Goal: Task Accomplishment & Management: Use online tool/utility

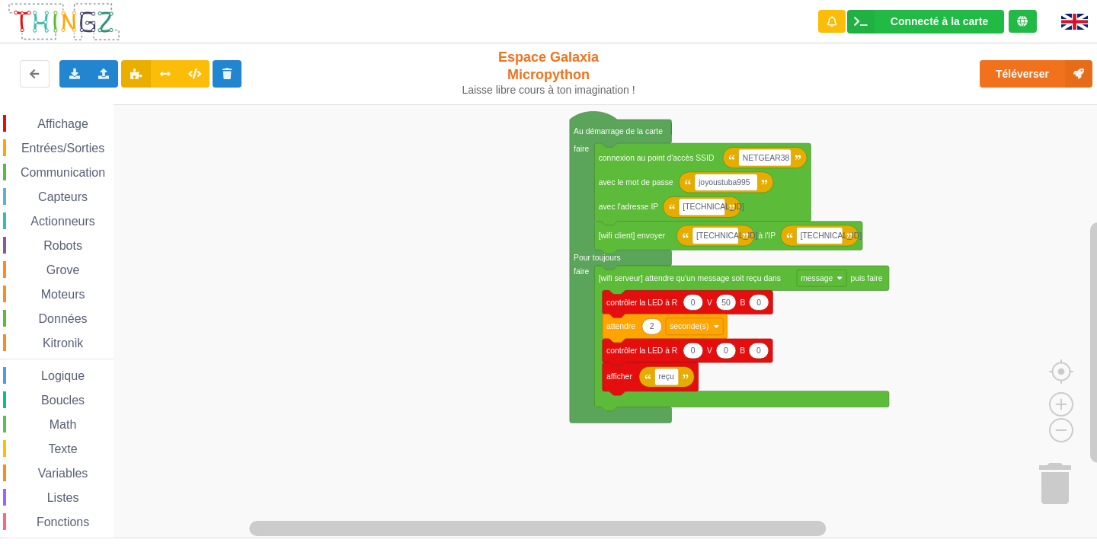
click at [59, 167] on span "Communication" at bounding box center [62, 172] width 89 height 13
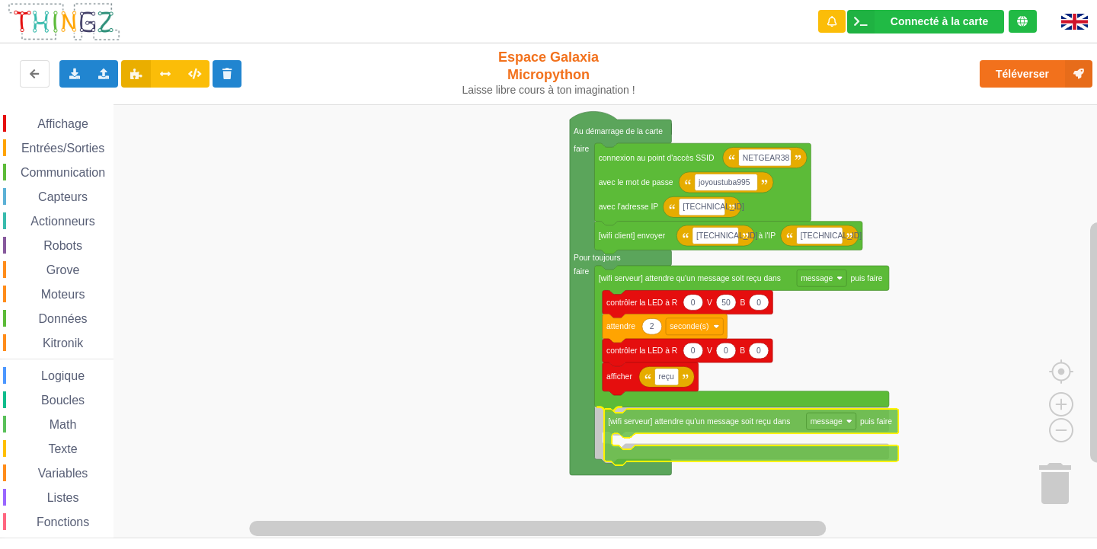
click at [736, 429] on div "Affichage Entrées/Sorties Communication Capteurs Actionneurs Robots Grove Moteu…" at bounding box center [553, 321] width 1107 height 434
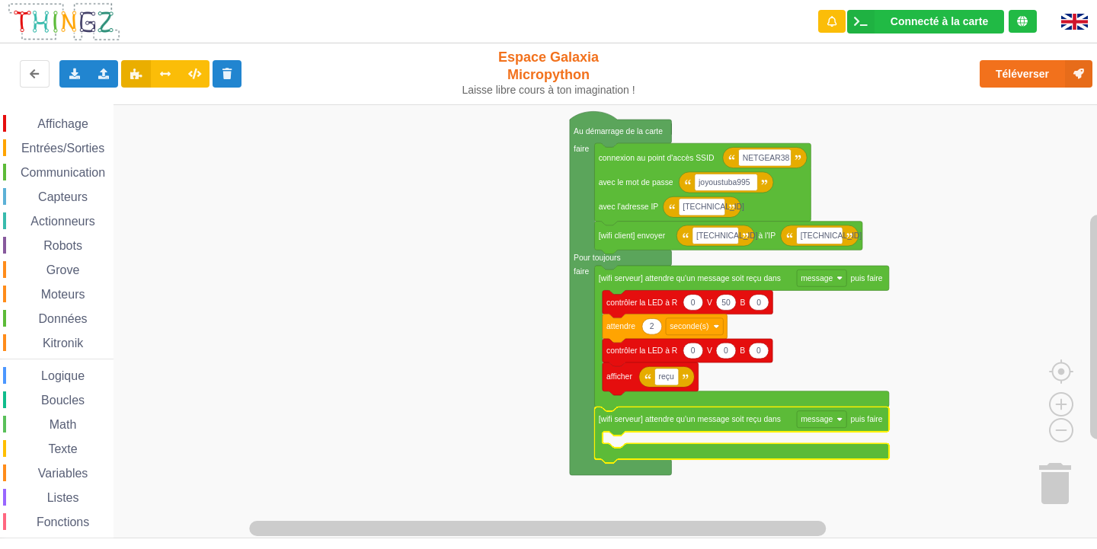
click at [70, 126] on span "Affichage" at bounding box center [62, 123] width 55 height 13
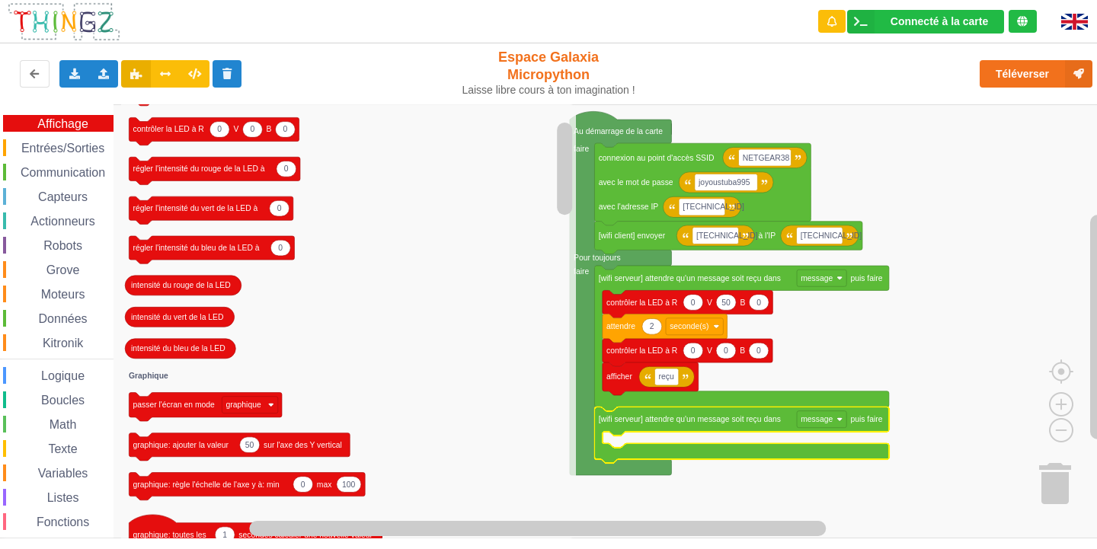
click at [366, 265] on icon "Espace de travail de Blocky" at bounding box center [348, 321] width 455 height 434
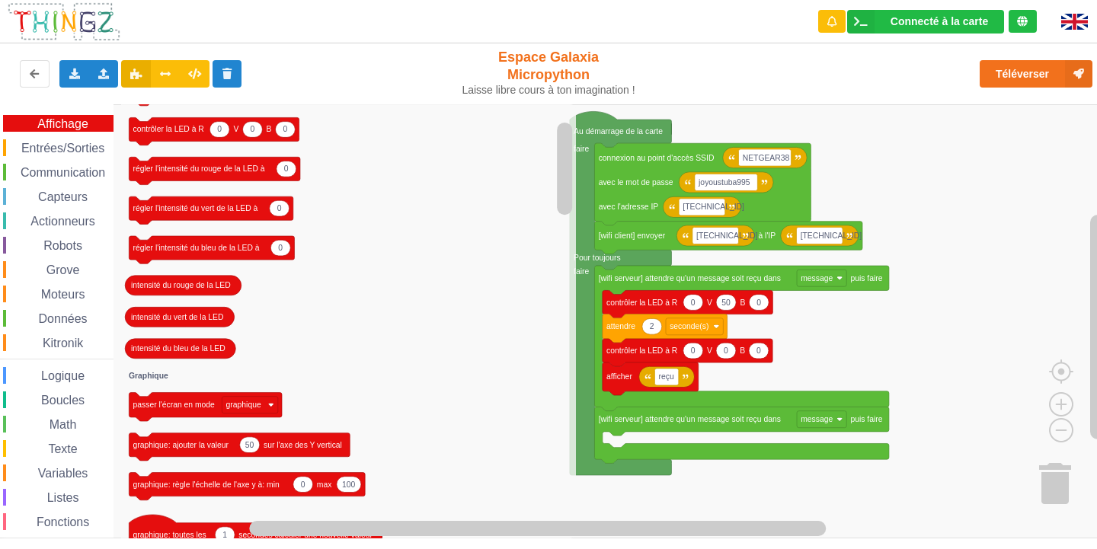
click at [436, 144] on icon "Espace de travail de Blocky" at bounding box center [348, 321] width 455 height 434
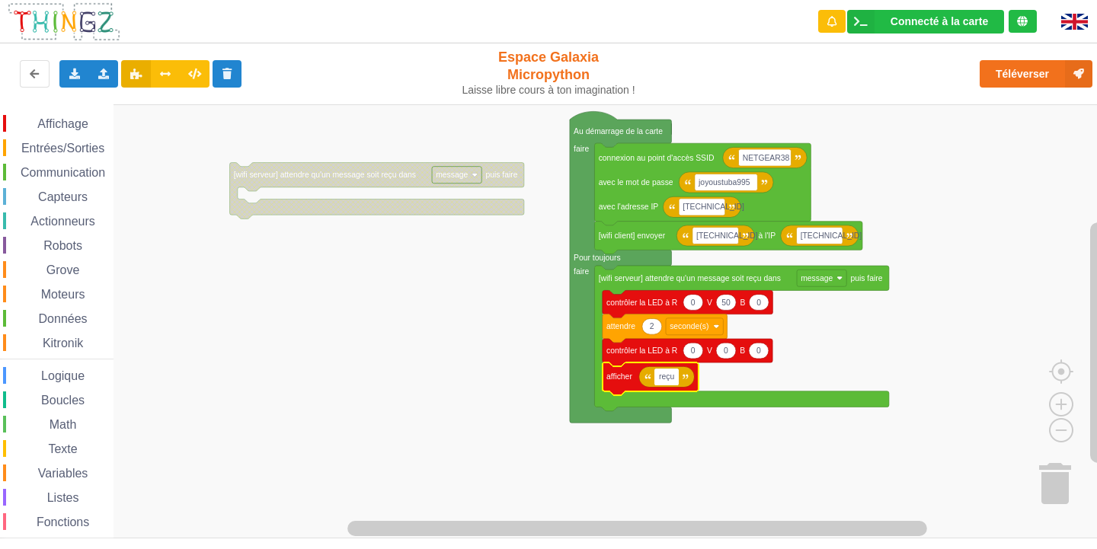
click at [677, 377] on input "reçu" at bounding box center [666, 377] width 24 height 17
type input "r"
click at [653, 380] on icon "Espace de travail de Blocky" at bounding box center [660, 376] width 42 height 21
click at [660, 379] on text "Espace de travail de Blocky" at bounding box center [660, 376] width 2 height 8
click at [677, 378] on icon "Espace de travail de Blocky" at bounding box center [660, 376] width 42 height 21
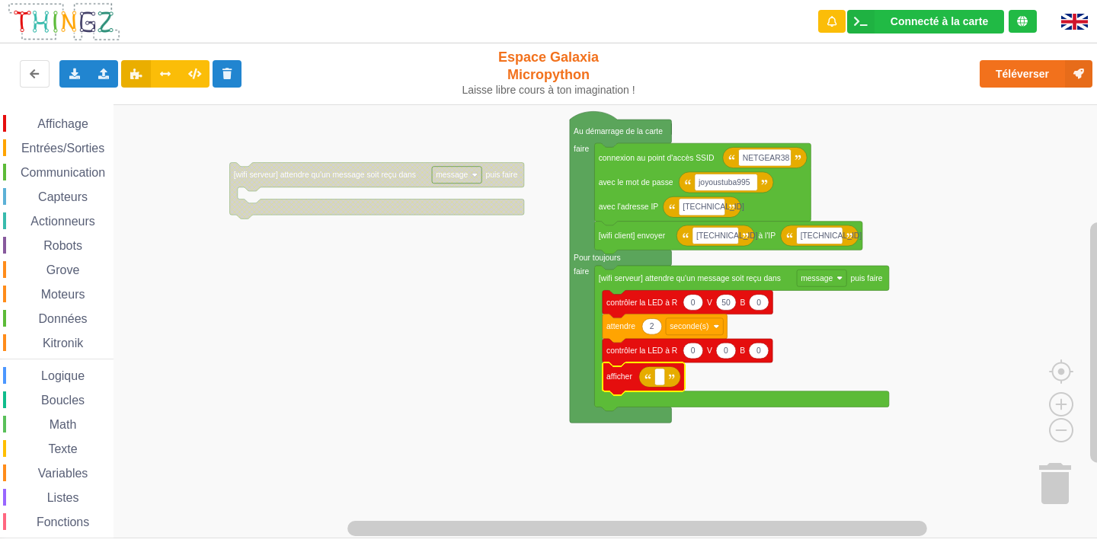
click at [669, 378] on image "Espace de travail de Blocky" at bounding box center [672, 377] width 6 height 6
click at [648, 377] on image "Espace de travail de Blocky" at bounding box center [647, 377] width 6 height 6
click at [649, 390] on icon "Espace de travail de Blocky" at bounding box center [643, 379] width 82 height 33
click at [658, 385] on rect "Espace de travail de Blocky" at bounding box center [659, 377] width 10 height 17
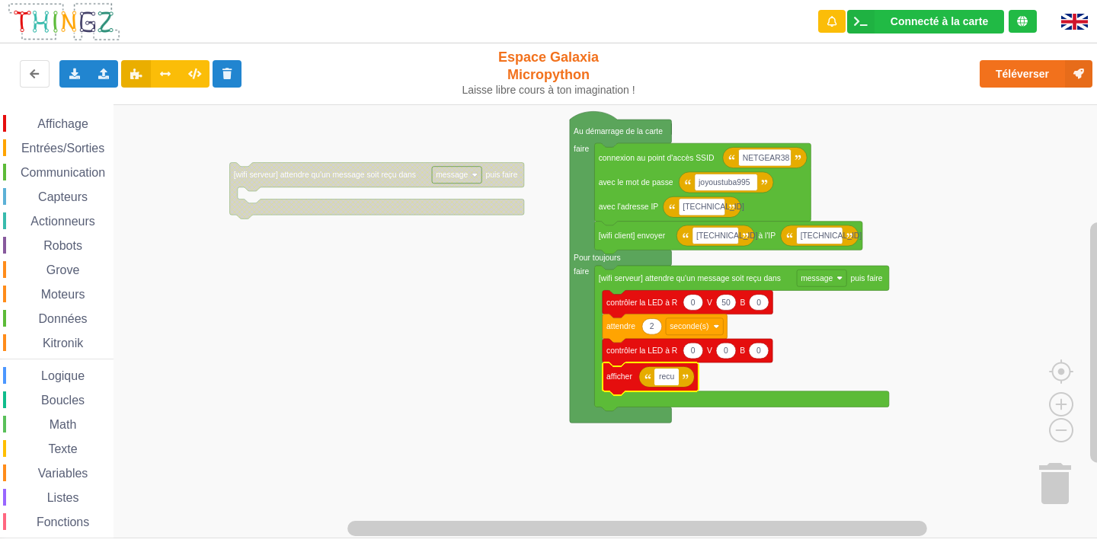
type input "recu"
click at [56, 169] on span "Communication" at bounding box center [62, 172] width 89 height 13
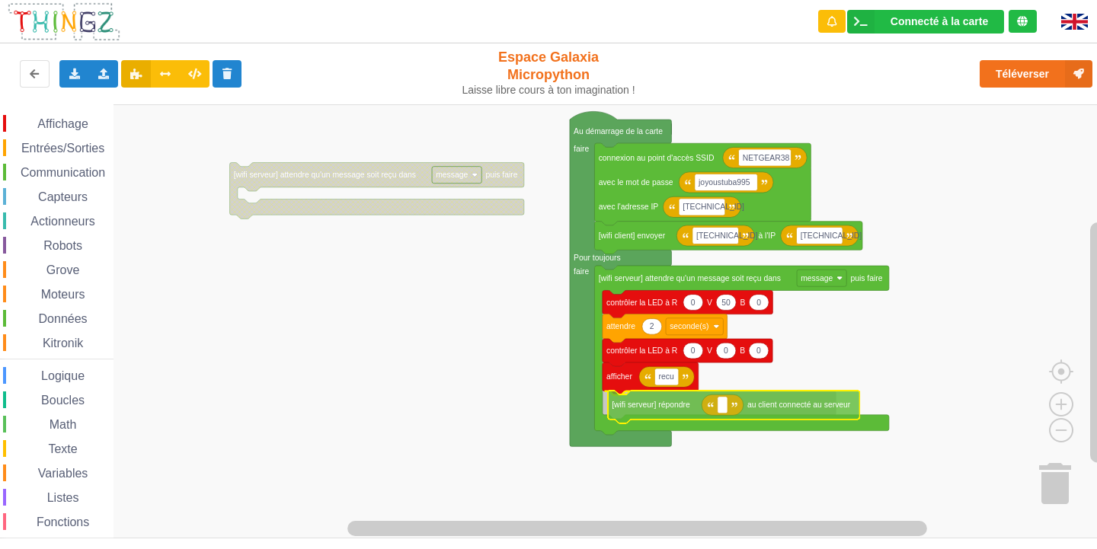
click at [781, 414] on div "Affichage Entrées/Sorties Communication Capteurs Actionneurs Robots Grove Moteu…" at bounding box center [553, 321] width 1107 height 434
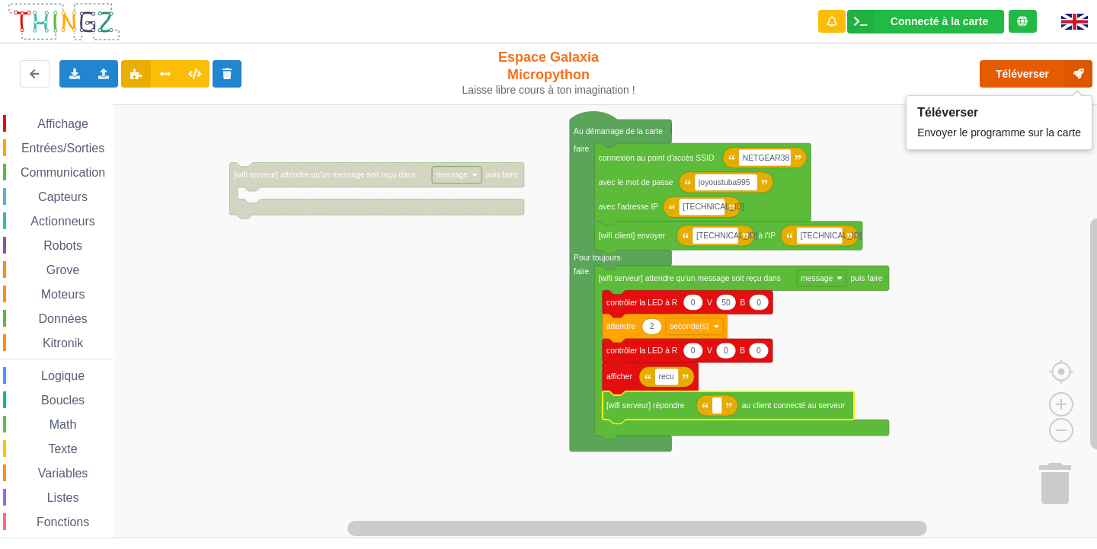
click at [1011, 76] on button "Téléverser" at bounding box center [1035, 73] width 113 height 27
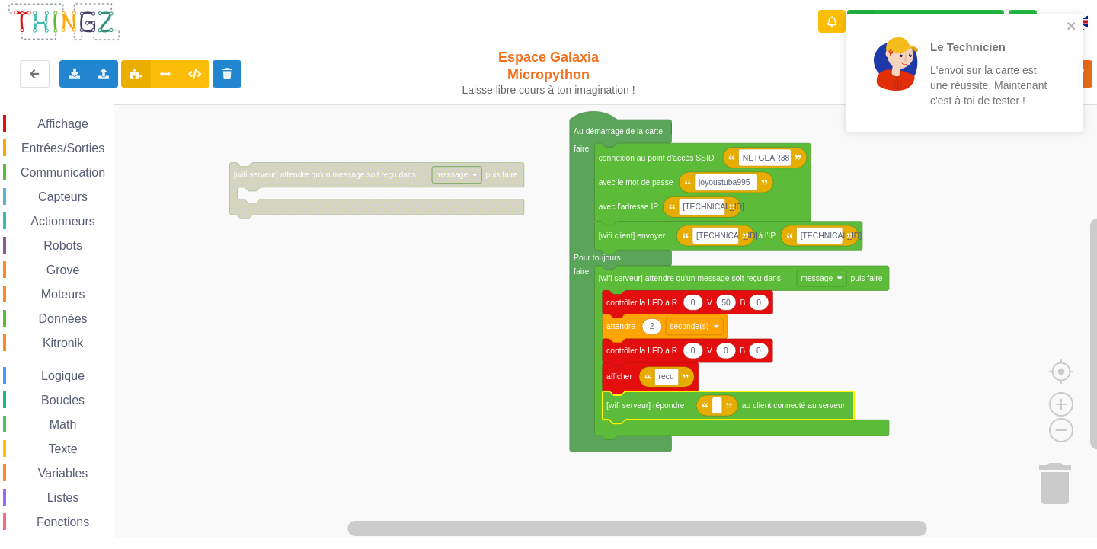
click at [1065, 27] on div "Le Technicien L'envoi sur la carte est une réussite. Maintenant c'est à toi de …" at bounding box center [959, 73] width 215 height 106
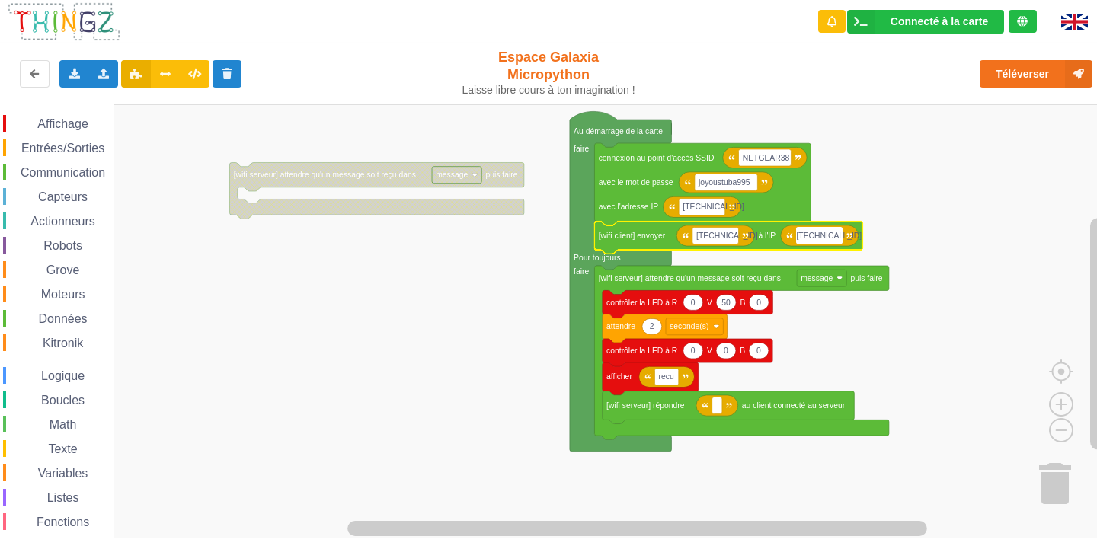
click at [836, 239] on input "[TECHNICAL_ID]" at bounding box center [819, 235] width 46 height 17
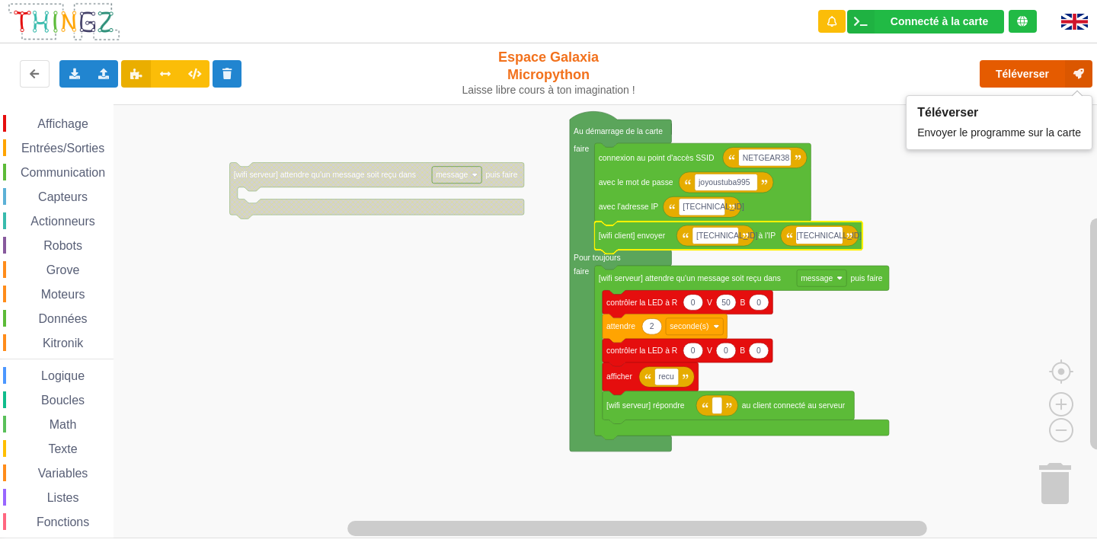
click at [1026, 81] on button "Téléverser" at bounding box center [1035, 73] width 113 height 27
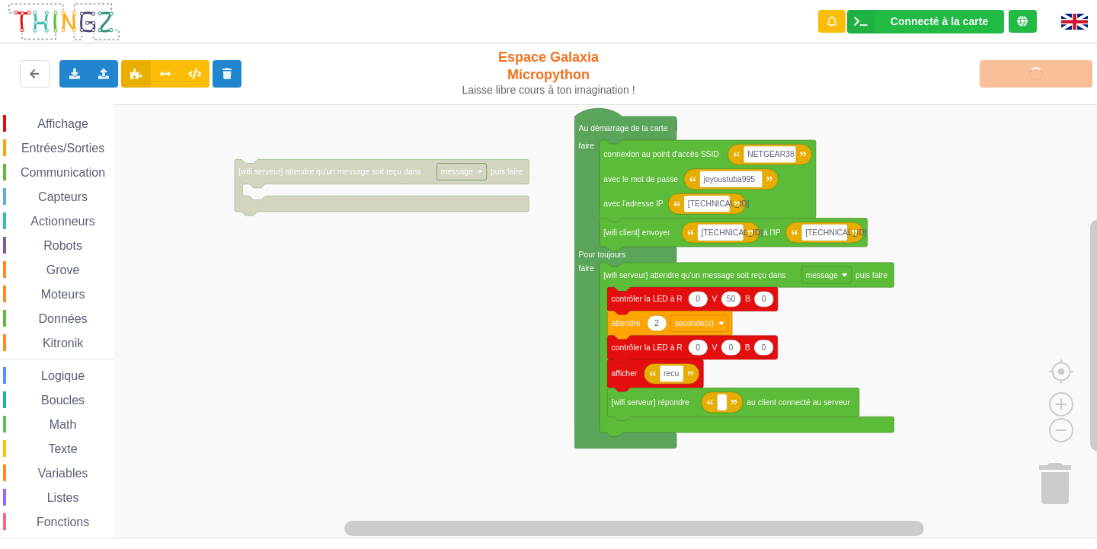
click at [1034, 197] on div "Affichage Entrées/Sorties Communication Capteurs Actionneurs Robots Grove Moteu…" at bounding box center [553, 321] width 1107 height 434
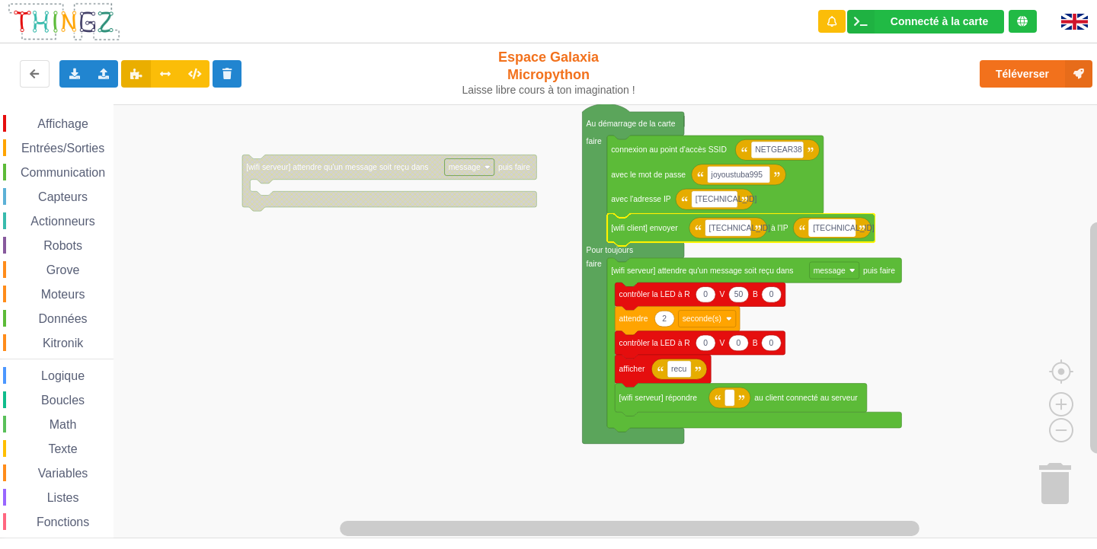
click at [845, 230] on rect "Espace de travail de Blocky" at bounding box center [832, 227] width 46 height 17
click at [848, 228] on input "[TECHNICAL_ID]" at bounding box center [832, 227] width 46 height 17
type input "[TECHNICAL_ID]"
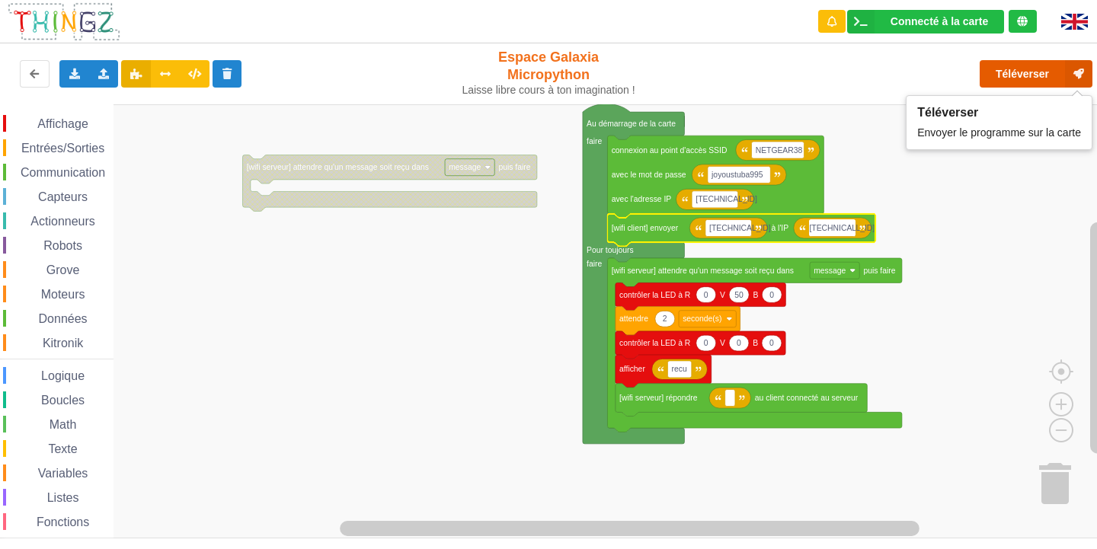
click at [1015, 84] on button "Téléverser" at bounding box center [1035, 73] width 113 height 27
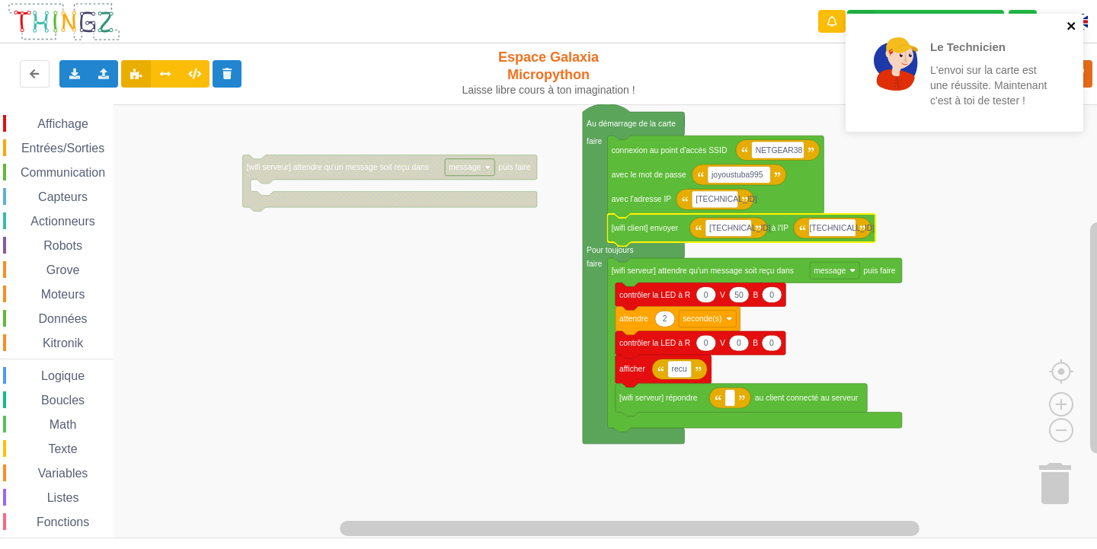
click at [1069, 27] on icon "close" at bounding box center [1071, 26] width 11 height 12
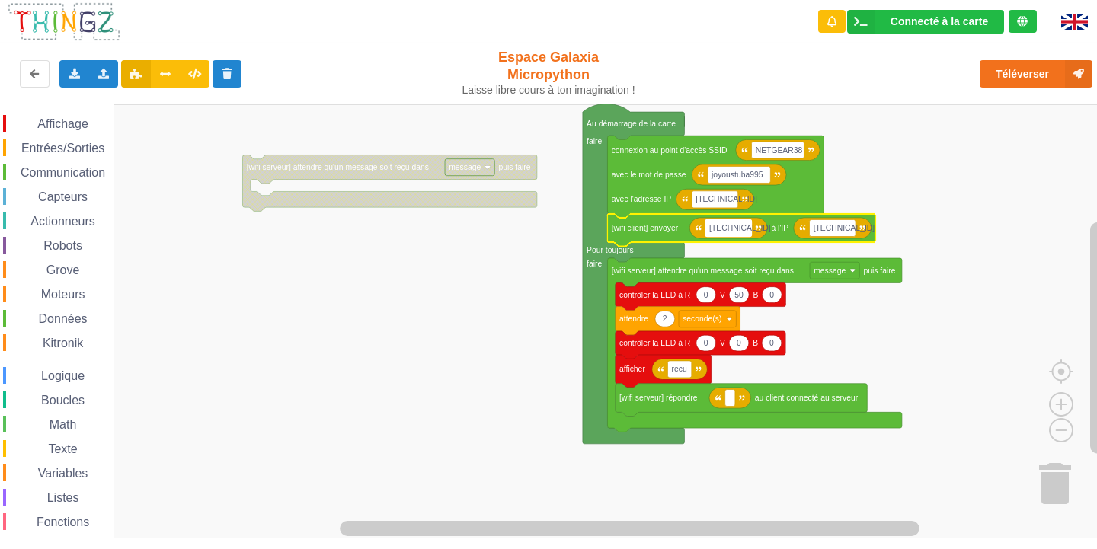
click at [750, 232] on rect "Espace de travail de Blocky" at bounding box center [728, 227] width 46 height 17
click at [748, 229] on input "[TECHNICAL_ID]" at bounding box center [728, 227] width 46 height 17
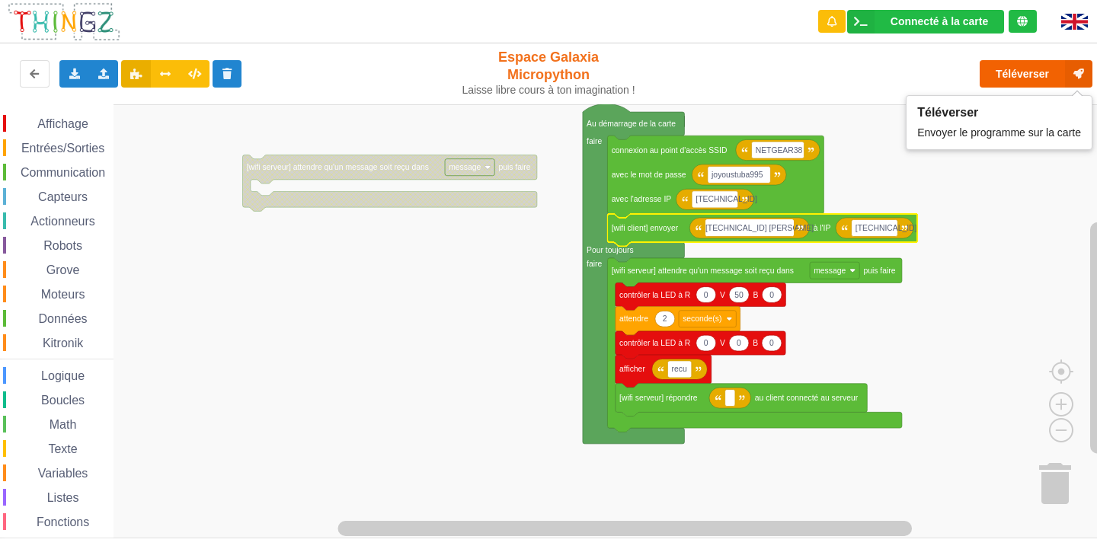
type input "[TECHNICAL_ID] [PERSON_NAME]"
click at [1009, 78] on button "Téléverser" at bounding box center [1035, 73] width 113 height 27
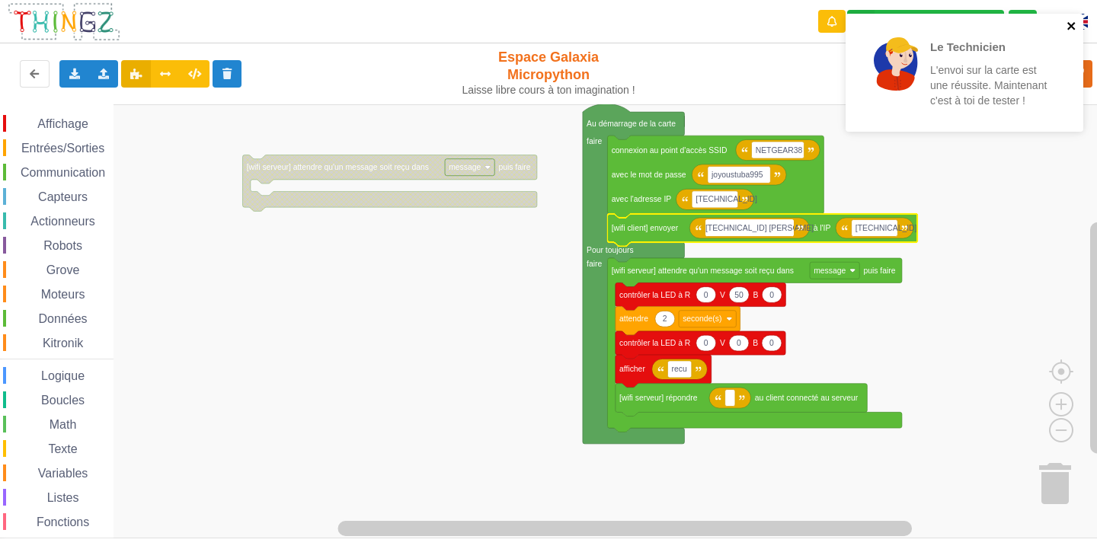
click at [1069, 23] on icon "close" at bounding box center [1071, 26] width 8 height 8
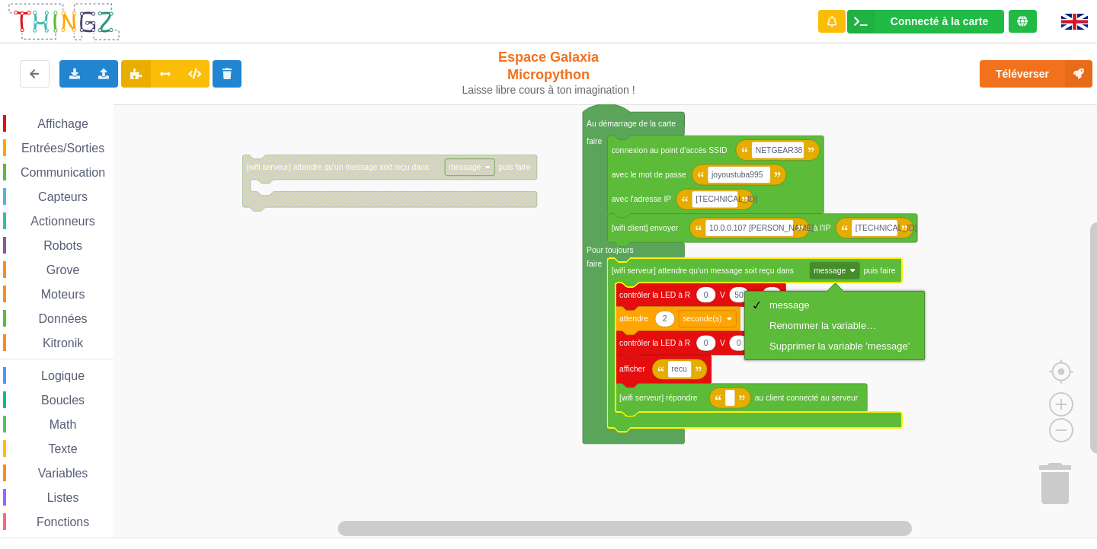
click at [894, 365] on rect "Espace de travail de Blocky" at bounding box center [553, 321] width 1107 height 434
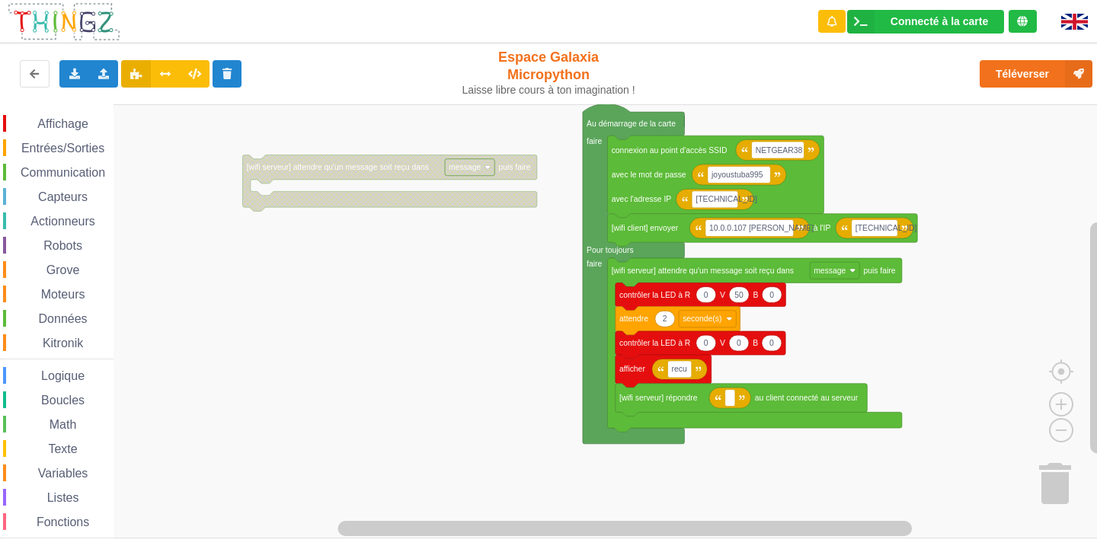
click at [823, 319] on rect "Espace de travail de Blocky" at bounding box center [553, 321] width 1107 height 434
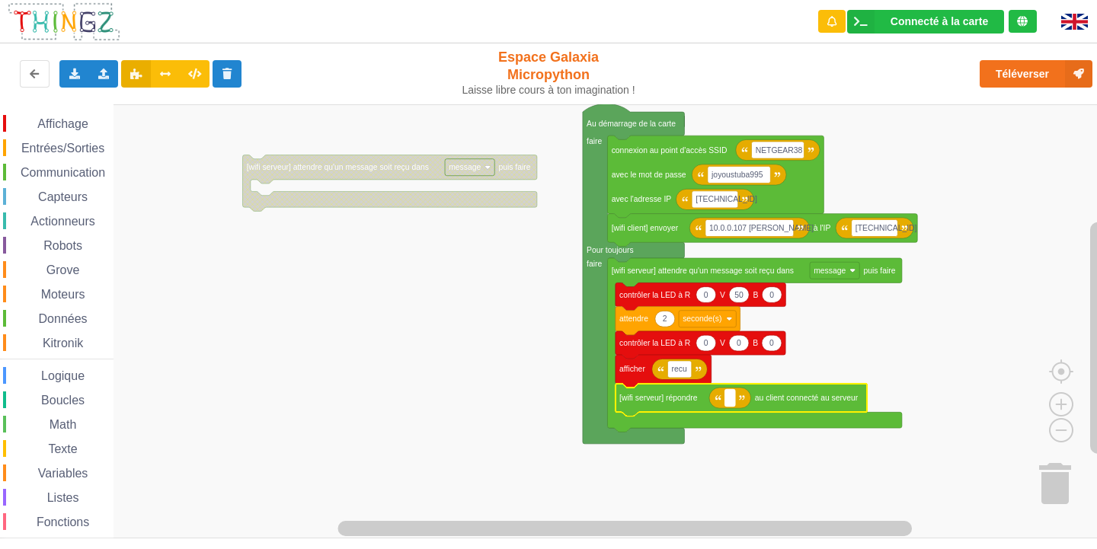
click at [727, 404] on rect "Espace de travail de Blocky" at bounding box center [730, 398] width 10 height 17
click at [853, 353] on rect "Espace de travail de Blocky" at bounding box center [553, 321] width 1107 height 434
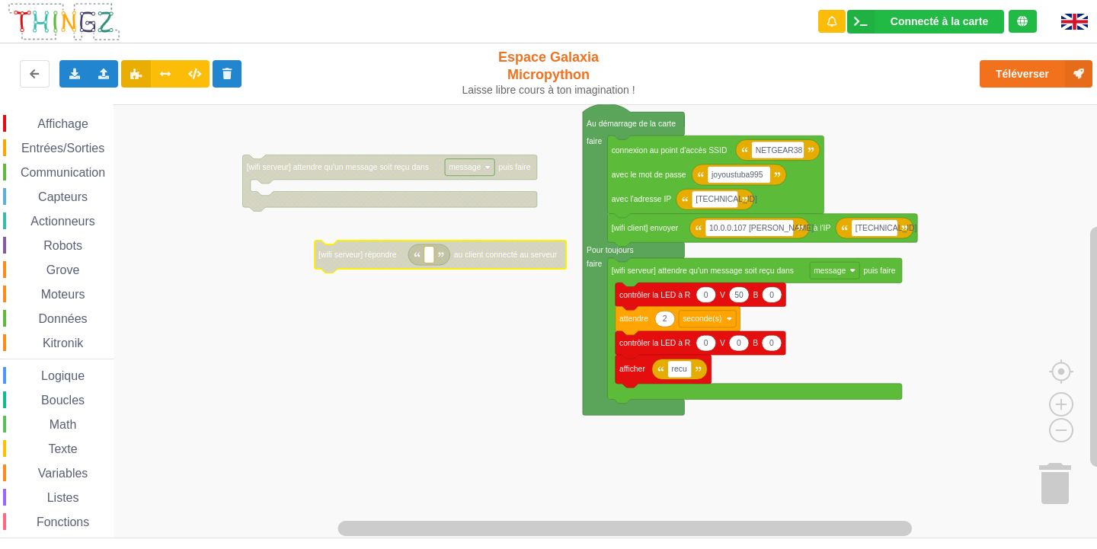
click at [59, 123] on span "Affichage" at bounding box center [62, 123] width 55 height 13
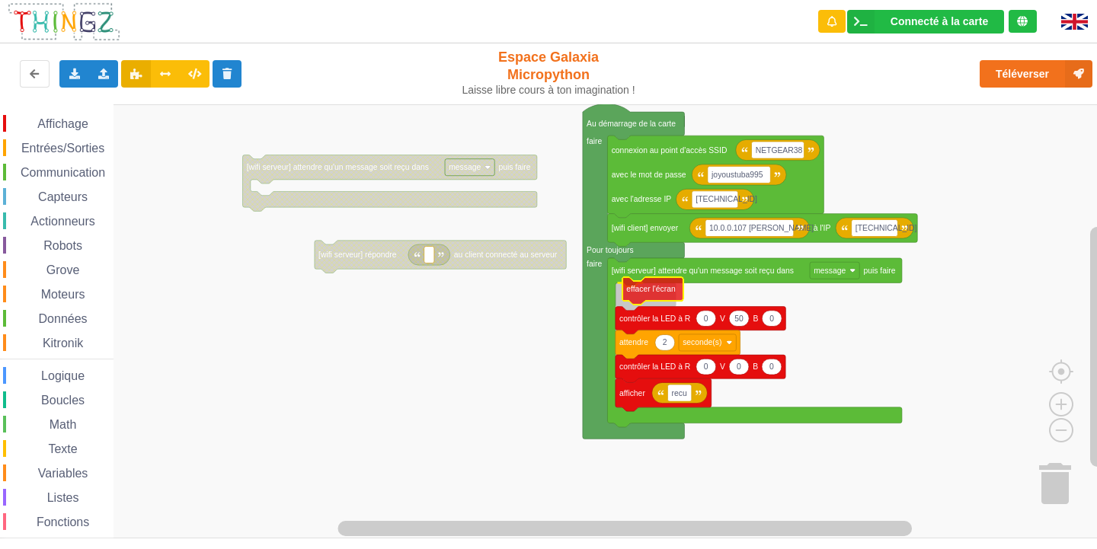
click at [666, 299] on div "Affichage Entrées/Sorties Communication Capteurs Actionneurs Robots Grove Moteu…" at bounding box center [553, 321] width 1107 height 434
click at [925, 305] on rect "Espace de travail de Blocky" at bounding box center [553, 321] width 1107 height 434
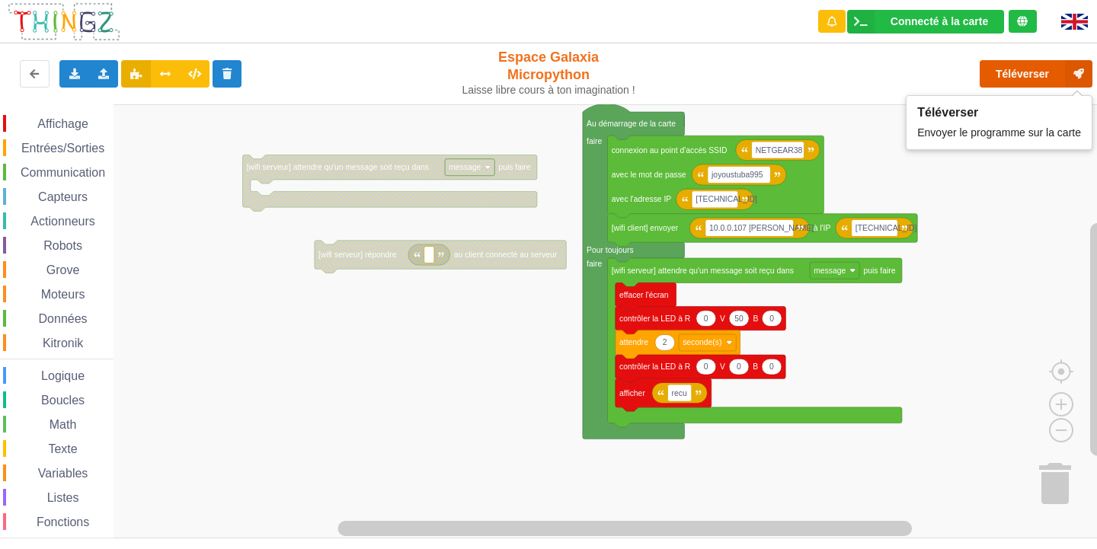
click at [1037, 81] on button "Téléverser" at bounding box center [1035, 73] width 113 height 27
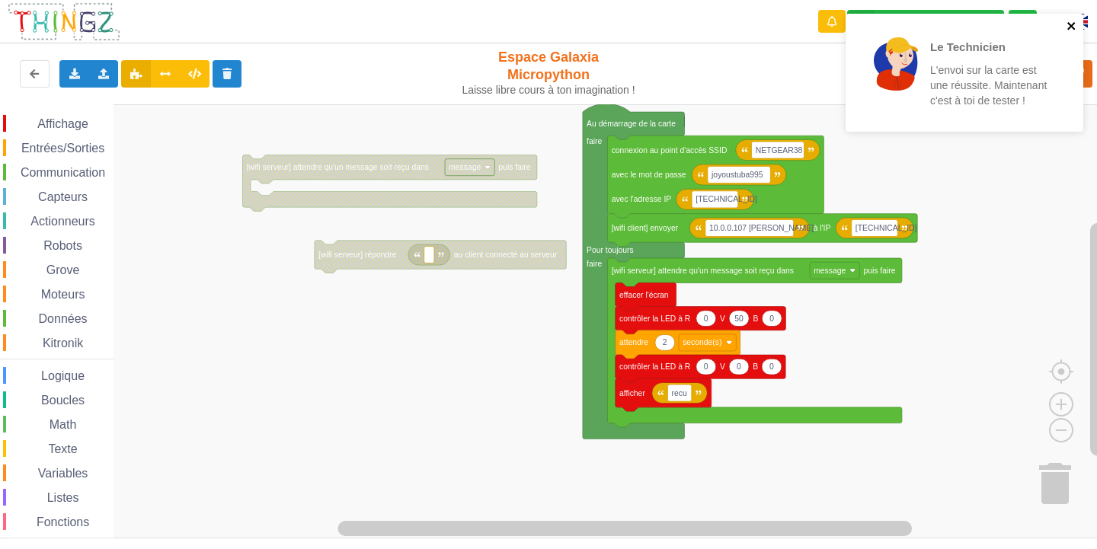
click at [1069, 30] on icon "close" at bounding box center [1071, 26] width 11 height 12
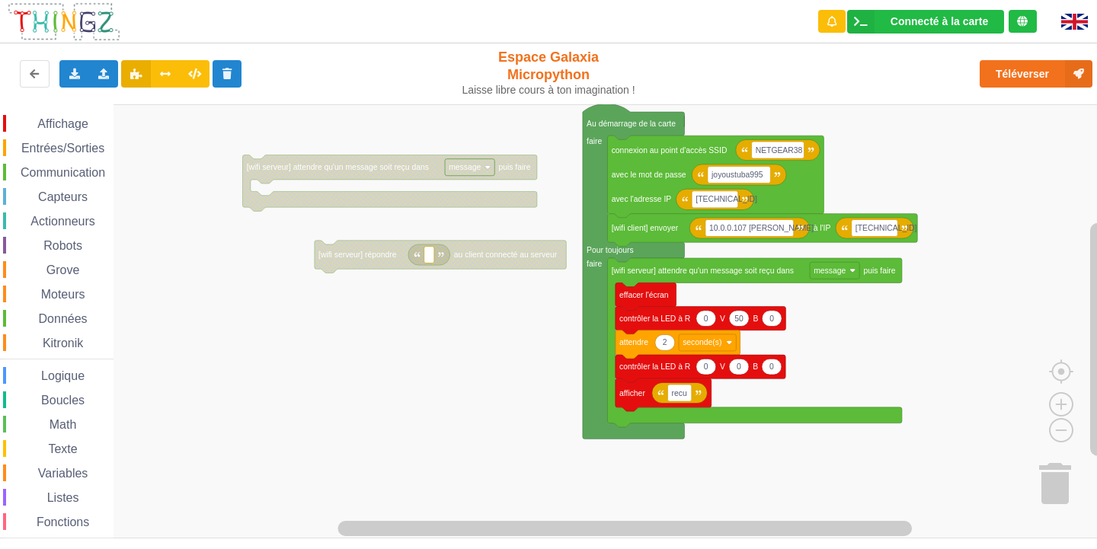
click at [648, 296] on text "effacer l'écran" at bounding box center [644, 295] width 50 height 8
click at [858, 273] on rect "Espace de travail de Blocky" at bounding box center [835, 270] width 50 height 17
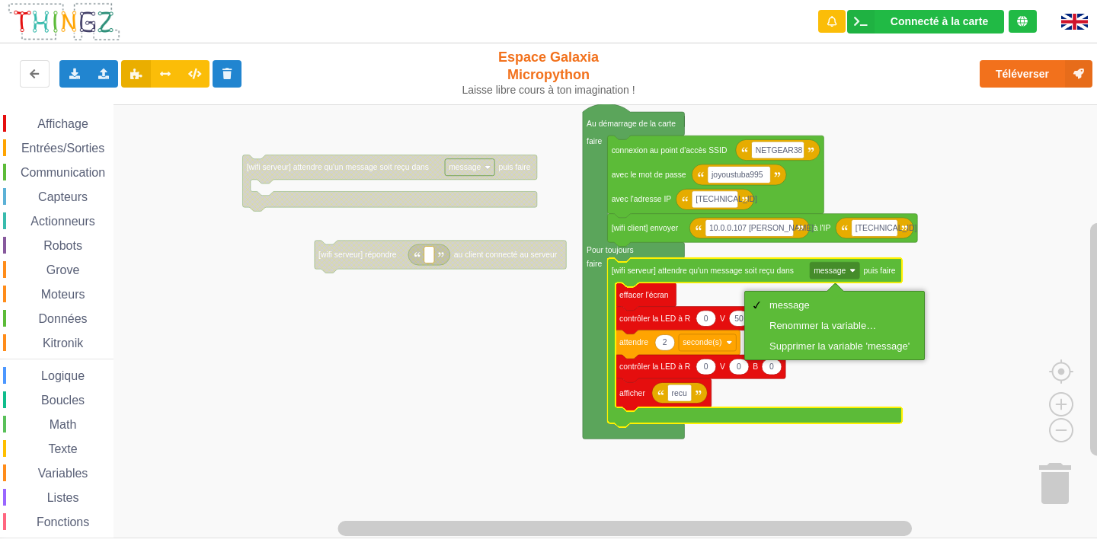
click at [975, 275] on rect "Espace de travail de Blocky" at bounding box center [553, 321] width 1107 height 434
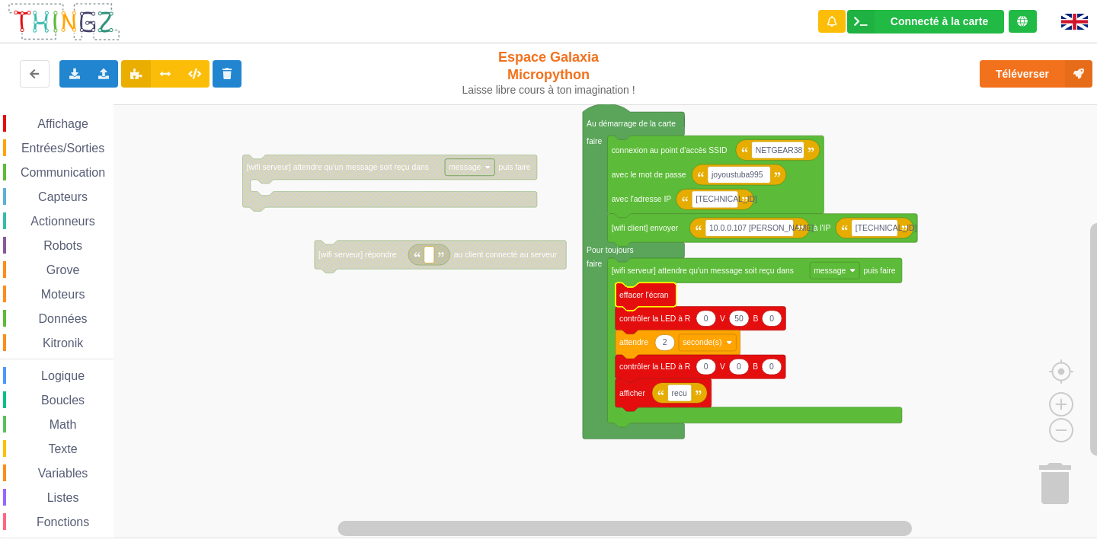
click at [631, 298] on text "effacer l'écran" at bounding box center [644, 295] width 50 height 8
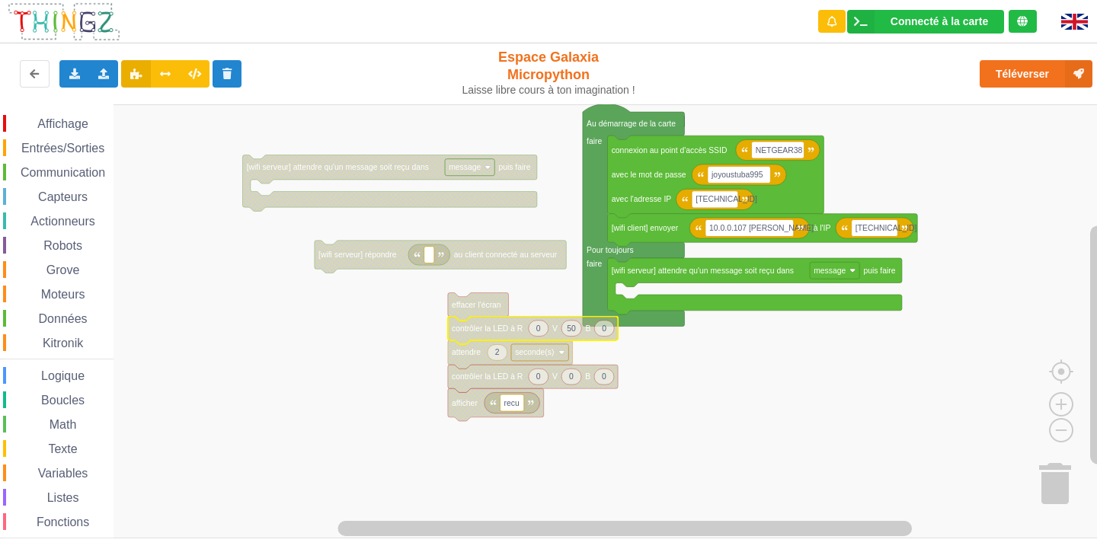
click at [75, 120] on span "Affichage" at bounding box center [62, 123] width 55 height 13
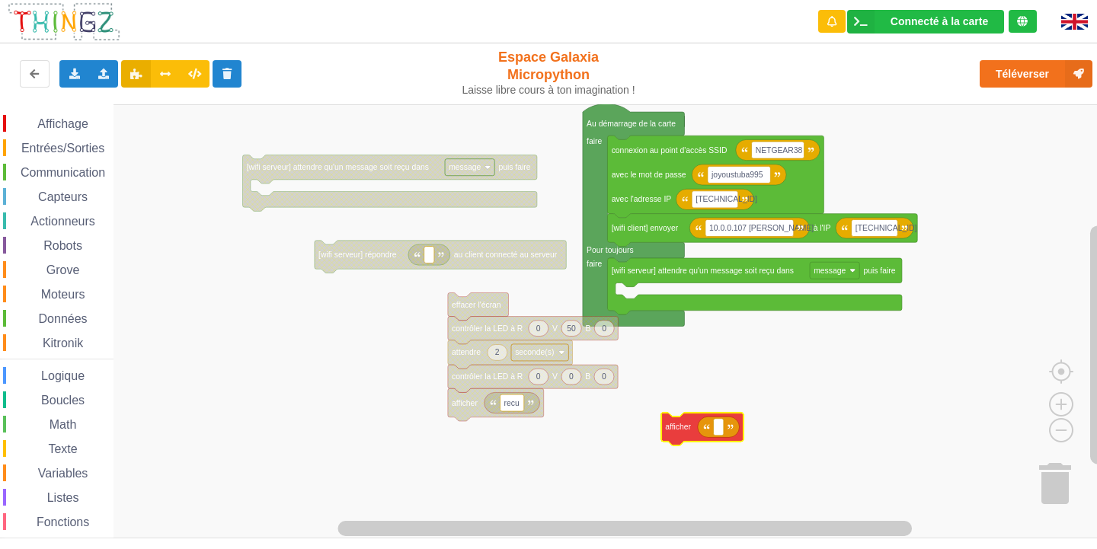
click at [681, 434] on div "Affichage Entrées/Sorties Communication Capteurs Actionneurs Robots Grove Moteu…" at bounding box center [553, 321] width 1107 height 434
click at [723, 435] on rect "Espace de travail de Blocky" at bounding box center [719, 427] width 10 height 17
click at [43, 143] on span "Entrées/Sorties" at bounding box center [63, 148] width 88 height 13
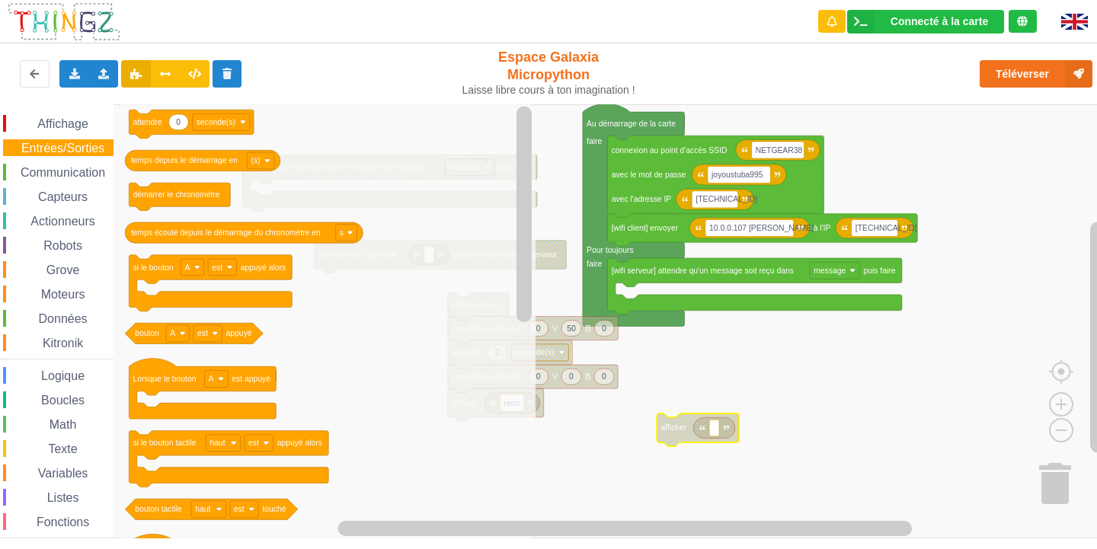
click at [79, 129] on span "Affichage" at bounding box center [62, 123] width 55 height 13
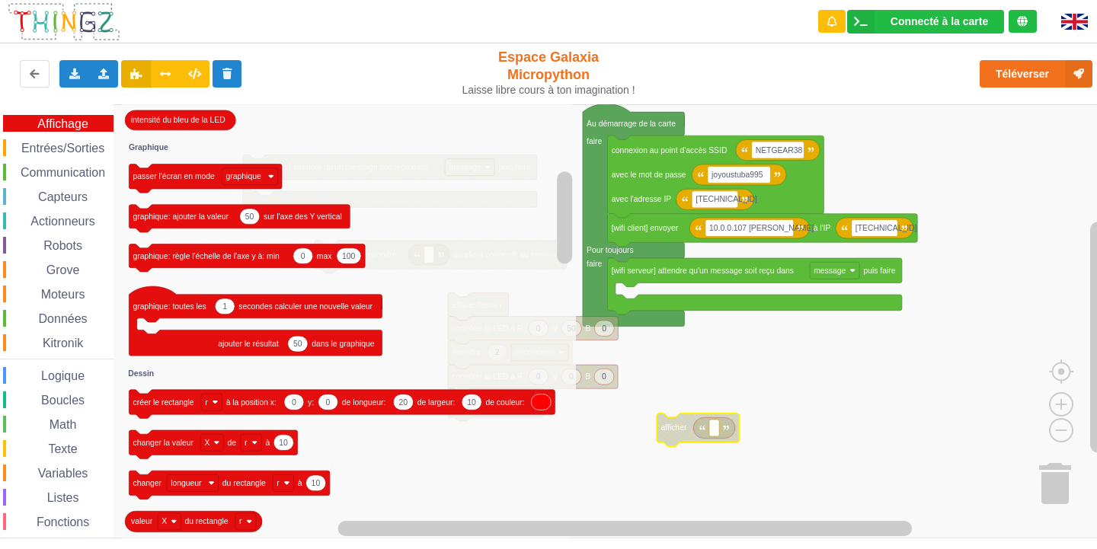
click at [16, 141] on div "Entrées/Sorties" at bounding box center [58, 147] width 110 height 17
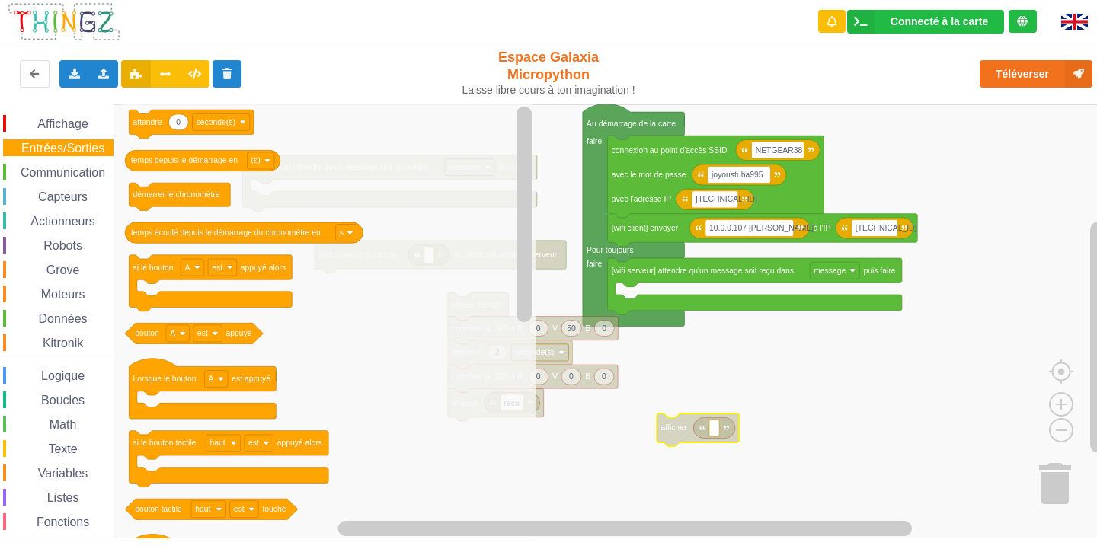
click at [881, 374] on rect "Espace de travail de Blocky" at bounding box center [553, 321] width 1107 height 434
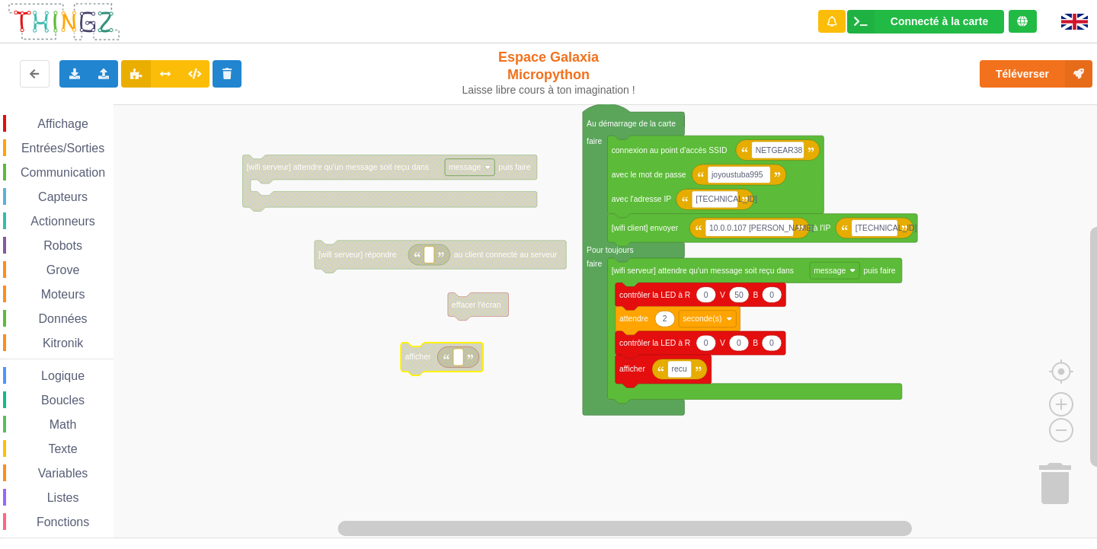
click at [15, 118] on div "Affichage" at bounding box center [58, 123] width 110 height 17
click at [721, 485] on rect "Espace de travail de Blocky" at bounding box center [553, 321] width 1107 height 434
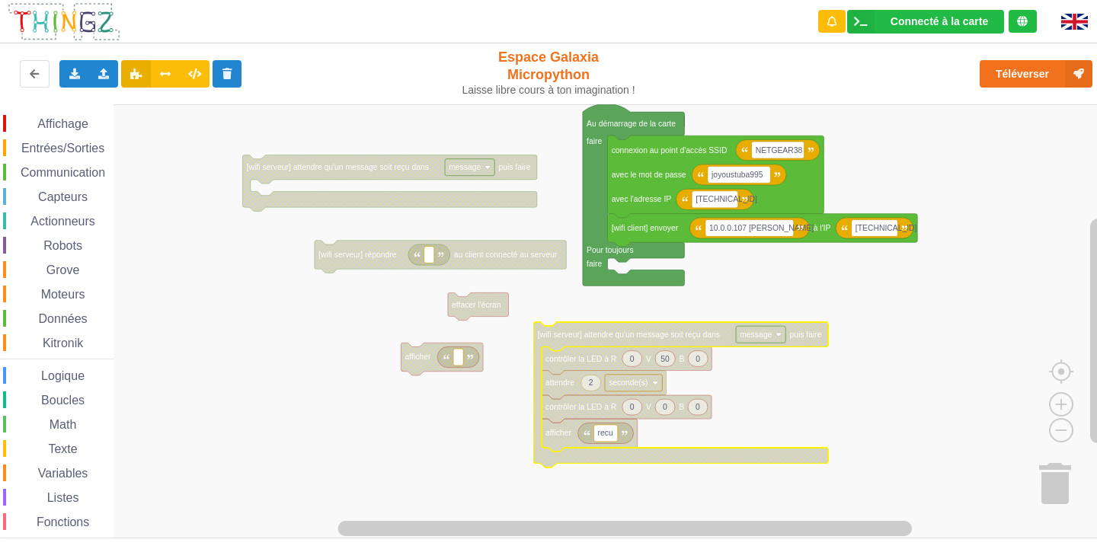
click at [68, 174] on span "Communication" at bounding box center [62, 172] width 89 height 13
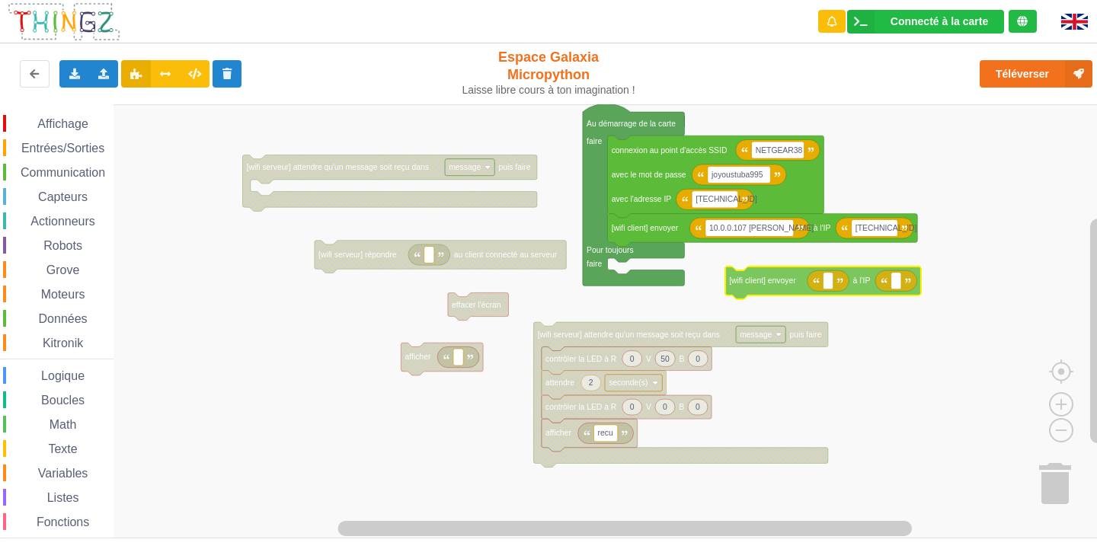
click at [777, 290] on div "Affichage Entrées/Sorties Communication Capteurs Actionneurs Robots Grove Moteu…" at bounding box center [553, 321] width 1107 height 434
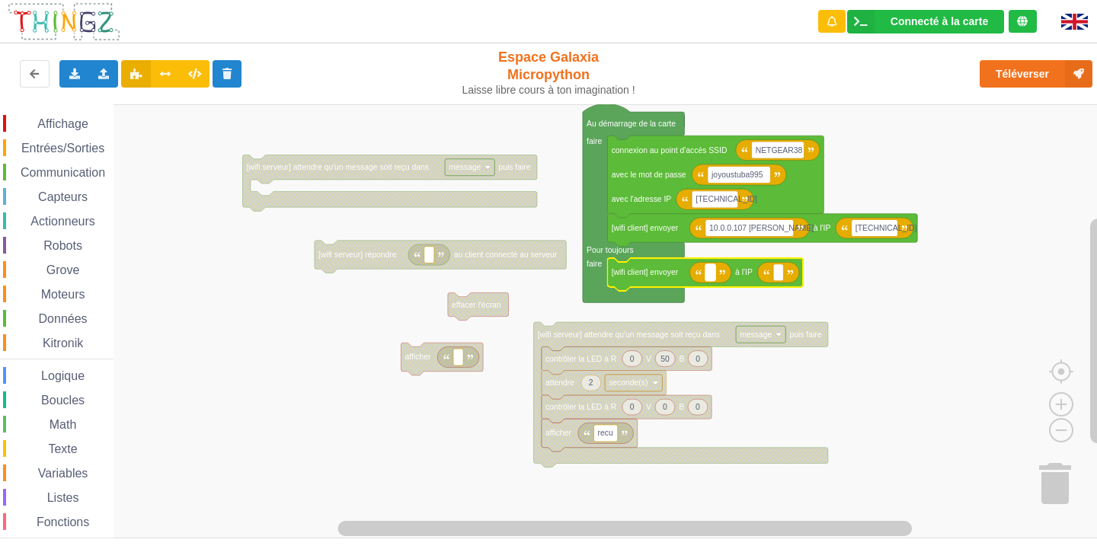
click at [713, 278] on rect "Espace de travail de Blocky" at bounding box center [710, 272] width 10 height 17
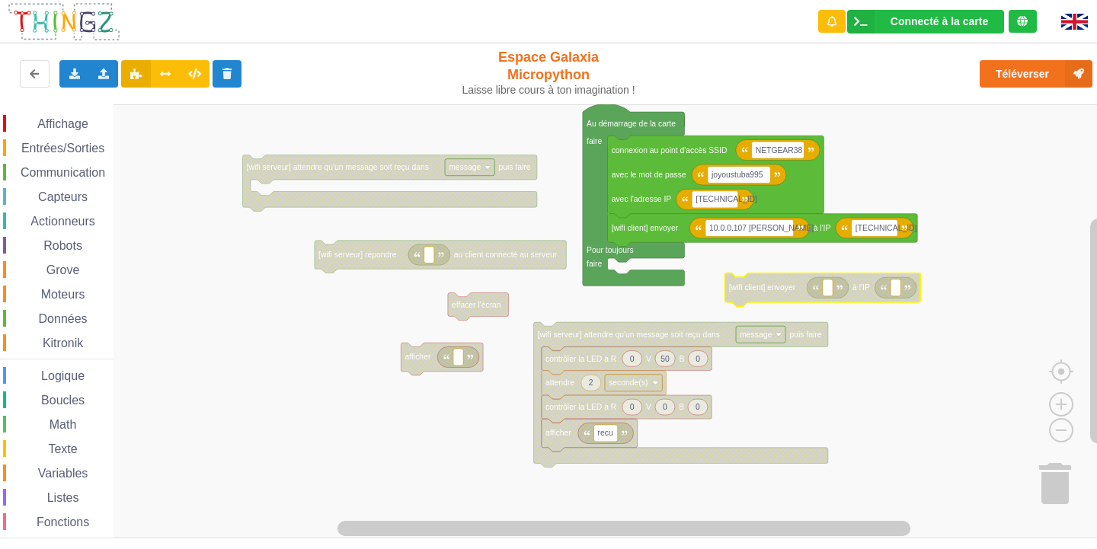
click at [62, 173] on span "Communication" at bounding box center [62, 172] width 89 height 13
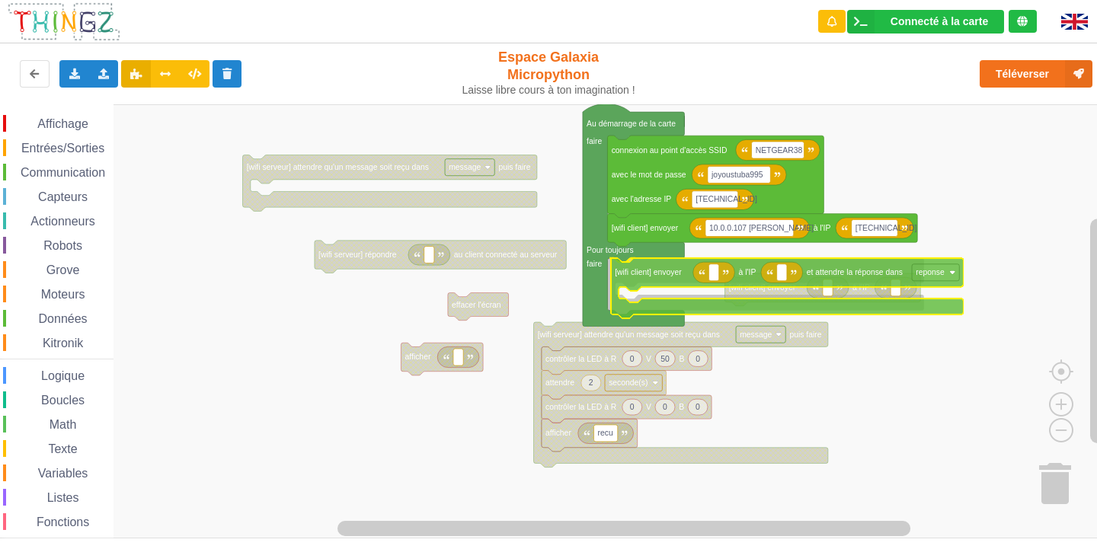
click at [819, 273] on div "Affichage Entrées/Sorties Communication Capteurs Actionneurs Robots Grove Moteu…" at bounding box center [553, 321] width 1107 height 434
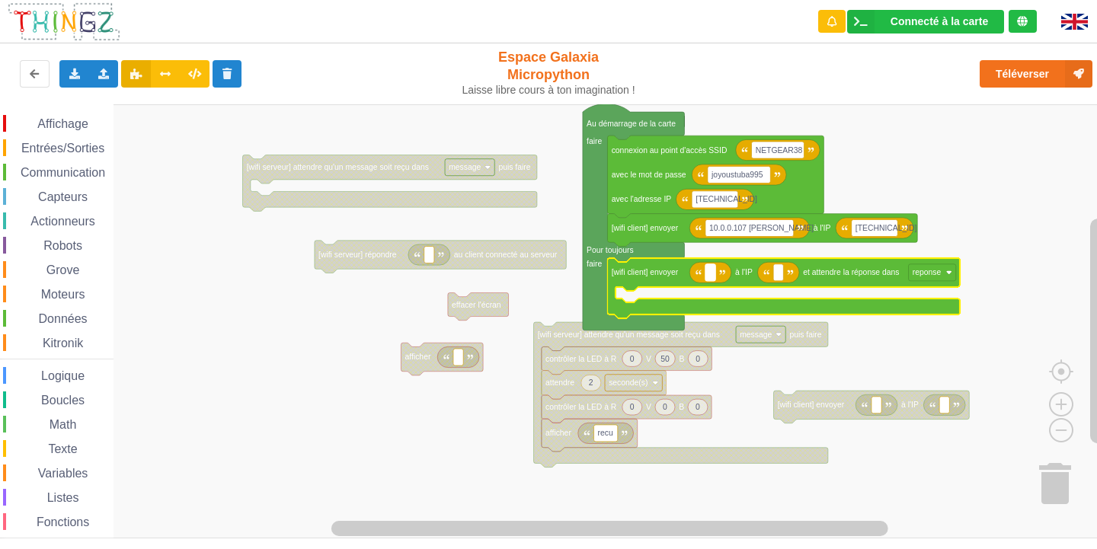
click at [713, 274] on rect "Espace de travail de Blocky" at bounding box center [710, 272] width 10 height 17
click at [714, 272] on input at bounding box center [710, 272] width 10 height 17
type input "[TECHNICAL_ID] [PERSON_NAME]"
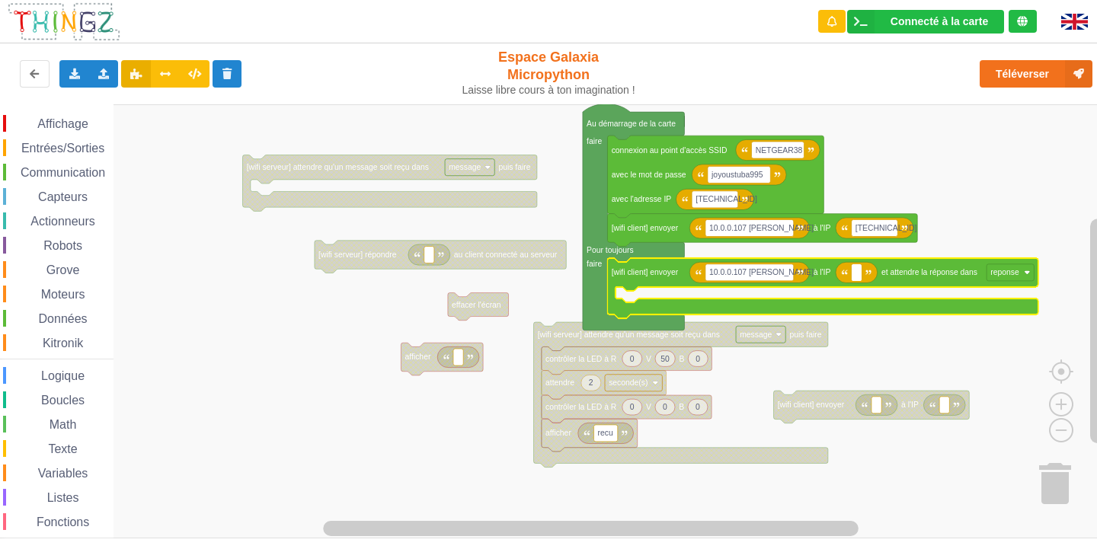
type input "[TECHNICAL_ID]"
click at [1057, 268] on rect "Espace de travail de Blocky" at bounding box center [1045, 272] width 47 height 17
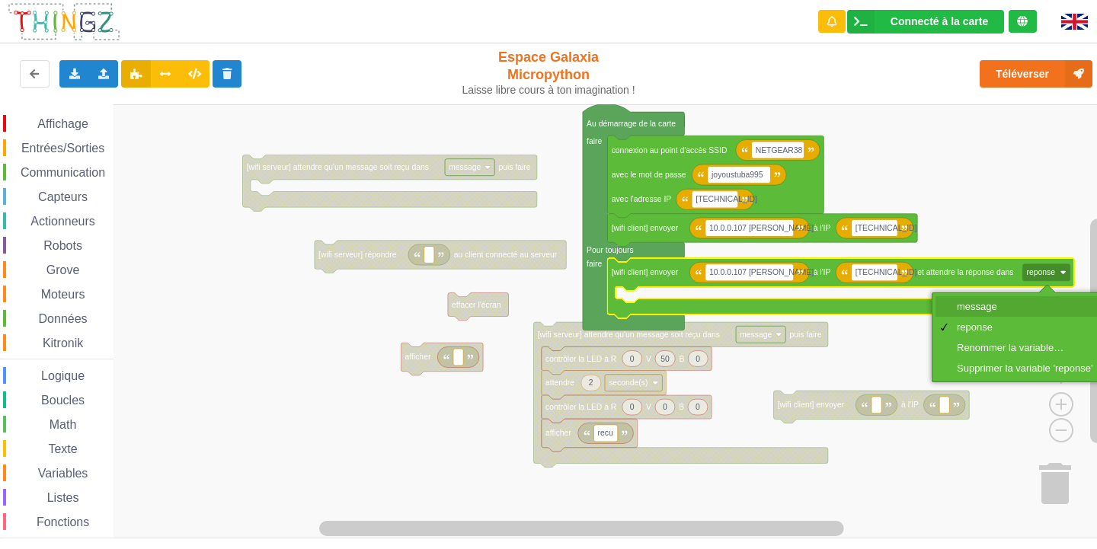
click at [1038, 297] on div "message" at bounding box center [1019, 306] width 168 height 21
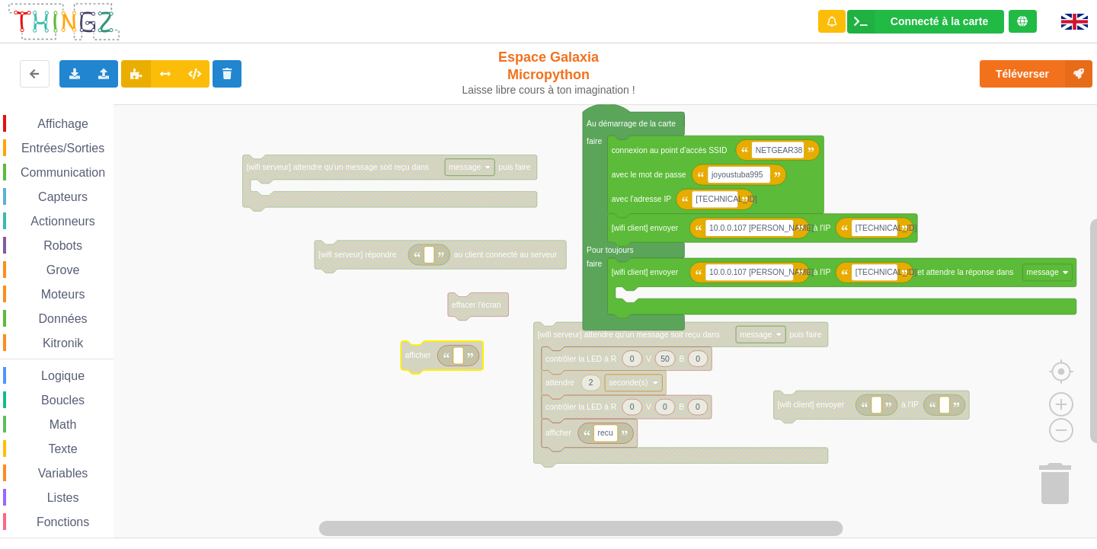
click at [52, 145] on span "Entrées/Sorties" at bounding box center [63, 148] width 88 height 13
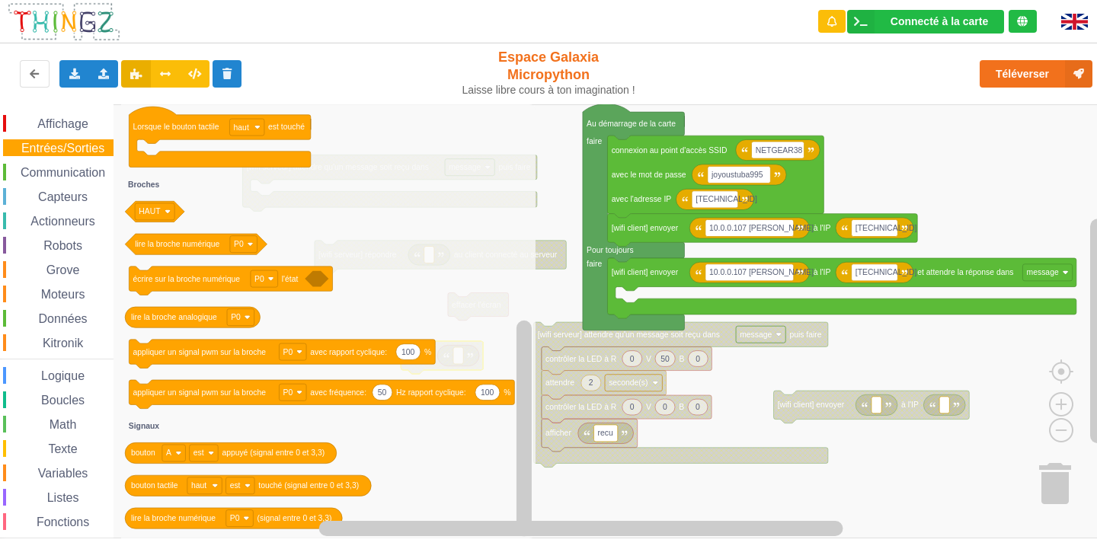
click at [48, 337] on span "Kitronik" at bounding box center [62, 343] width 45 height 13
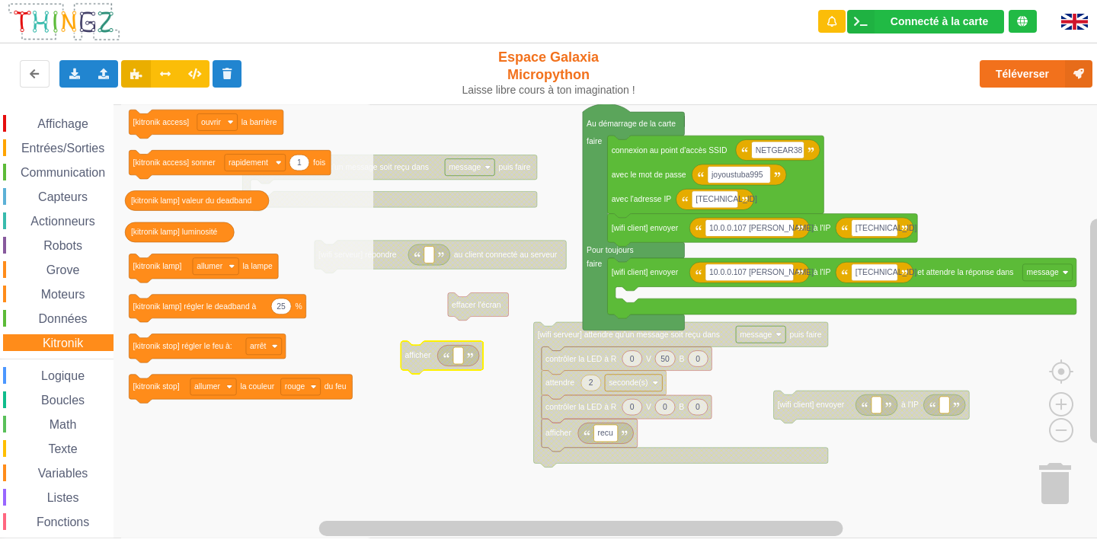
click at [47, 266] on span "Grove" at bounding box center [63, 270] width 38 height 13
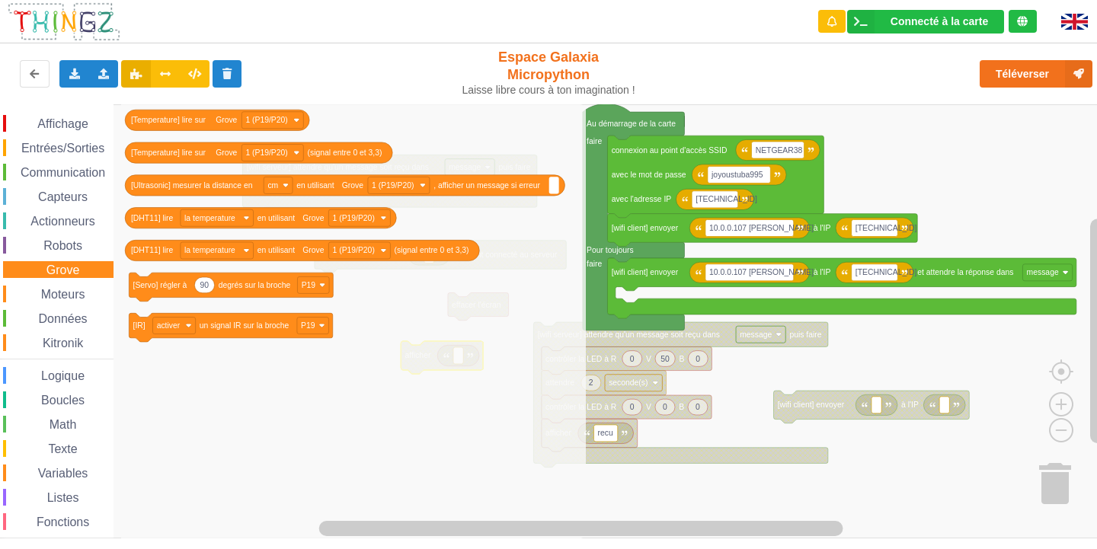
click at [66, 289] on span "Moteurs" at bounding box center [63, 294] width 49 height 13
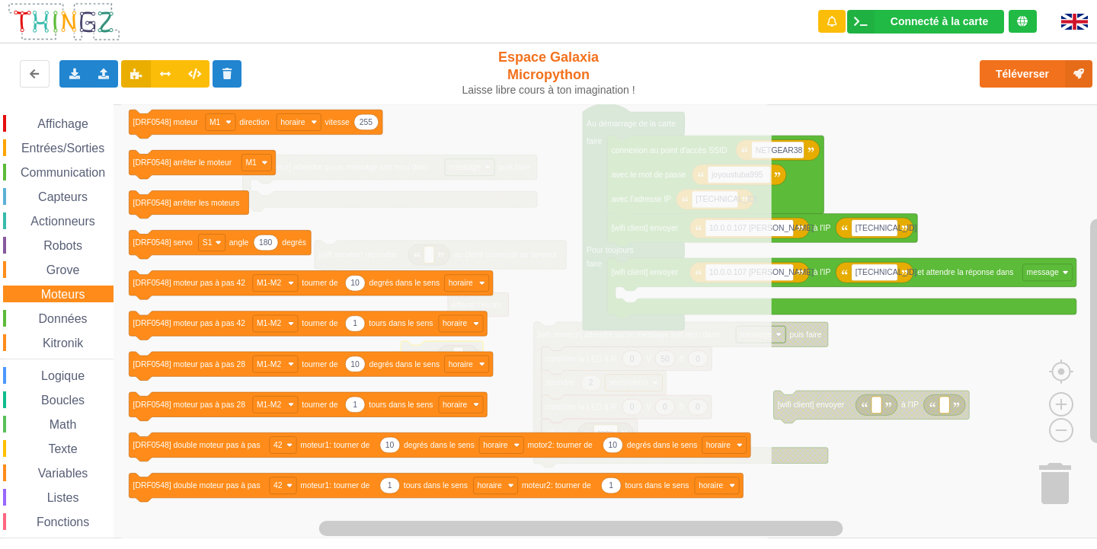
click at [41, 145] on span "Entrées/Sorties" at bounding box center [63, 148] width 88 height 13
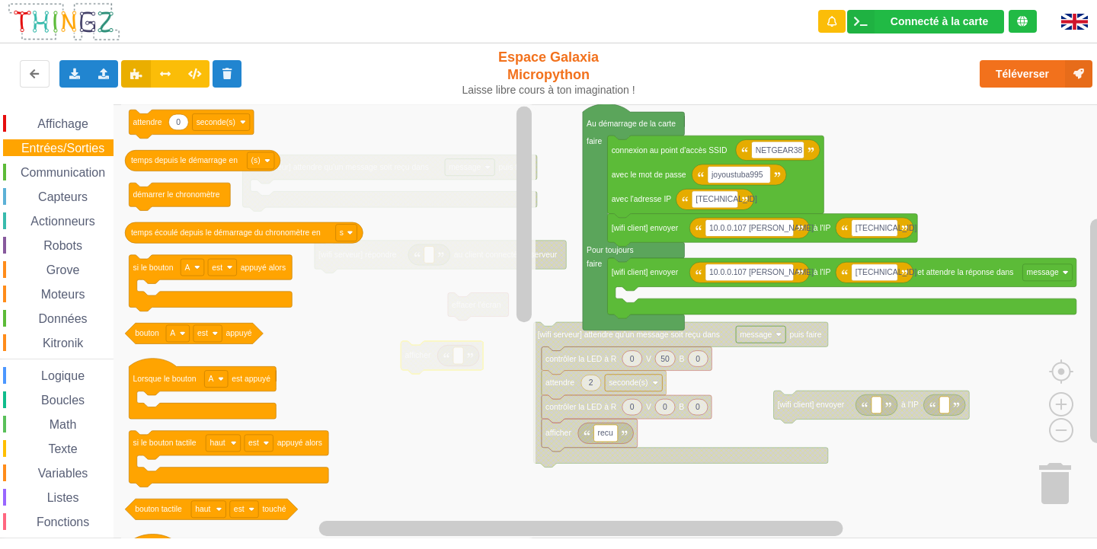
click at [99, 122] on div "Affichage" at bounding box center [58, 123] width 110 height 17
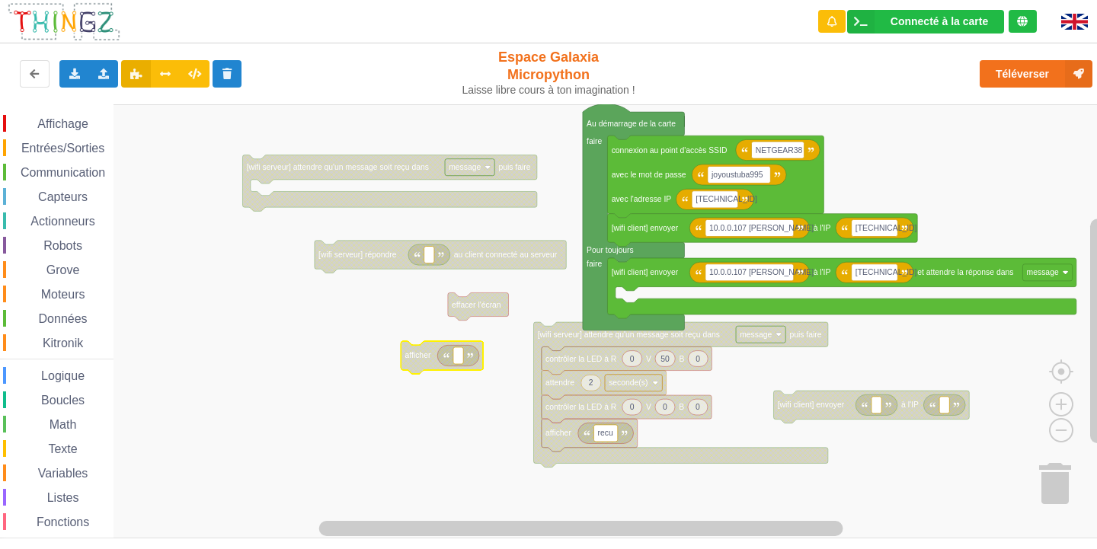
click at [606, 508] on rect "Espace de travail de Blocky" at bounding box center [553, 321] width 1107 height 434
click at [472, 356] on image "Espace de travail de Blocky" at bounding box center [470, 356] width 6 height 6
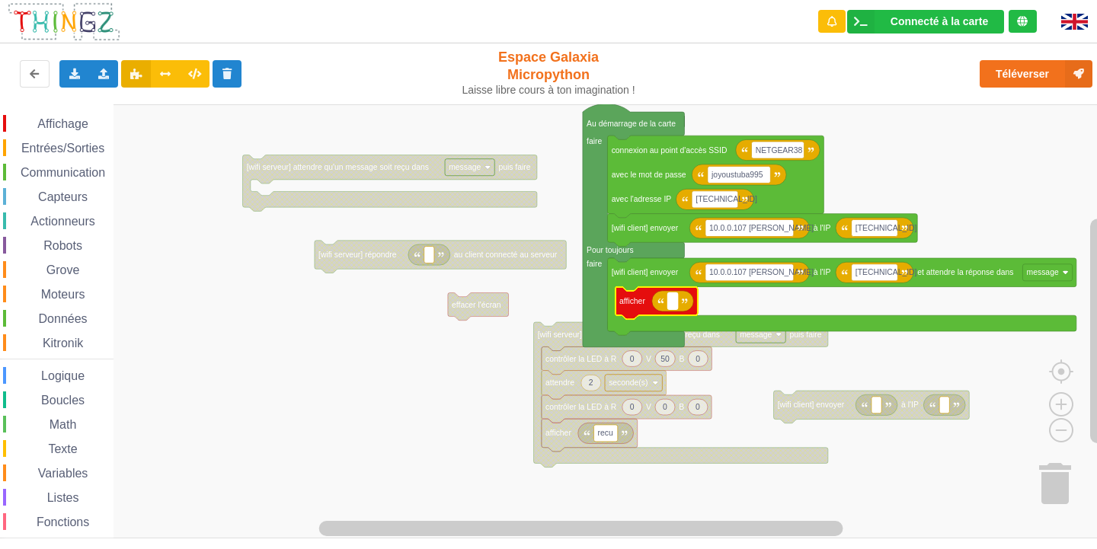
click at [677, 302] on rect "Espace de travail de Blocky" at bounding box center [672, 300] width 10 height 17
click at [863, 452] on rect "Espace de travail de Blocky" at bounding box center [553, 321] width 1107 height 434
click at [631, 312] on icon "Espace de travail de Blocky" at bounding box center [656, 303] width 82 height 33
click at [236, 388] on rect "Espace de travail de Blocky" at bounding box center [553, 321] width 1107 height 434
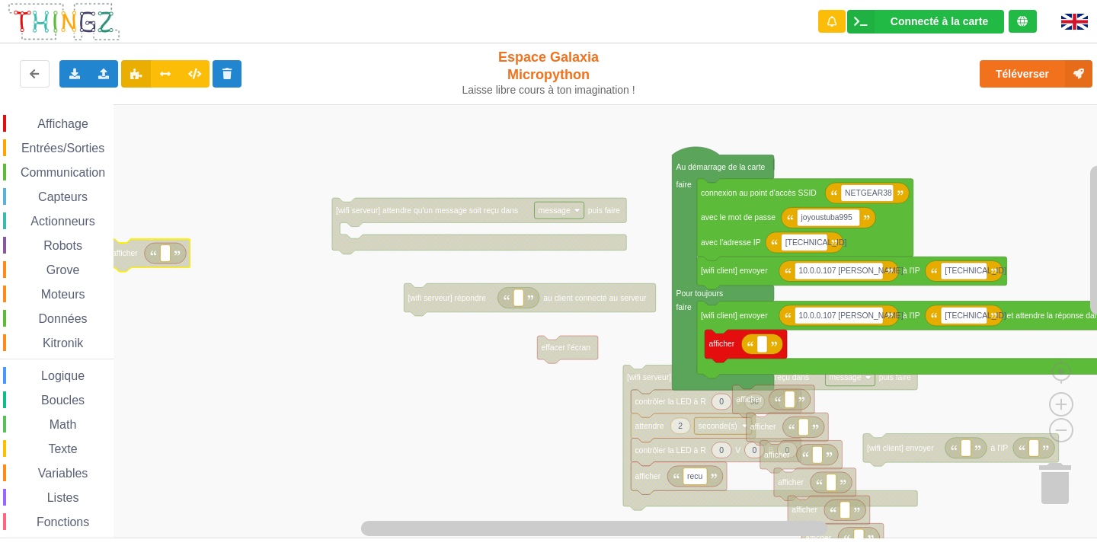
click at [256, 131] on rect "Espace de travail de Blocky" at bounding box center [553, 321] width 1107 height 434
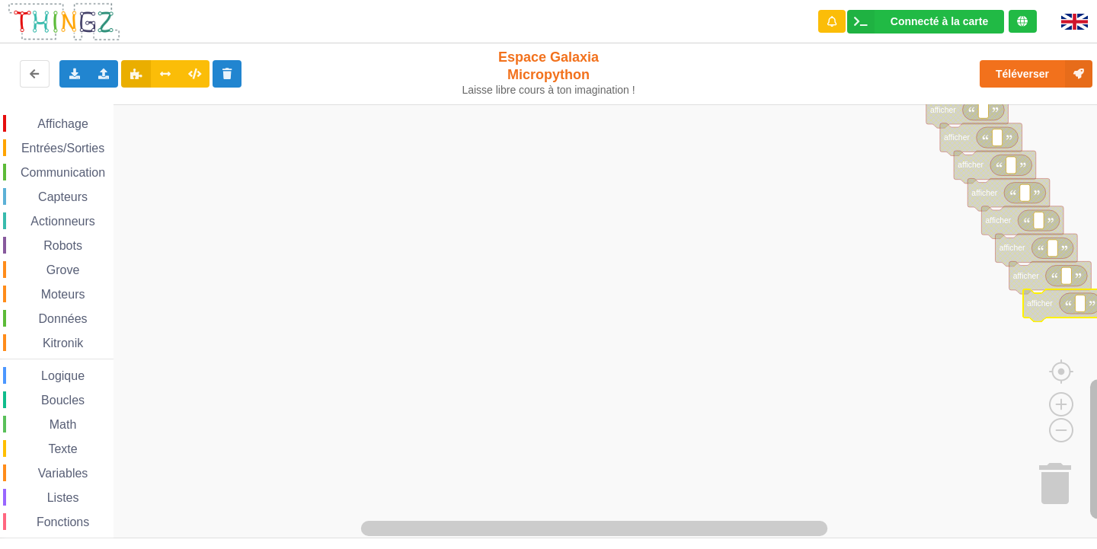
click at [1096, 436] on rect "Espace de travail de Blocky" at bounding box center [1097, 448] width 15 height 139
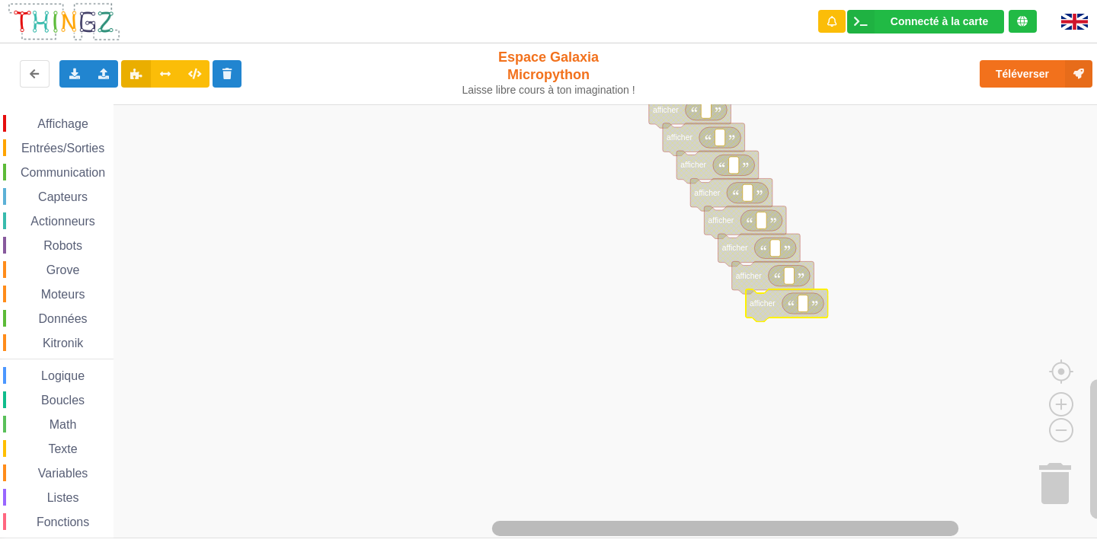
click at [882, 527] on rect "Espace de travail de Blocky" at bounding box center [725, 528] width 466 height 15
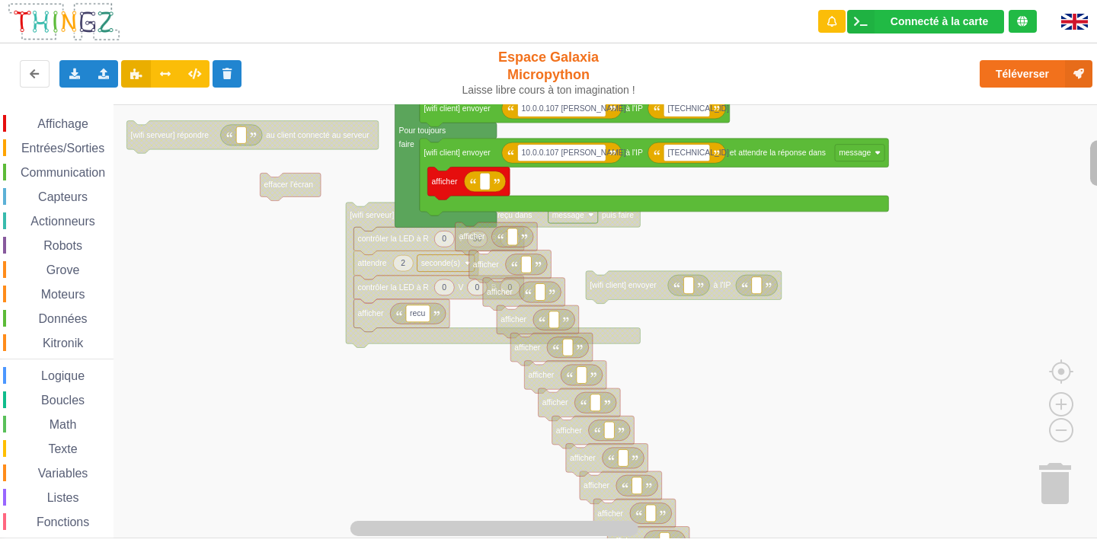
click at [1096, 159] on rect "Espace de travail de Blocky" at bounding box center [1097, 163] width 15 height 46
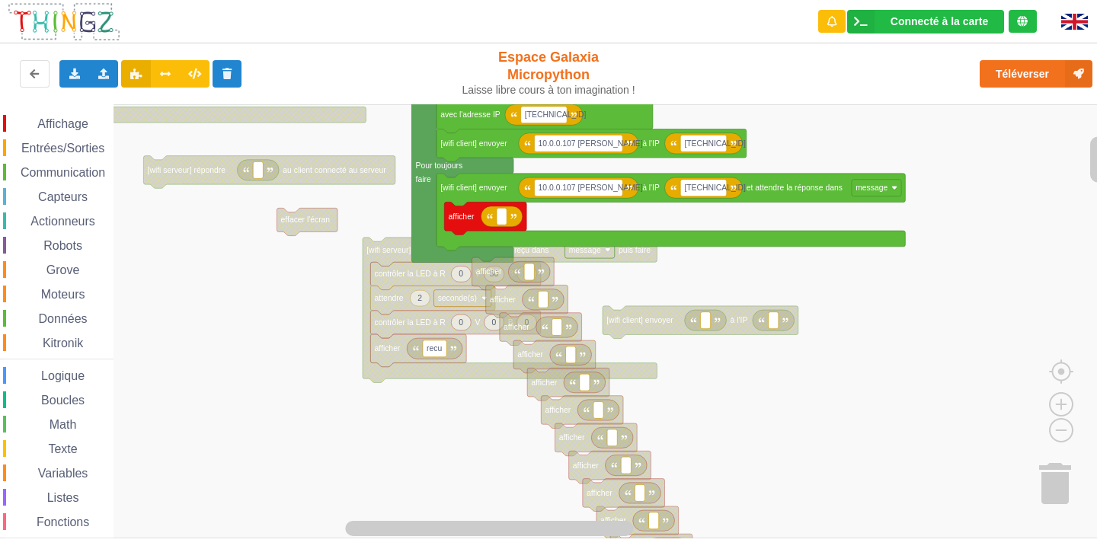
click at [599, 269] on div "Affichage Entrées/Sorties Communication Capteurs Actionneurs Robots Grove Moteu…" at bounding box center [553, 321] width 1107 height 434
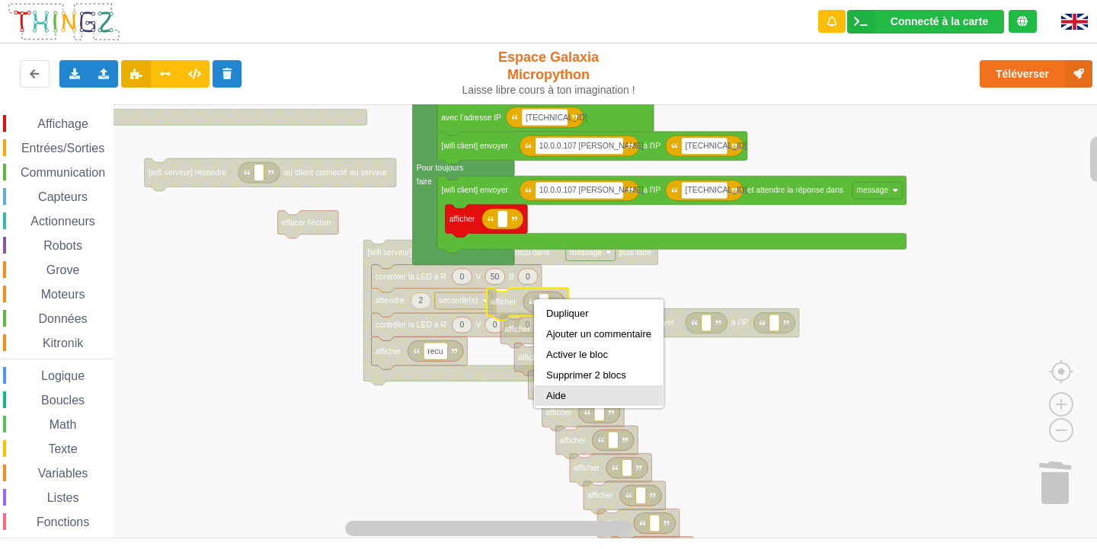
click at [594, 392] on div "Aide" at bounding box center [598, 395] width 105 height 11
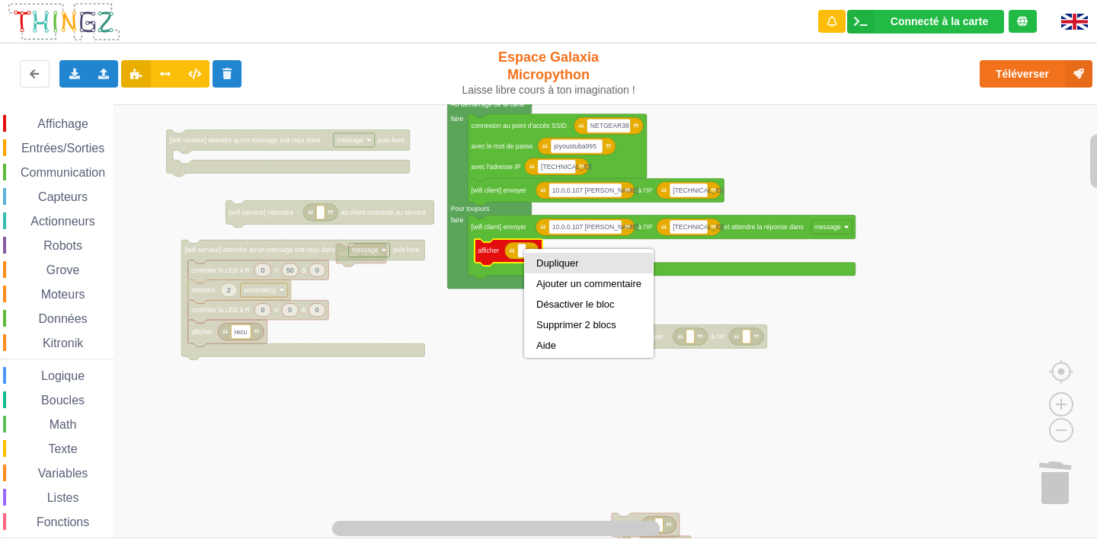
click at [586, 251] on div "Dupliquer Ajouter un commentaire Désactiver le bloc Supprimer 2 blocs Aide" at bounding box center [588, 303] width 129 height 109
click at [586, 262] on div "Dupliquer" at bounding box center [588, 262] width 105 height 11
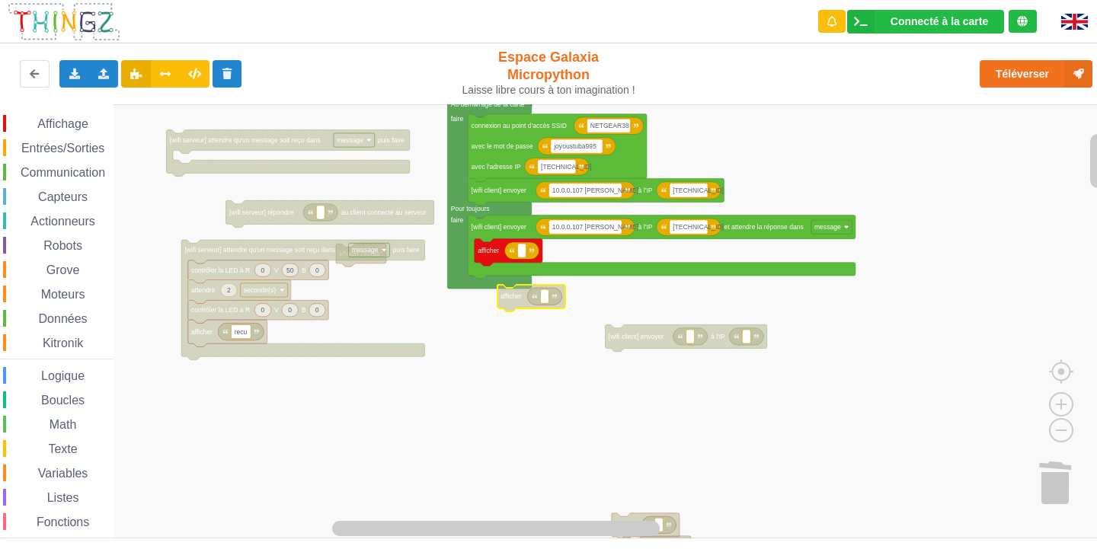
click at [586, 262] on rect "Espace de travail de Blocky" at bounding box center [553, 321] width 1107 height 434
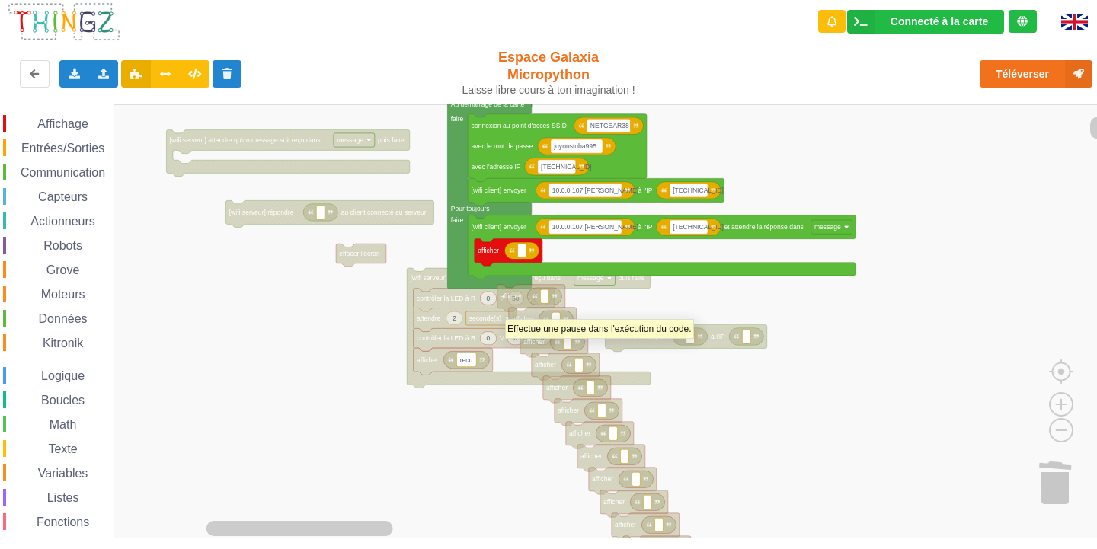
click at [715, 420] on rect "Espace de travail de Blocky" at bounding box center [553, 321] width 1107 height 434
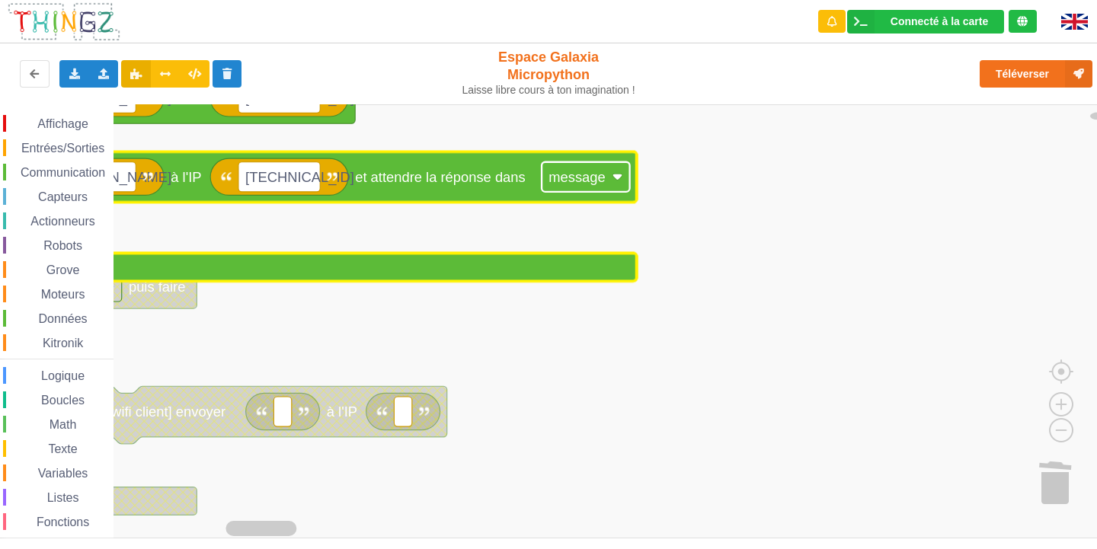
click at [623, 182] on rect "Espace de travail de Blocky" at bounding box center [586, 177] width 88 height 30
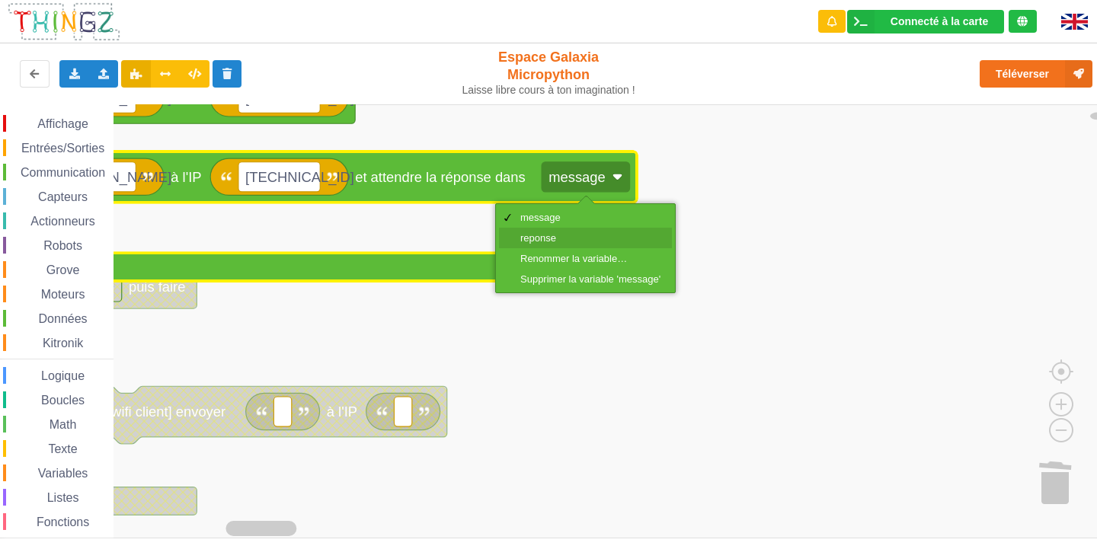
click at [580, 234] on div "reponse" at bounding box center [590, 237] width 140 height 11
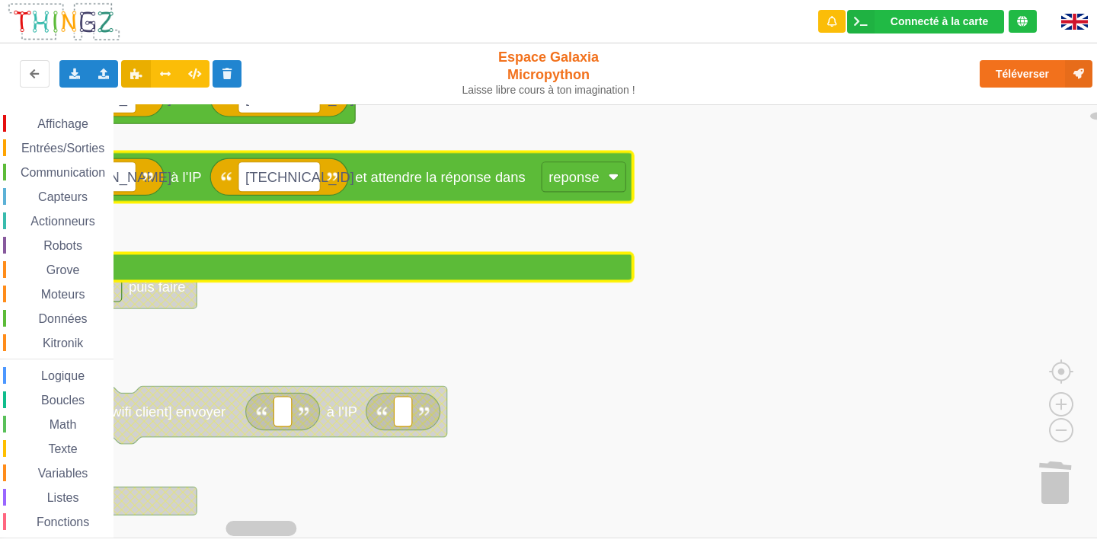
click at [716, 225] on rect "Espace de travail de Blocky" at bounding box center [553, 321] width 1107 height 434
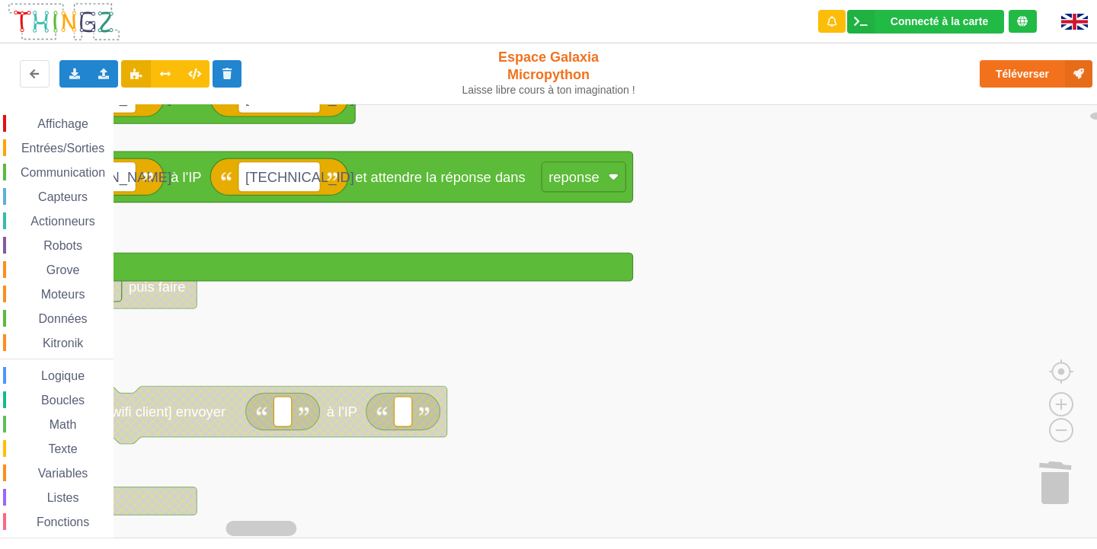
click at [72, 471] on span "Variables" at bounding box center [63, 473] width 55 height 13
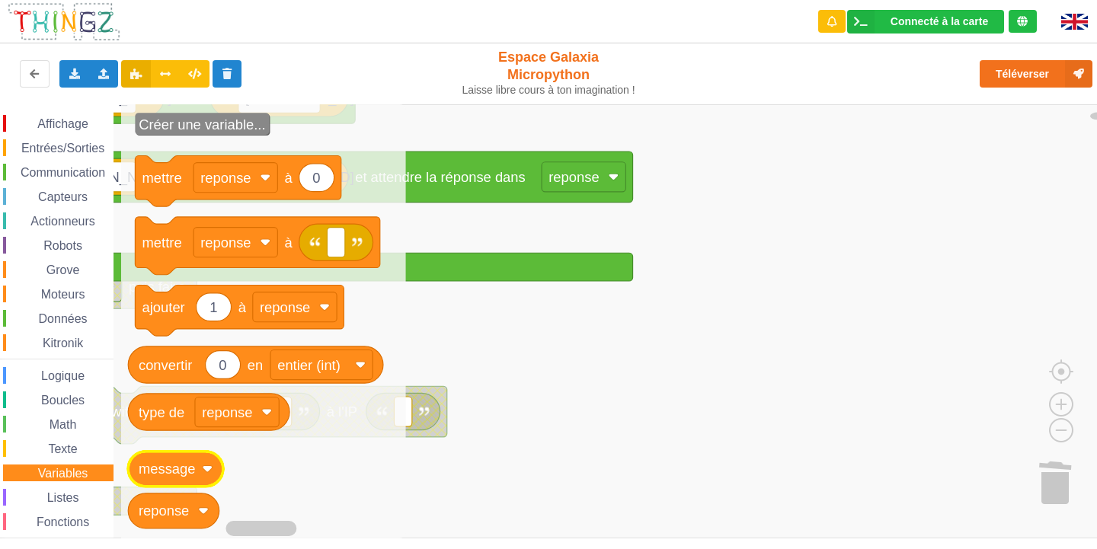
click at [170, 471] on text "message" at bounding box center [167, 469] width 56 height 16
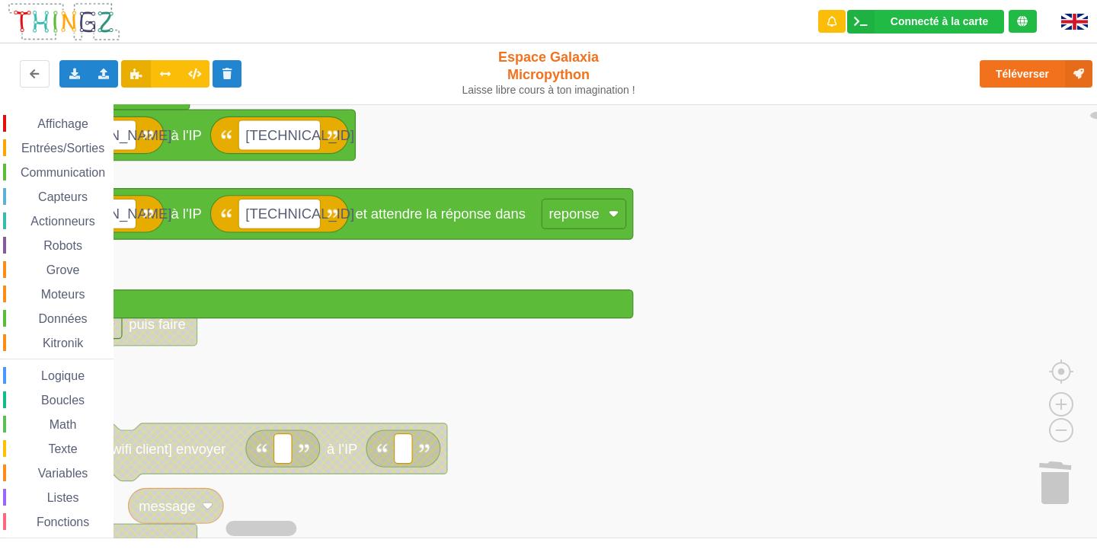
click at [240, 379] on rect "Espace de travail de Blocky" at bounding box center [553, 321] width 1107 height 434
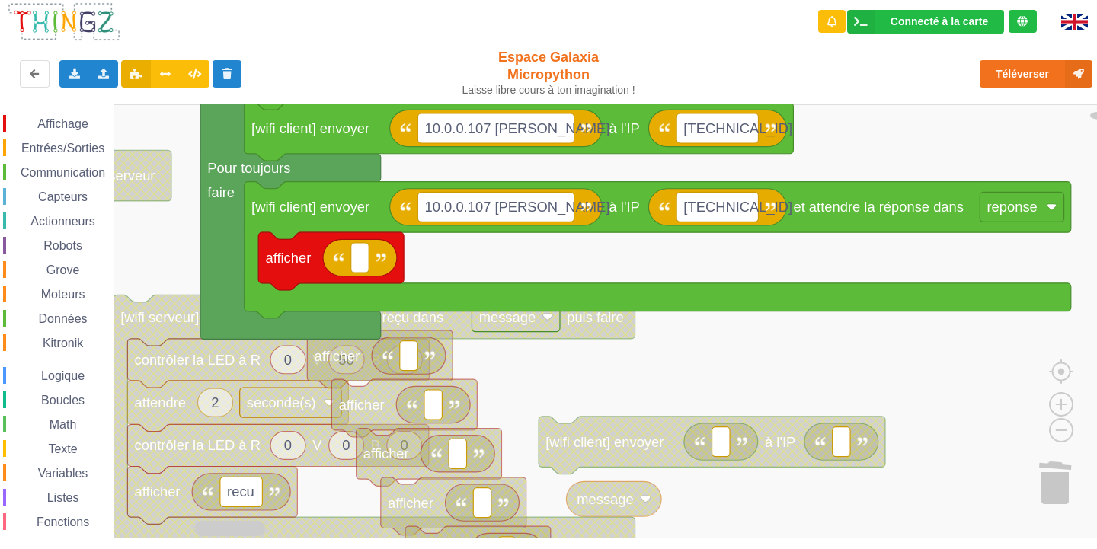
click at [679, 380] on rect "Espace de travail de Blocky" at bounding box center [553, 321] width 1107 height 434
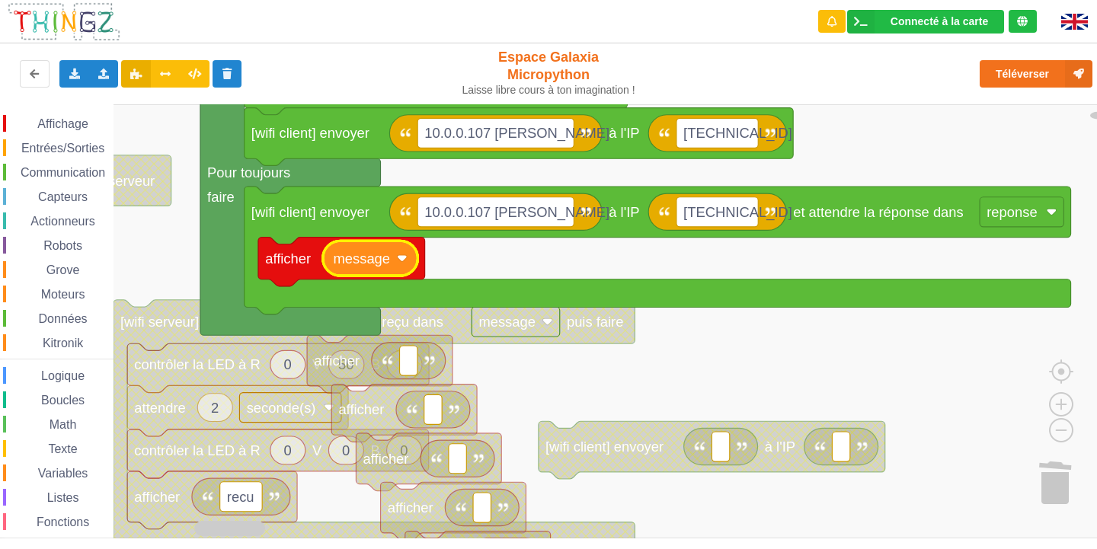
click at [399, 262] on image "Espace de travail de Blocky" at bounding box center [402, 258] width 11 height 11
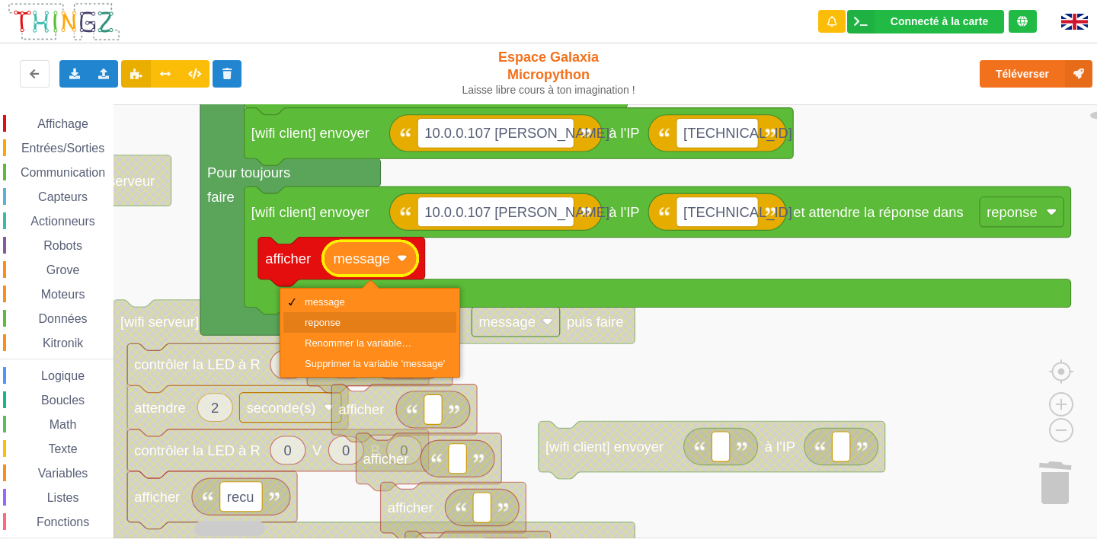
click at [385, 321] on div "reponse" at bounding box center [375, 322] width 140 height 11
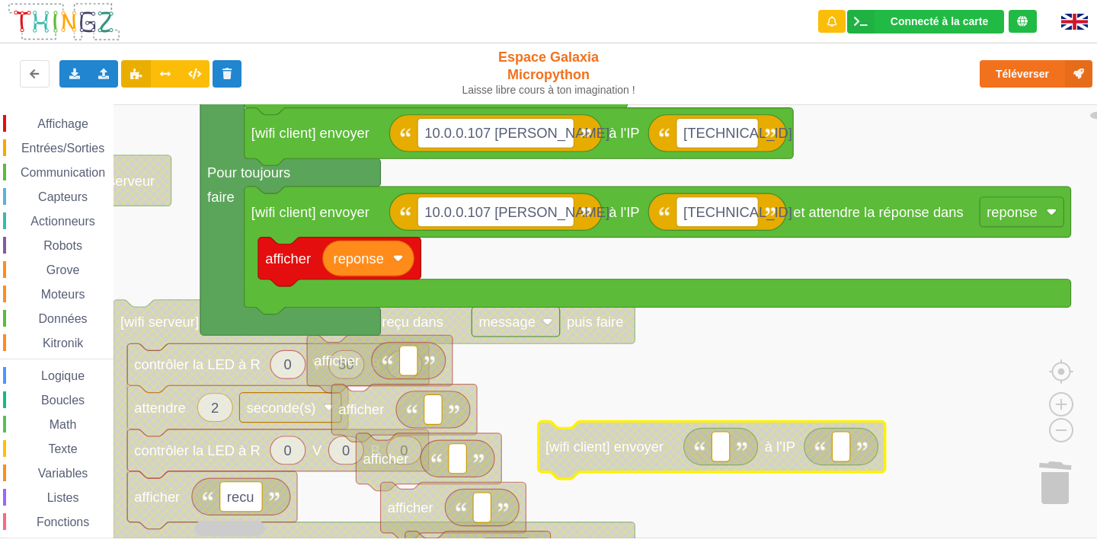
click at [678, 388] on rect "Espace de travail de Blocky" at bounding box center [553, 321] width 1107 height 434
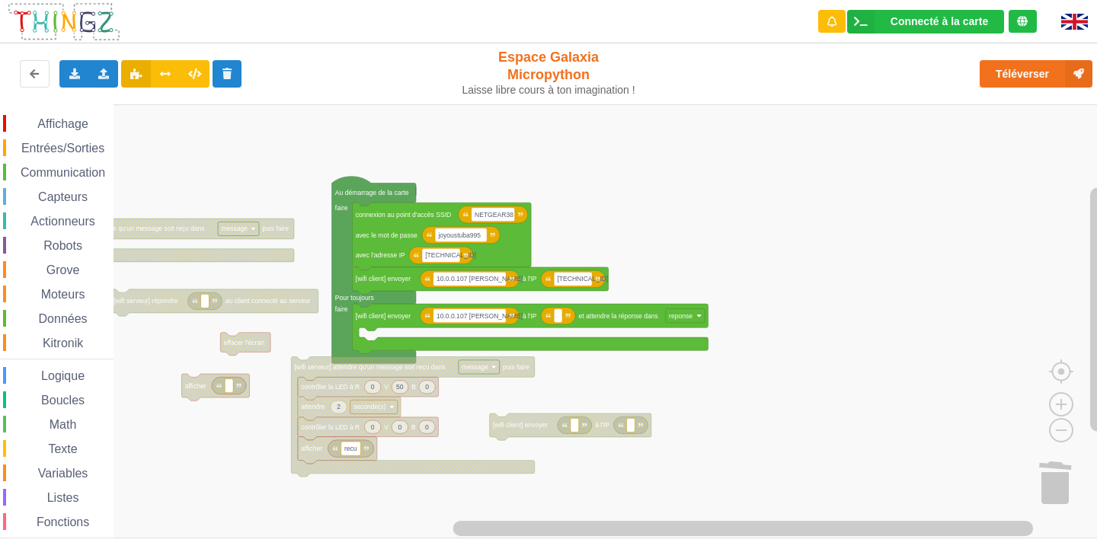
click at [69, 123] on span "Affichage" at bounding box center [62, 123] width 55 height 13
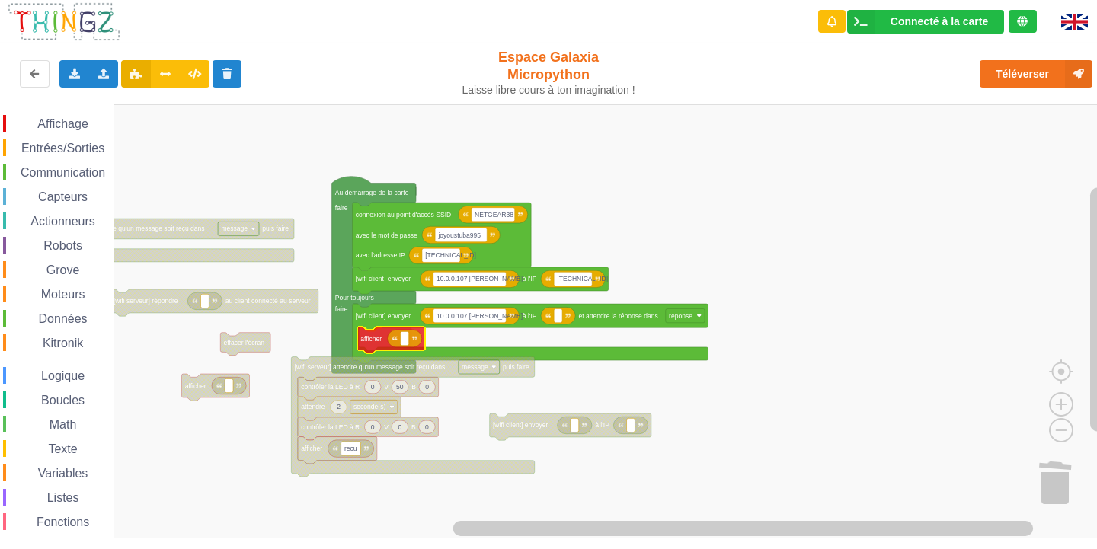
click at [377, 331] on div "Affichage Entrées/Sorties Communication Capteurs Actionneurs Robots Grove Moteu…" at bounding box center [553, 321] width 1107 height 434
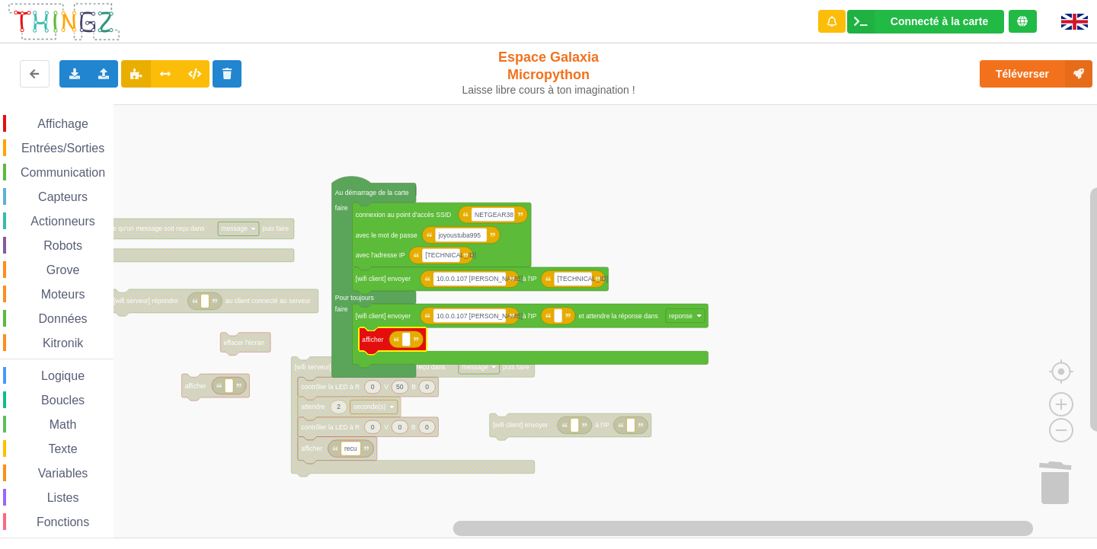
click at [71, 478] on span "Variables" at bounding box center [63, 473] width 55 height 13
click at [405, 344] on div "Affichage Entrées/Sorties Communication Capteurs Actionneurs Robots Grove Moteu…" at bounding box center [553, 321] width 1107 height 434
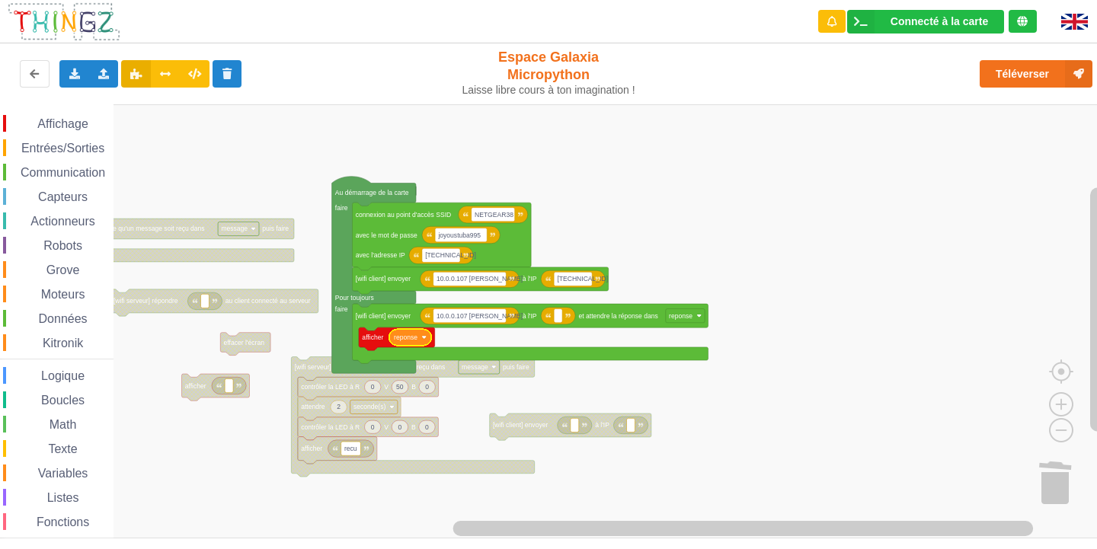
click at [465, 333] on rect "Espace de travail de Blocky" at bounding box center [553, 321] width 1107 height 434
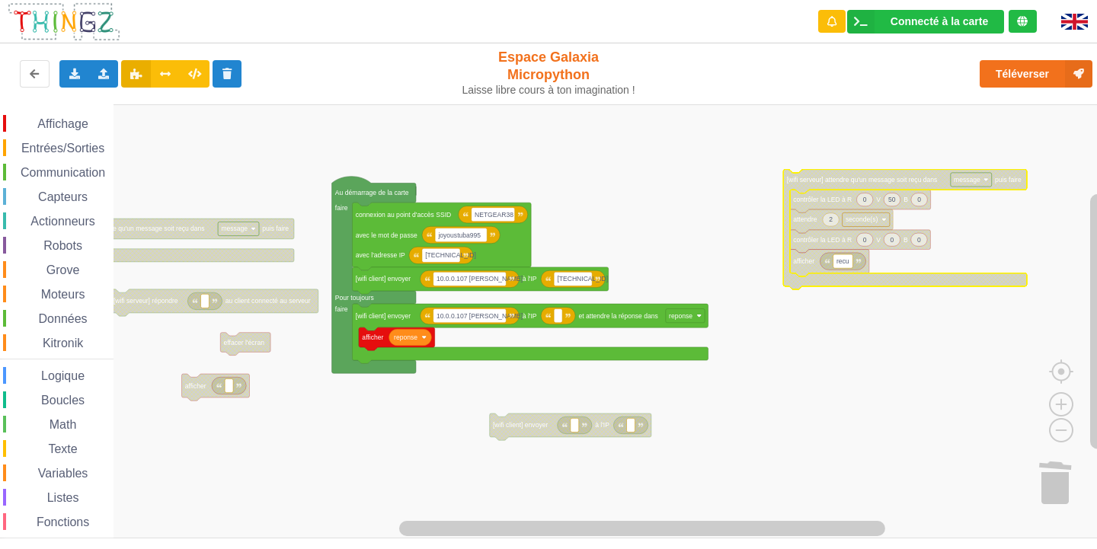
click at [826, 346] on rect "Espace de travail de Blocky" at bounding box center [553, 321] width 1107 height 434
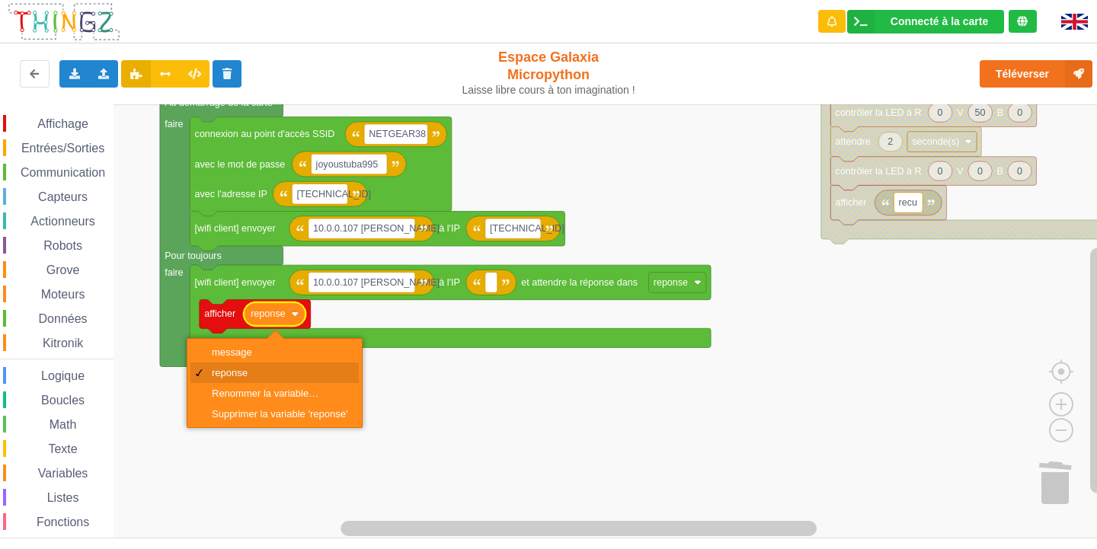
click at [271, 377] on div "reponse" at bounding box center [280, 372] width 136 height 11
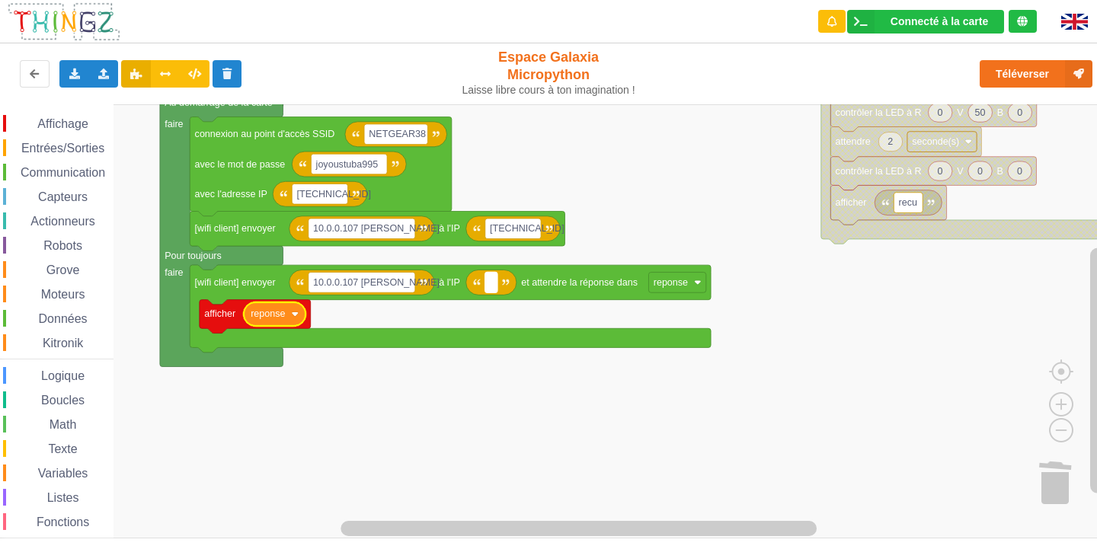
click at [492, 283] on text "Espace de travail de Blocky" at bounding box center [491, 282] width 3 height 11
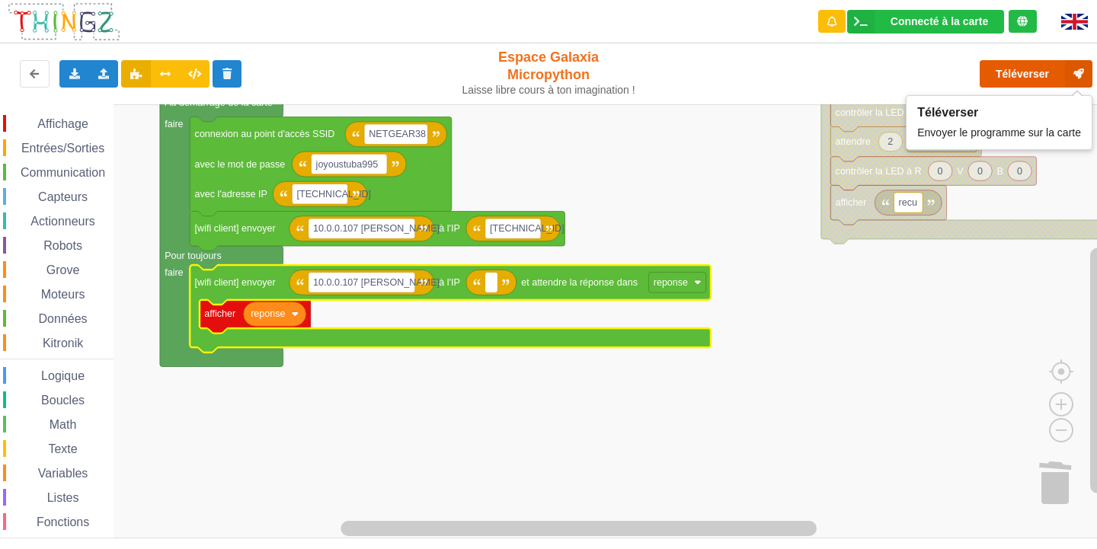
click at [1013, 66] on button "Téléverser" at bounding box center [1035, 73] width 113 height 27
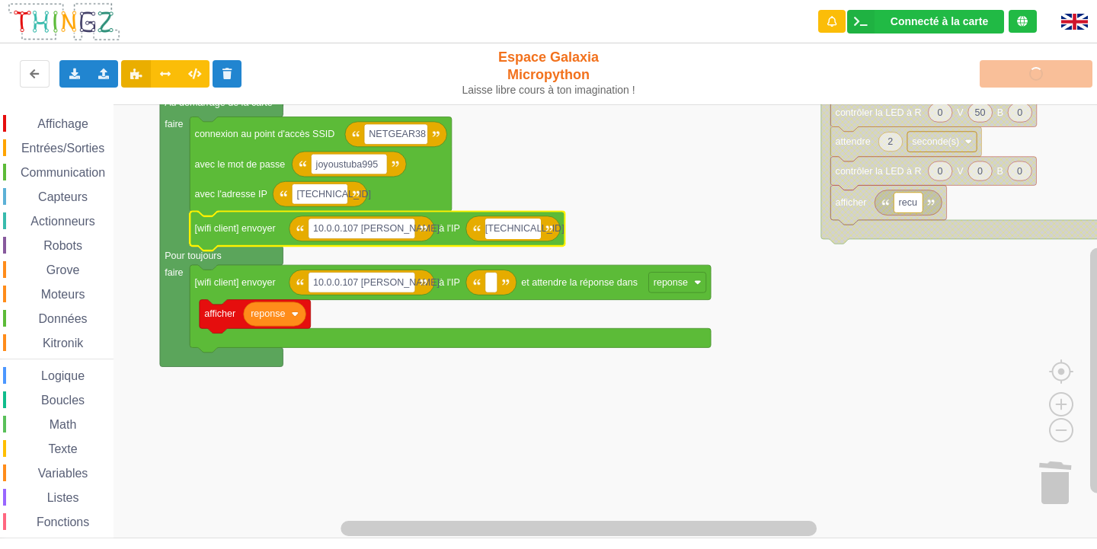
click at [513, 230] on input "[TECHNICAL_ID]" at bounding box center [513, 229] width 56 height 21
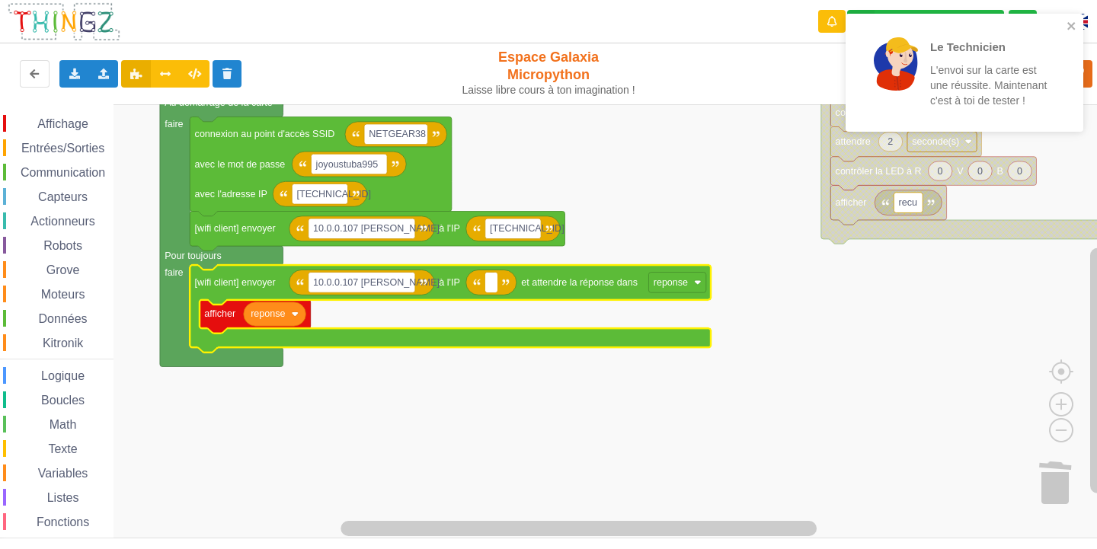
type input "[TECHNICAL_ID]"
click at [490, 386] on rect "Espace de travail de Blocky" at bounding box center [553, 321] width 1107 height 434
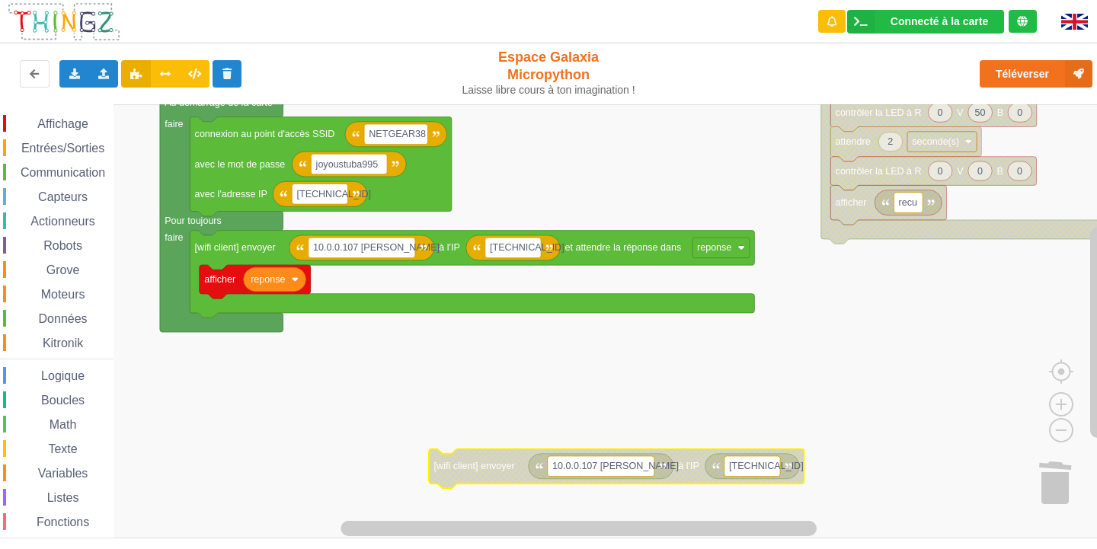
click at [914, 259] on rect "Espace de travail de Blocky" at bounding box center [553, 321] width 1107 height 434
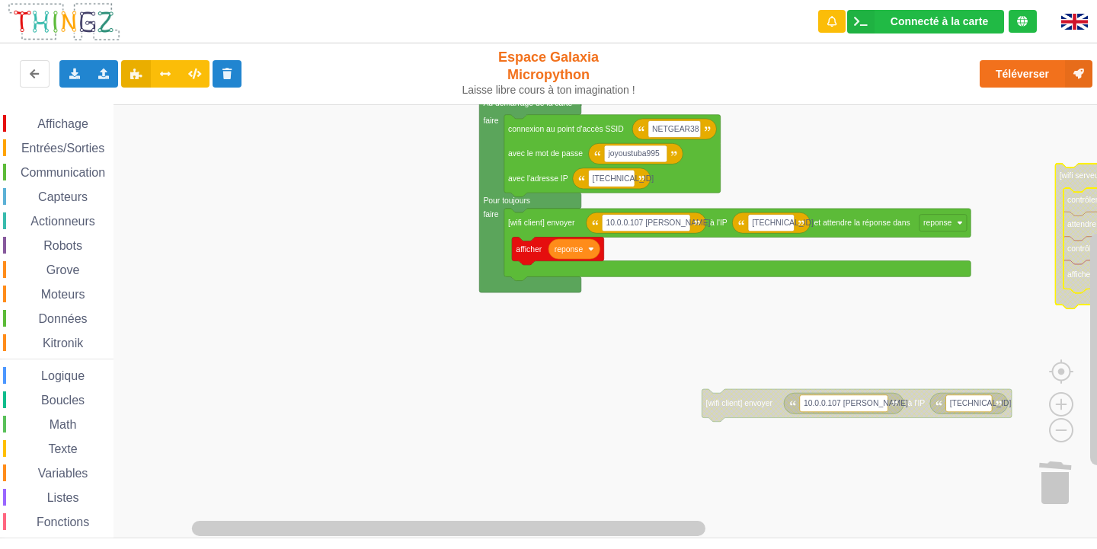
click at [70, 127] on span "Affichage" at bounding box center [62, 123] width 55 height 13
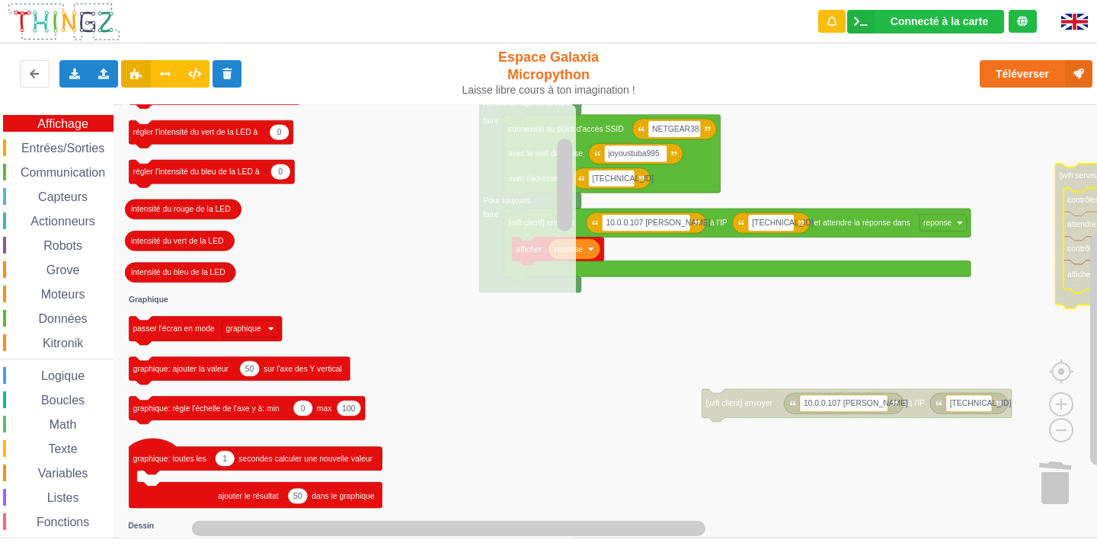
click at [66, 155] on div "Entrées/Sorties" at bounding box center [58, 147] width 110 height 17
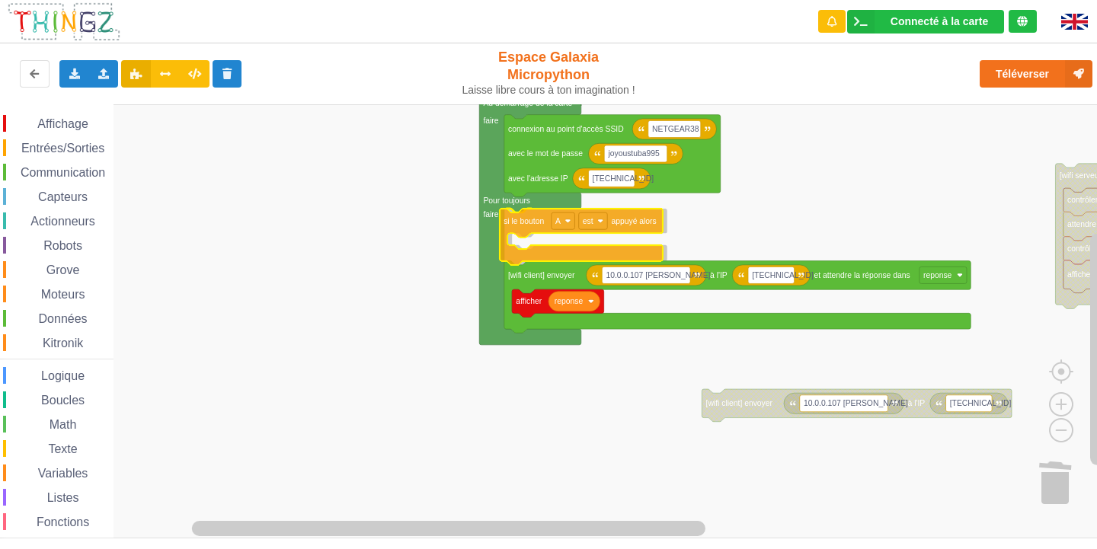
click at [523, 225] on div "Affichage Entrées/Sorties Communication Capteurs Actionneurs Robots Grove Moteu…" at bounding box center [553, 321] width 1107 height 434
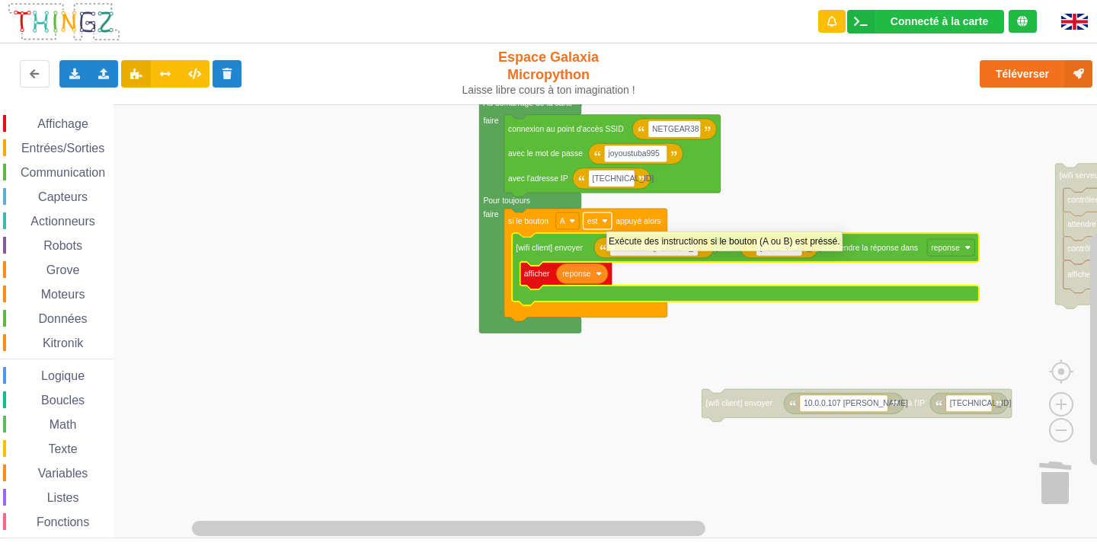
click at [606, 224] on image "Espace de travail de Blocky" at bounding box center [605, 221] width 6 height 6
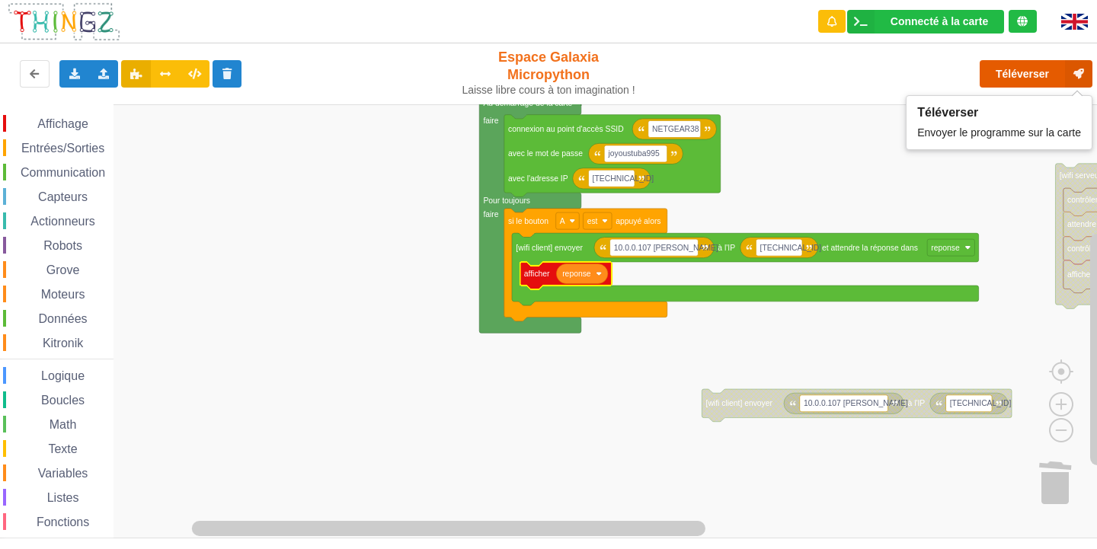
click at [1022, 72] on button "Téléverser" at bounding box center [1035, 73] width 113 height 27
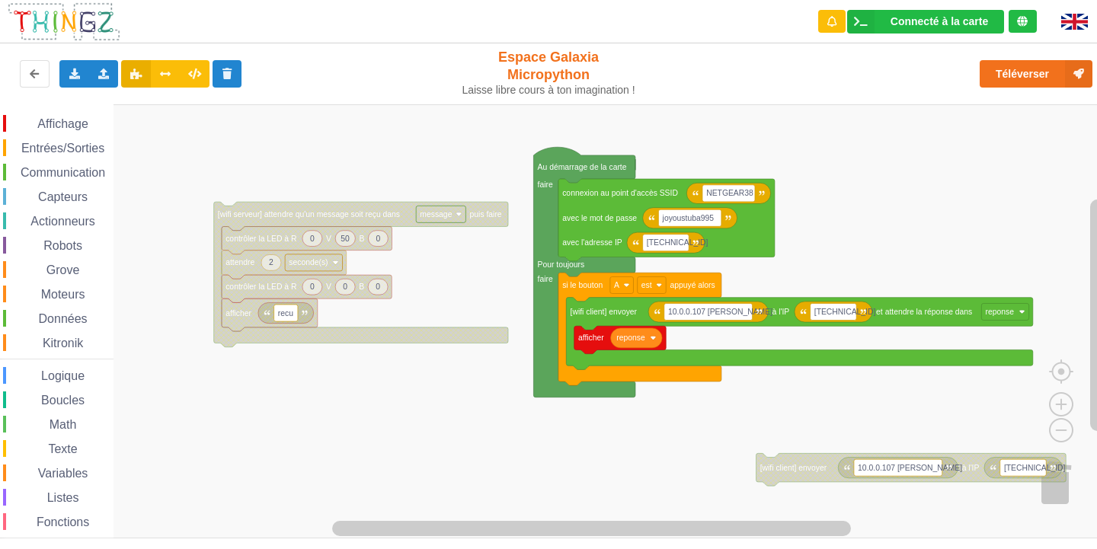
click at [317, 372] on div "Affichage Entrées/Sorties Communication Capteurs Actionneurs Robots Grove Moteu…" at bounding box center [553, 321] width 1107 height 434
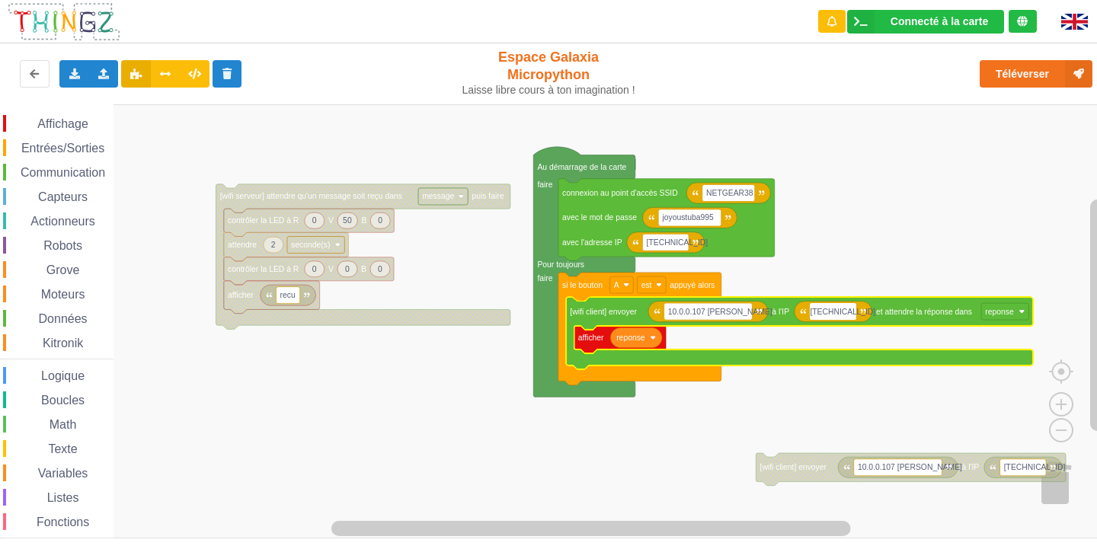
click at [844, 315] on input "[TECHNICAL_ID]" at bounding box center [833, 311] width 46 height 17
click at [846, 313] on input "[TECHNICAL_ID]" at bounding box center [833, 311] width 46 height 17
click at [848, 311] on input "[TECHNICAL_ID]" at bounding box center [833, 311] width 46 height 17
type input "[TECHNICAL_ID]"
click at [843, 382] on rect "Espace de travail de Blocky" at bounding box center [553, 321] width 1107 height 434
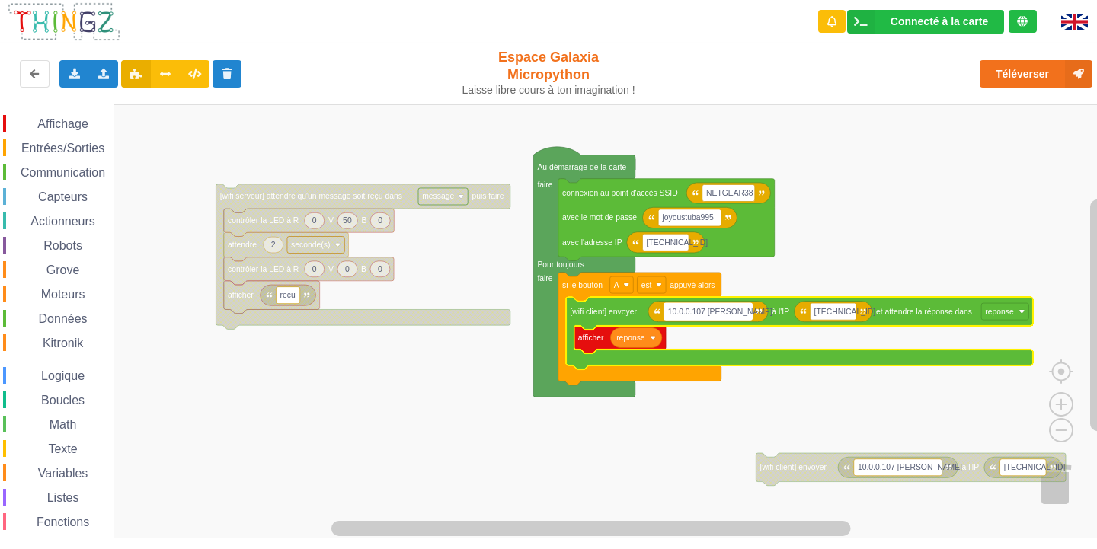
click at [743, 313] on rect "Espace de travail de Blocky" at bounding box center [708, 311] width 88 height 17
click at [746, 316] on input "[TECHNICAL_ID] [PERSON_NAME]" at bounding box center [708, 311] width 88 height 17
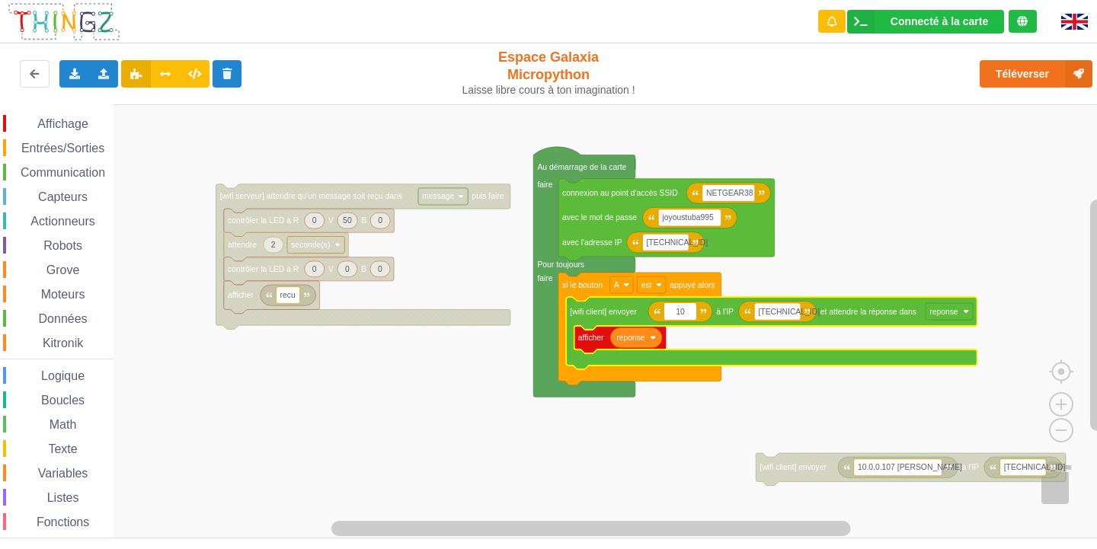
type input "1"
click at [675, 315] on input "cocou" at bounding box center [679, 311] width 30 height 17
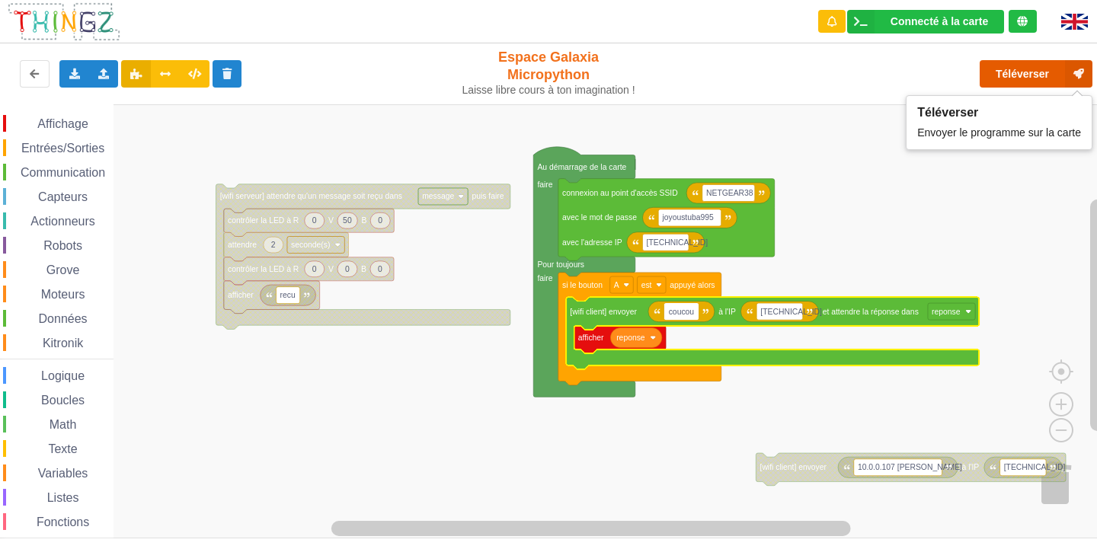
click at [1033, 65] on button "Téléverser" at bounding box center [1035, 73] width 113 height 27
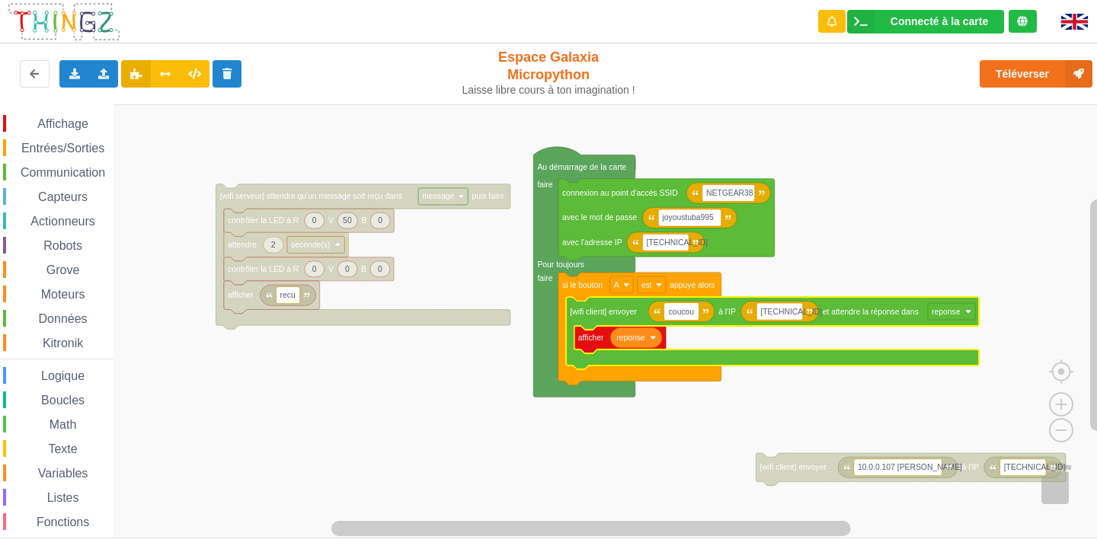
click at [669, 314] on input "coucou" at bounding box center [681, 311] width 35 height 17
type input "coucou"
click at [667, 315] on input "coucou" at bounding box center [682, 311] width 37 height 17
type input "[TECHNICAL_ID] coucou"
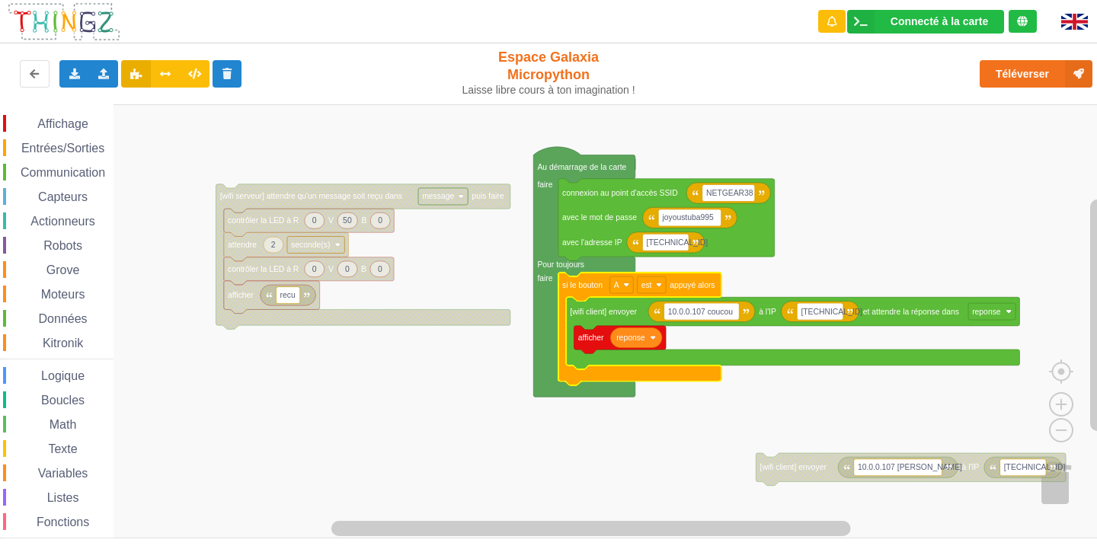
click at [672, 370] on icon "Espace de travail de Blocky" at bounding box center [639, 329] width 163 height 113
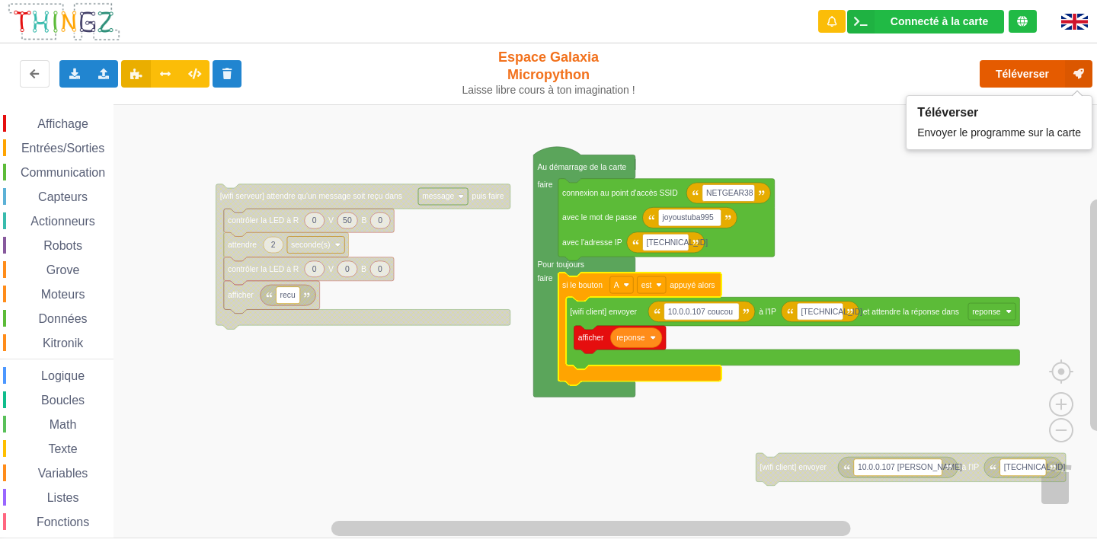
click at [1031, 77] on button "Téléverser" at bounding box center [1035, 73] width 113 height 27
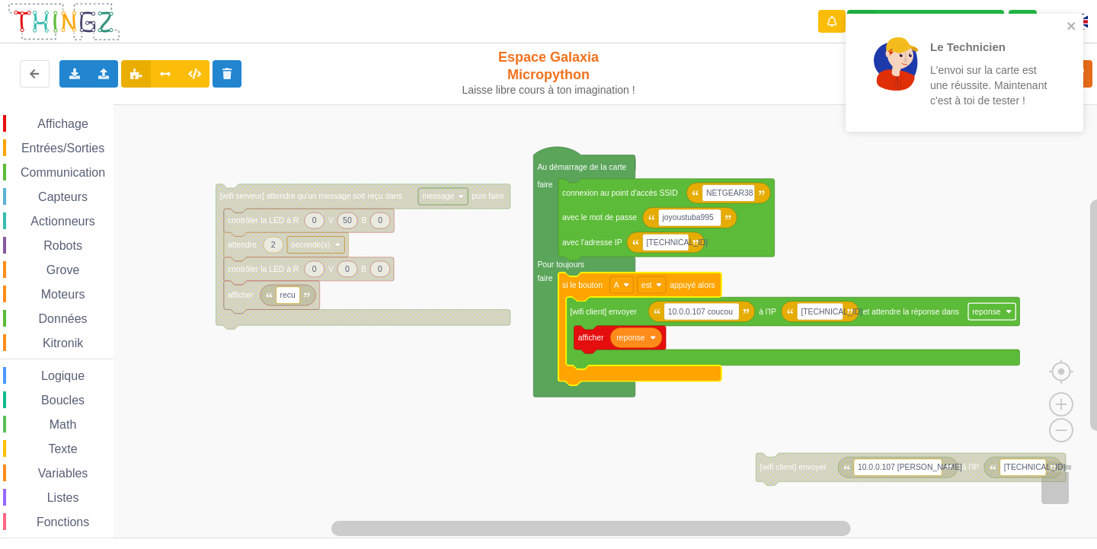
click at [1011, 320] on rect "Espace de travail de Blocky" at bounding box center [991, 311] width 47 height 17
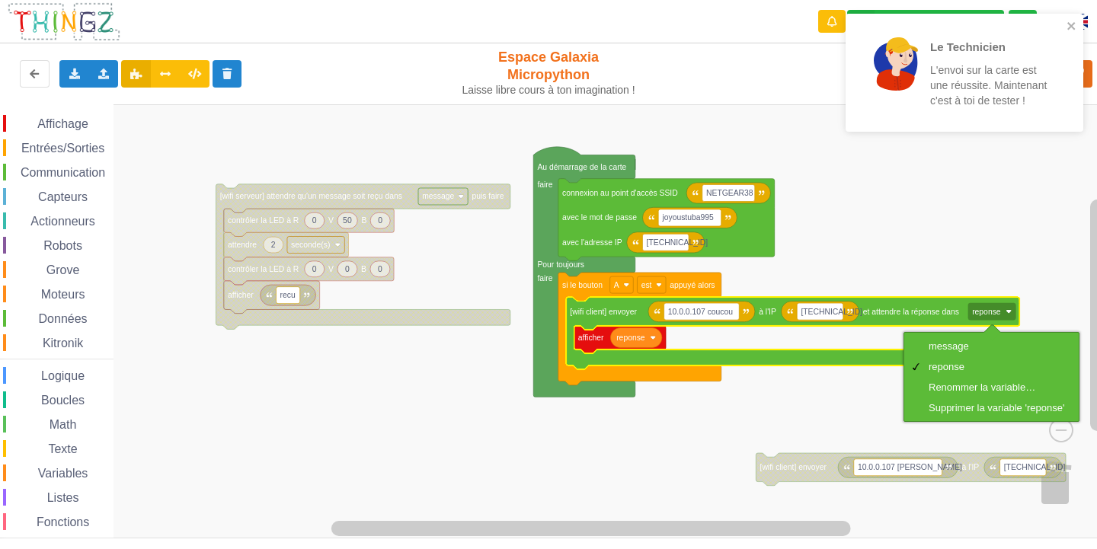
click at [882, 394] on rect "Espace de travail de Blocky" at bounding box center [553, 321] width 1107 height 434
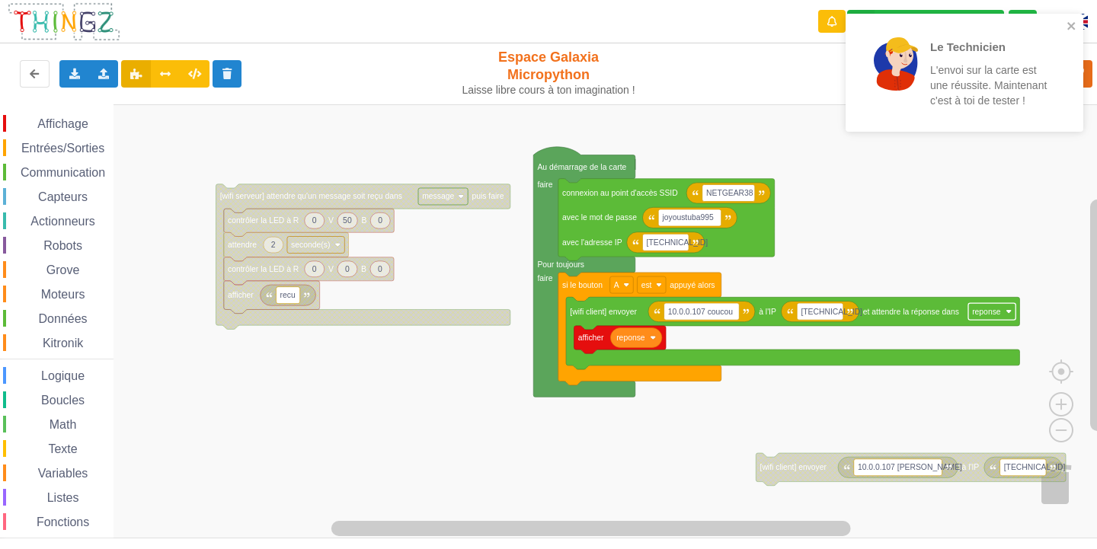
click at [1015, 318] on rect "Espace de travail de Blocky" at bounding box center [991, 311] width 47 height 17
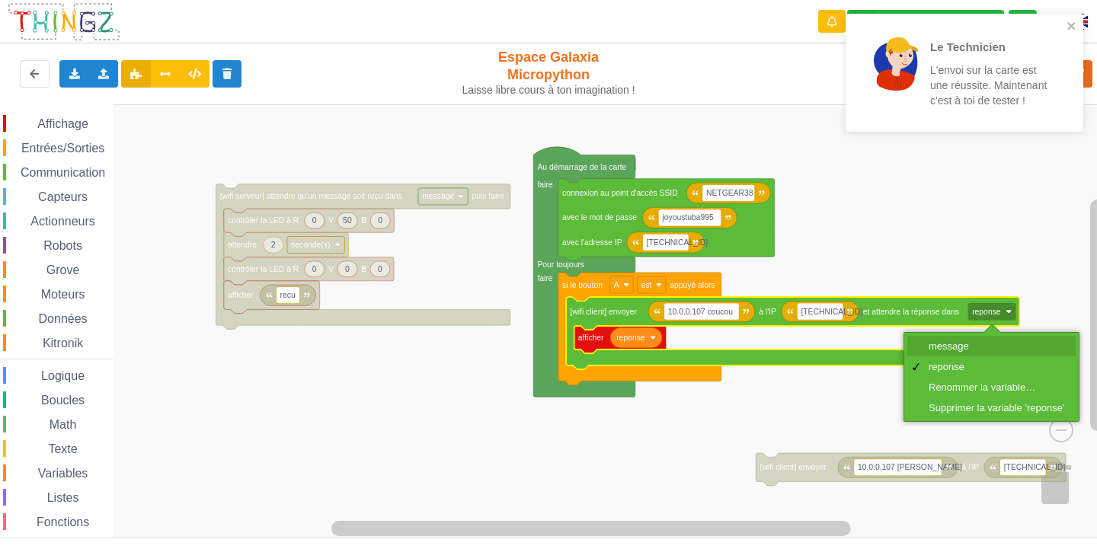
click at [993, 341] on div "message" at bounding box center [996, 345] width 136 height 11
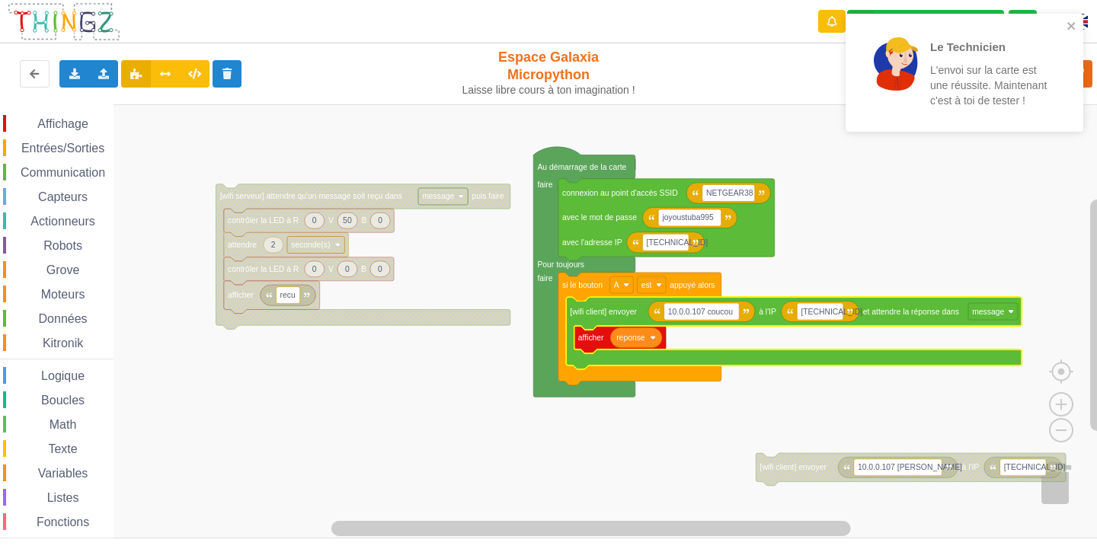
click at [816, 385] on rect "Espace de travail de Blocky" at bounding box center [553, 321] width 1107 height 434
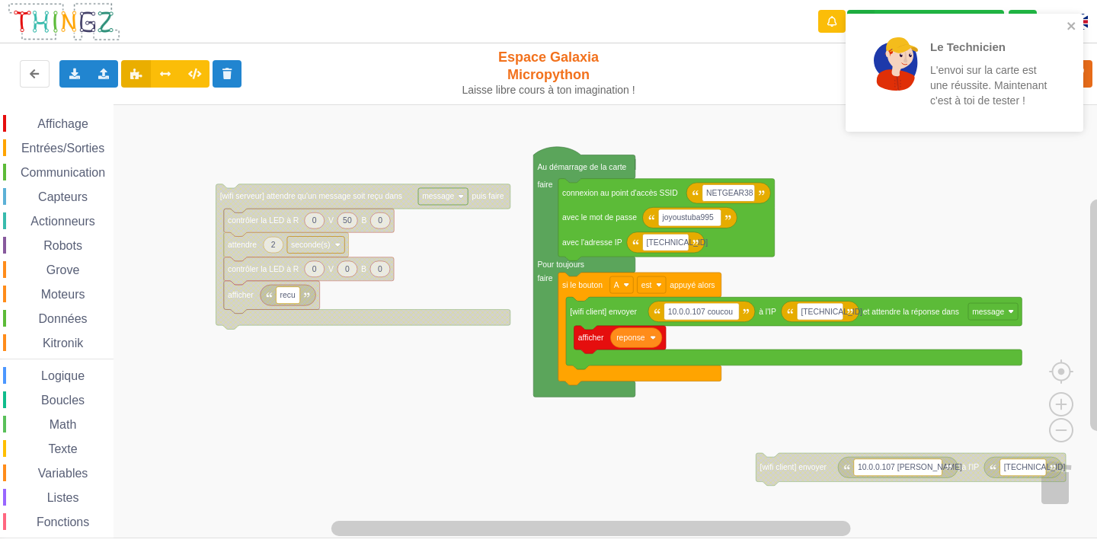
click at [1063, 23] on div "Le Technicien L'envoi sur la carte est une réussite. Maintenant c'est à toi de …" at bounding box center [959, 73] width 215 height 106
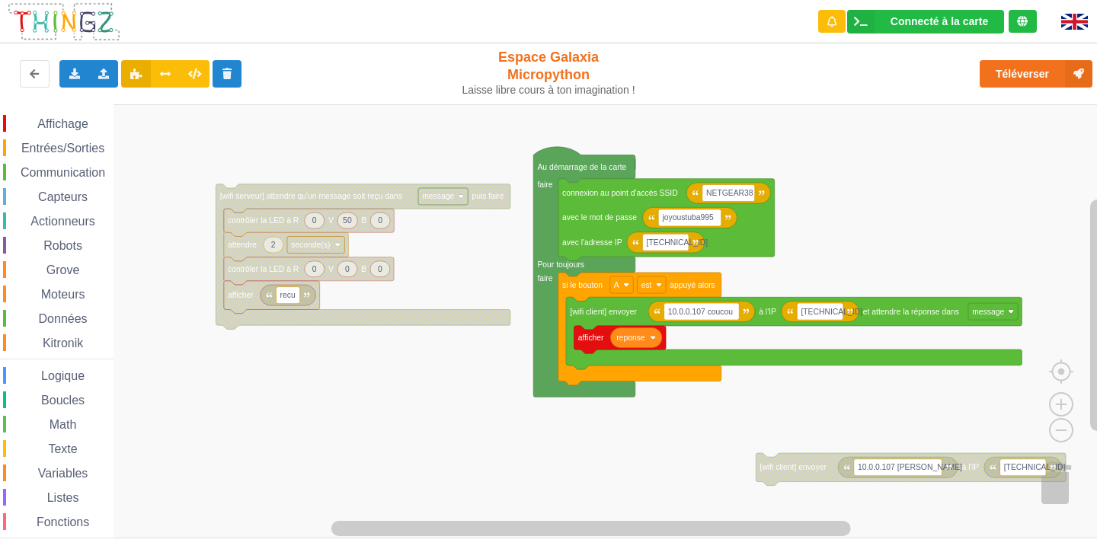
click at [1053, 88] on div "Le Technicien L'envoi sur la carte est une réussite. Maintenant c'est à toi de …" at bounding box center [964, 78] width 244 height 135
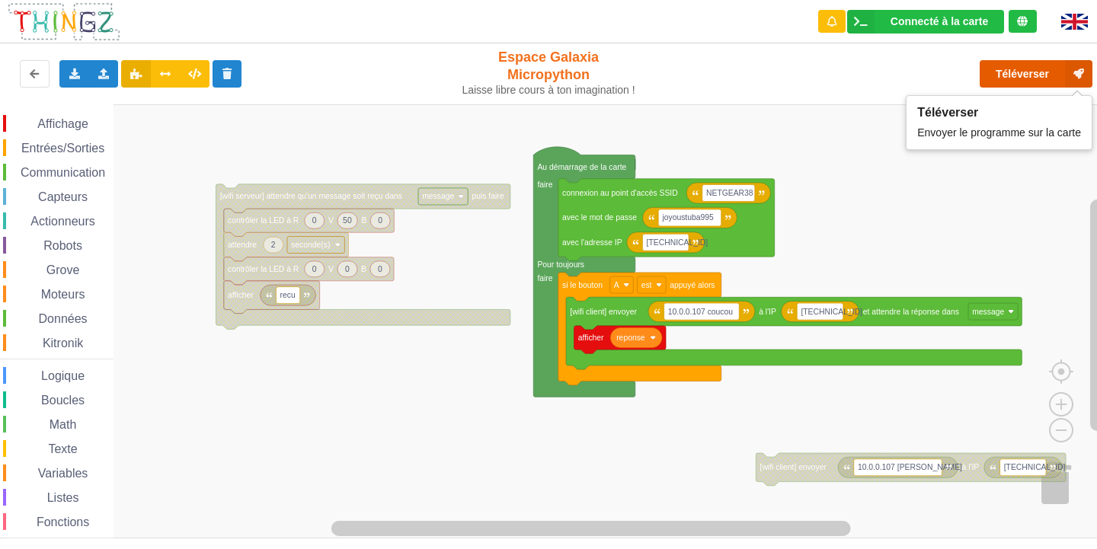
click at [1053, 81] on button "Téléverser" at bounding box center [1035, 73] width 113 height 27
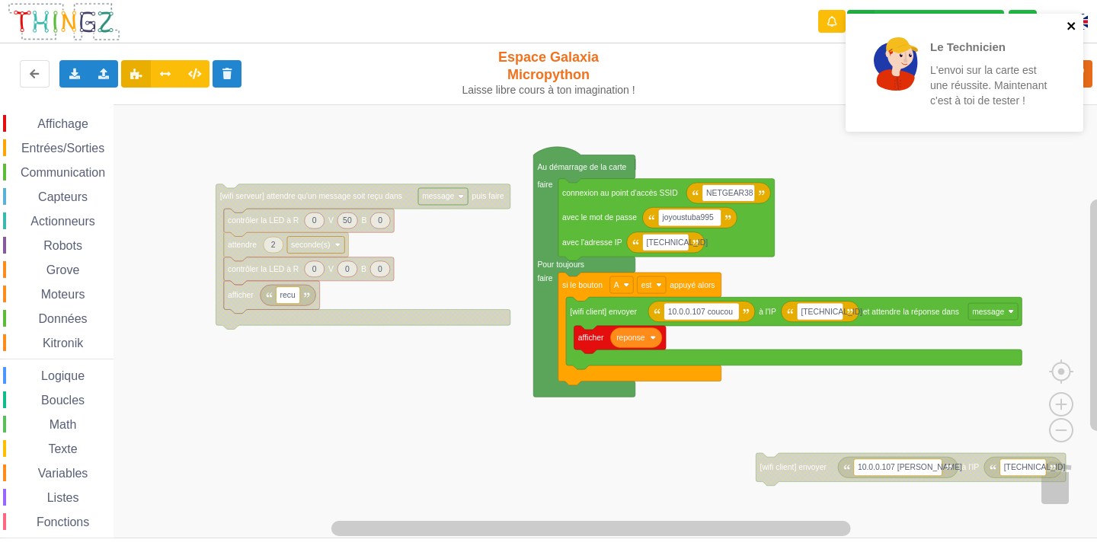
click at [1069, 20] on icon "close" at bounding box center [1071, 26] width 11 height 12
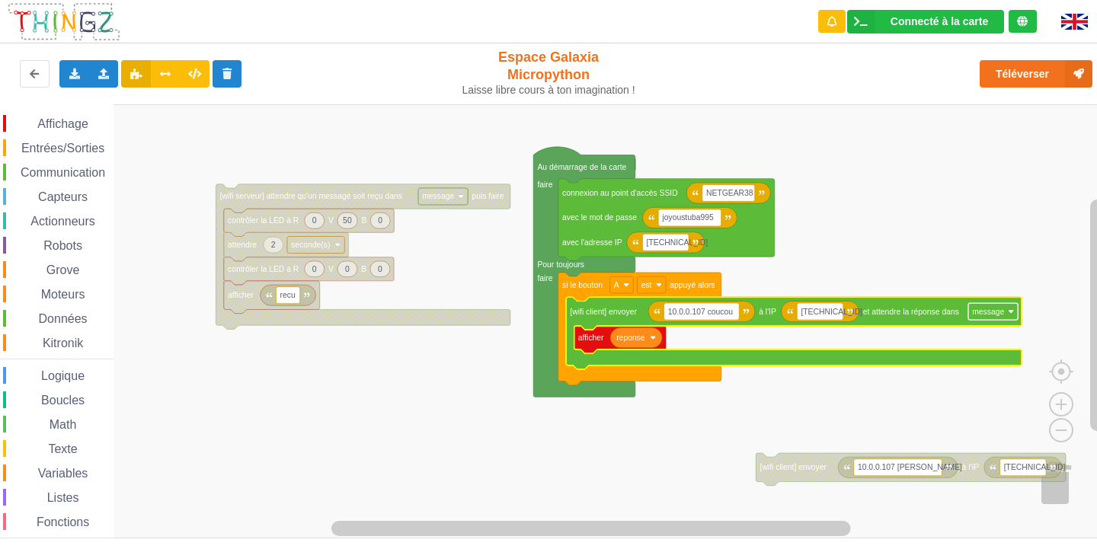
click at [1011, 320] on rect "Espace de travail de Blocky" at bounding box center [993, 311] width 50 height 17
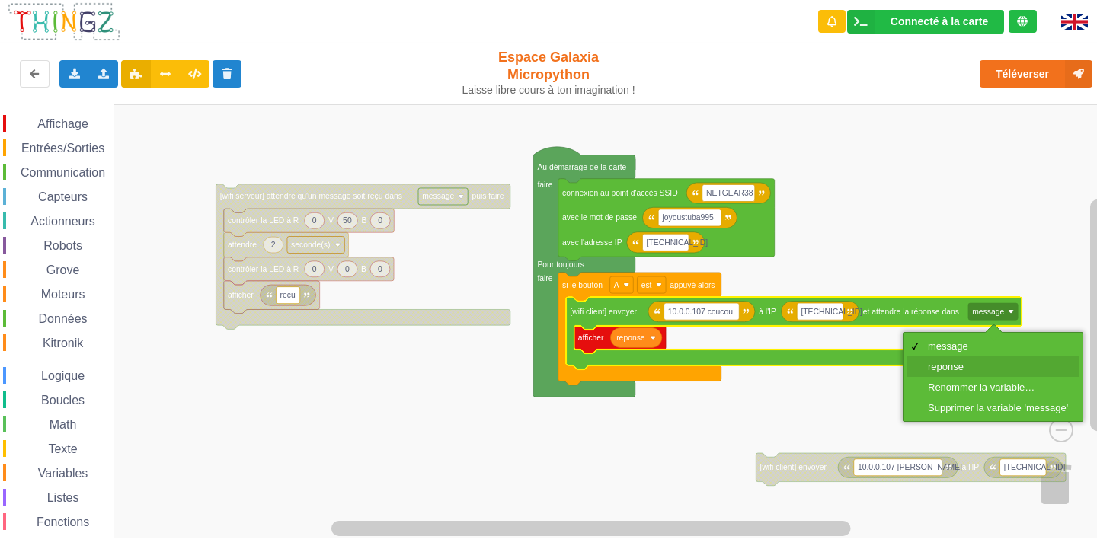
click at [989, 368] on div "reponse" at bounding box center [998, 366] width 140 height 11
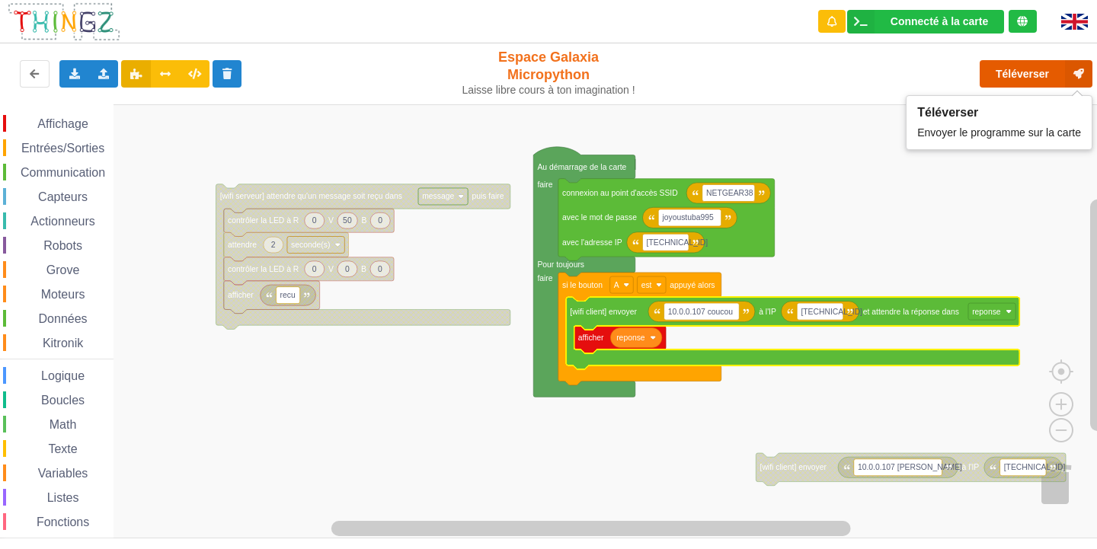
click at [1053, 70] on button "Téléverser" at bounding box center [1035, 73] width 113 height 27
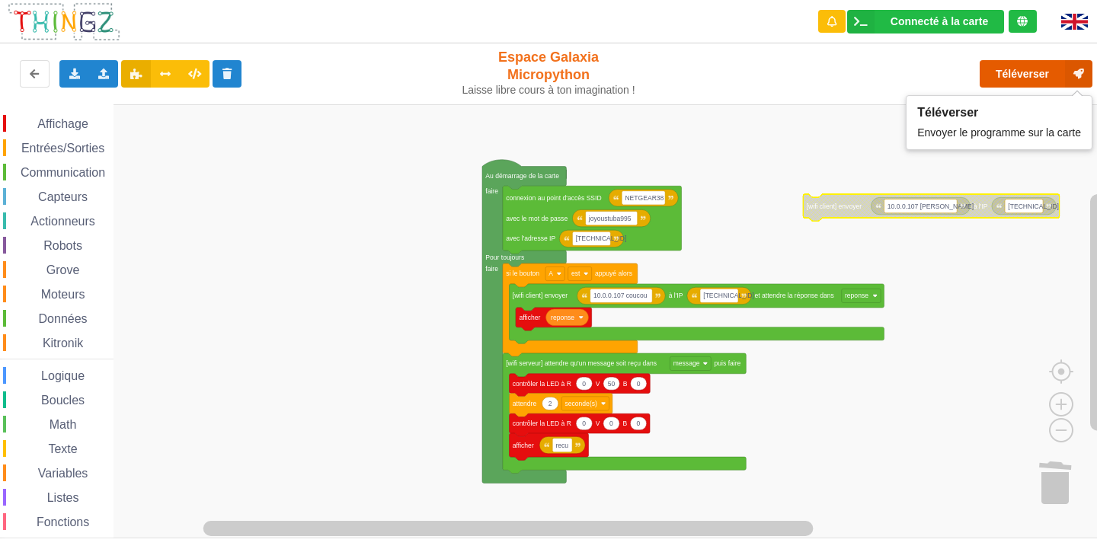
click at [1043, 77] on button "Téléverser" at bounding box center [1035, 73] width 113 height 27
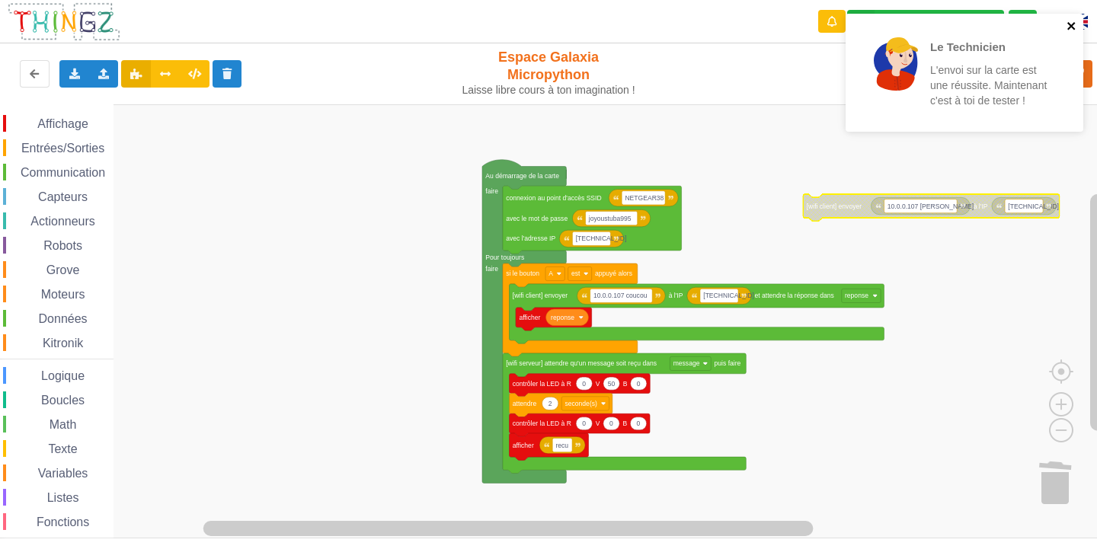
click at [1075, 22] on icon "close" at bounding box center [1071, 26] width 11 height 12
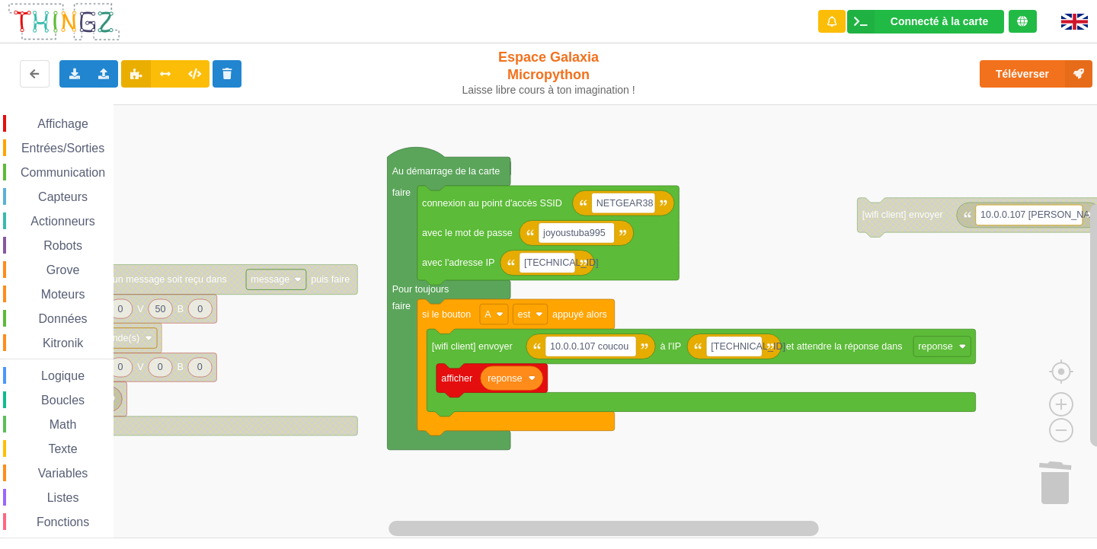
click at [845, 276] on div "Affichage Entrées/Sorties Communication Capteurs Actionneurs Robots Grove Moteu…" at bounding box center [553, 321] width 1107 height 434
click at [677, 168] on rect "Espace de travail de Blocky" at bounding box center [553, 321] width 1107 height 434
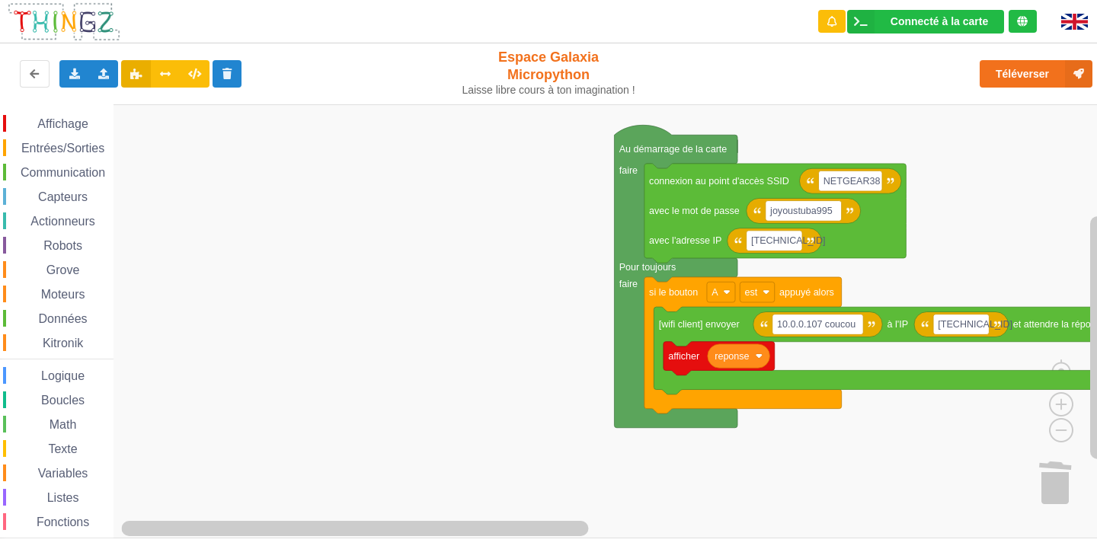
click at [657, 298] on g "Espace de travail de Blocky" at bounding box center [561, 321] width 1122 height 434
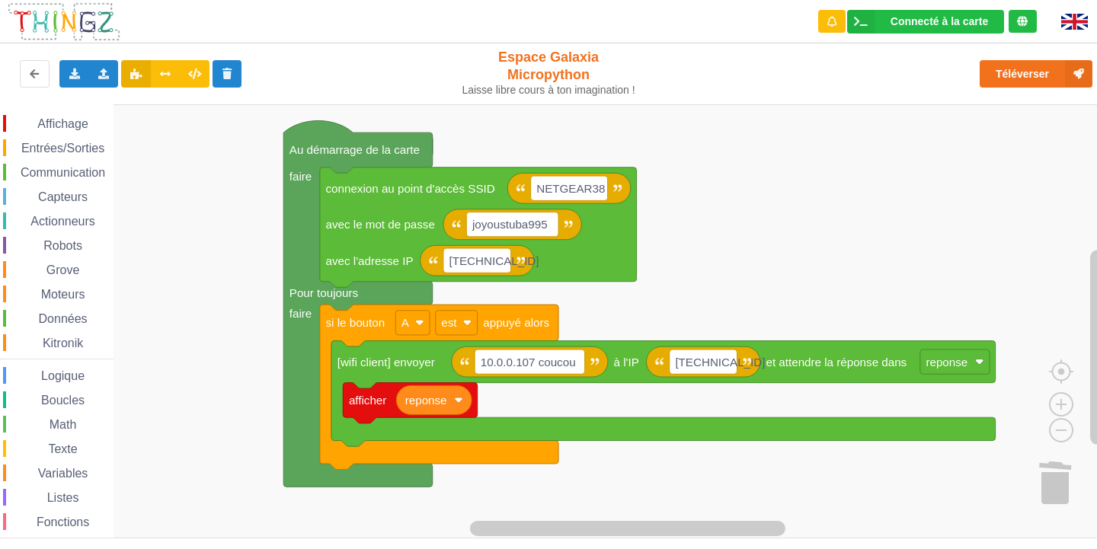
click at [848, 243] on div "Affichage Entrées/Sorties Communication Capteurs Actionneurs Robots Grove Moteu…" at bounding box center [553, 321] width 1107 height 434
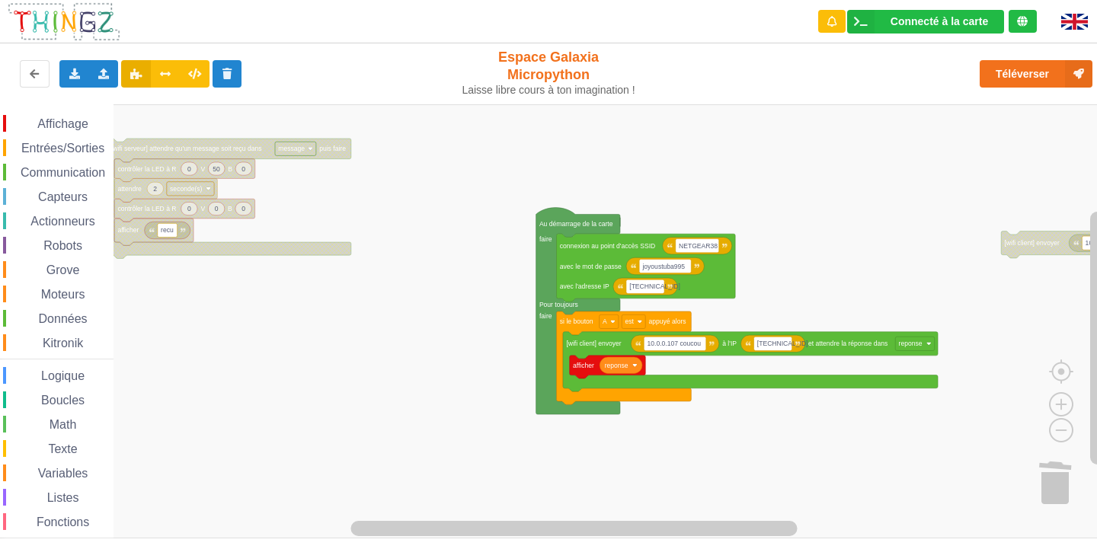
click at [438, 274] on div "Affichage Entrées/Sorties Communication Capteurs Actionneurs Robots Grove Moteu…" at bounding box center [553, 321] width 1107 height 434
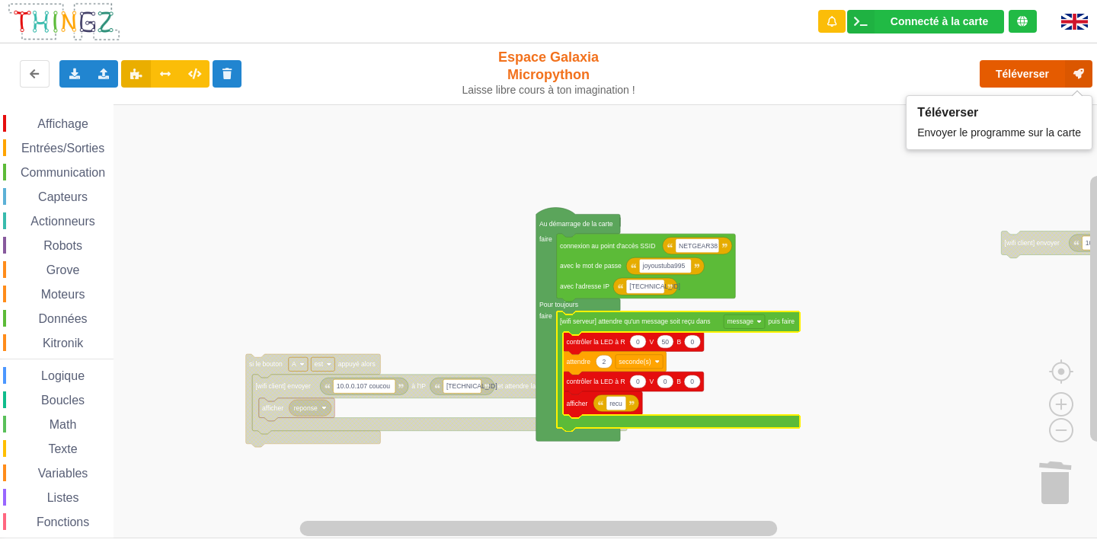
click at [1002, 82] on button "Téléverser" at bounding box center [1035, 73] width 113 height 27
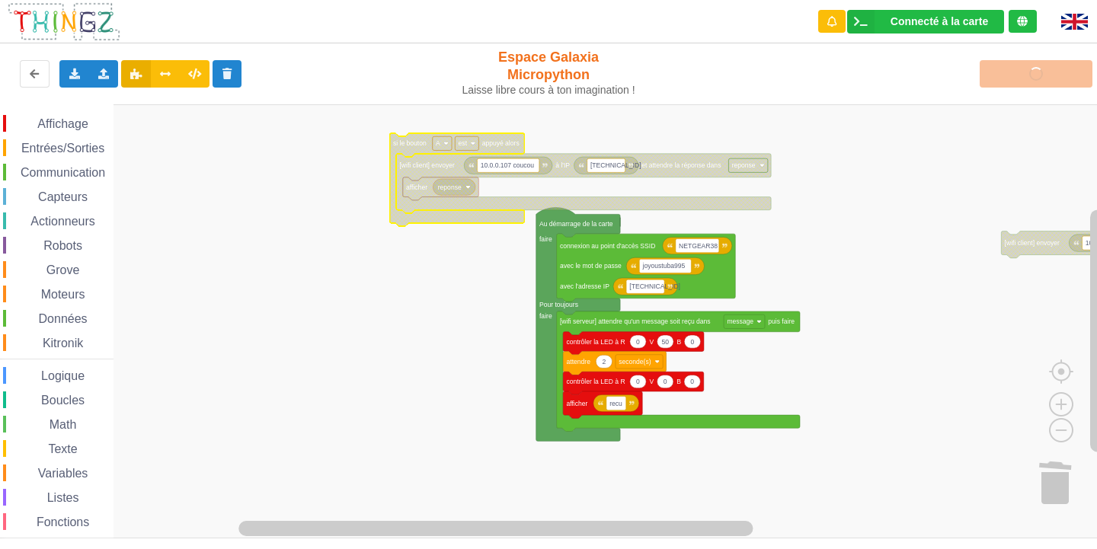
click at [385, 343] on rect "Espace de travail de Blocky" at bounding box center [553, 321] width 1107 height 434
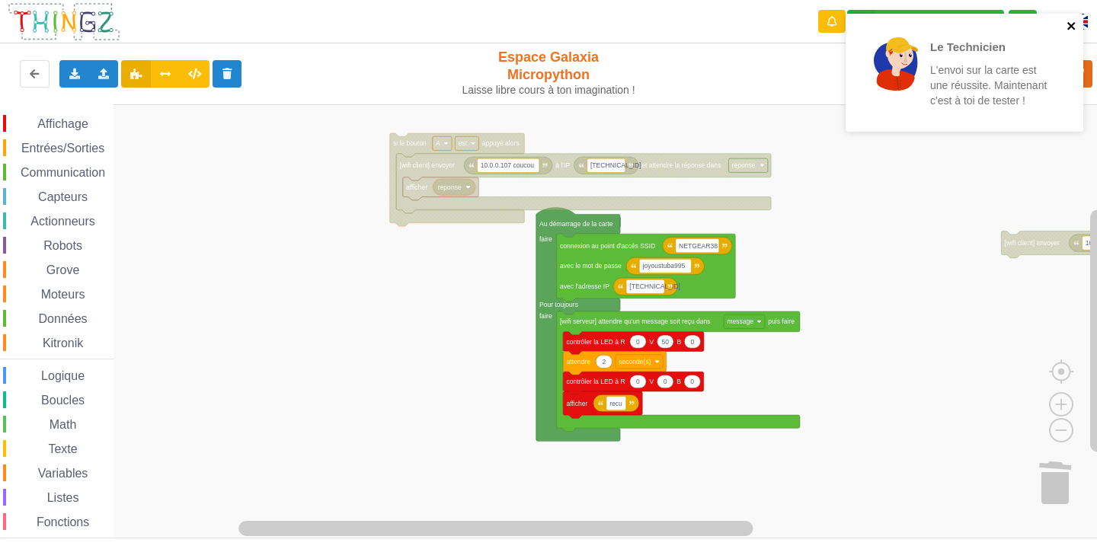
click at [1070, 29] on icon "close" at bounding box center [1071, 26] width 11 height 12
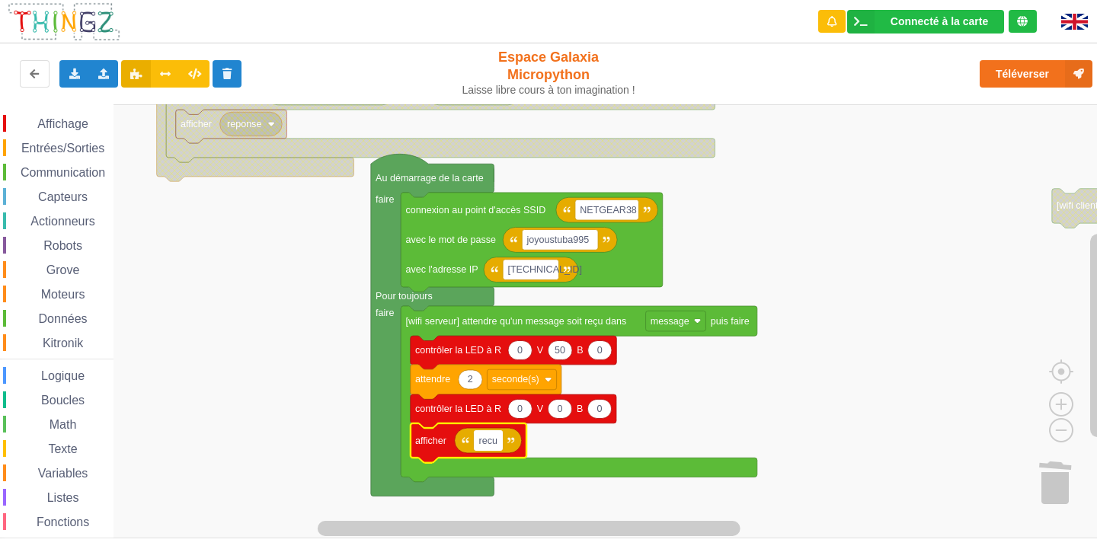
click at [60, 474] on span "Variables" at bounding box center [63, 473] width 55 height 13
click at [491, 441] on div "Affichage Entrées/Sorties Communication Capteurs Actionneurs Robots Grove Moteu…" at bounding box center [553, 321] width 1107 height 434
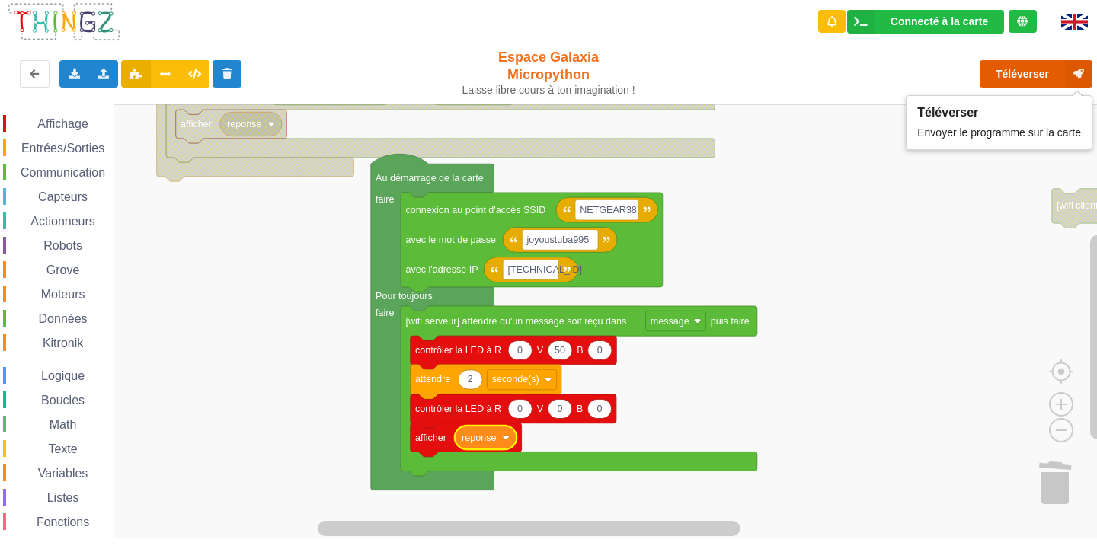
click at [1031, 69] on button "Téléverser" at bounding box center [1035, 73] width 113 height 27
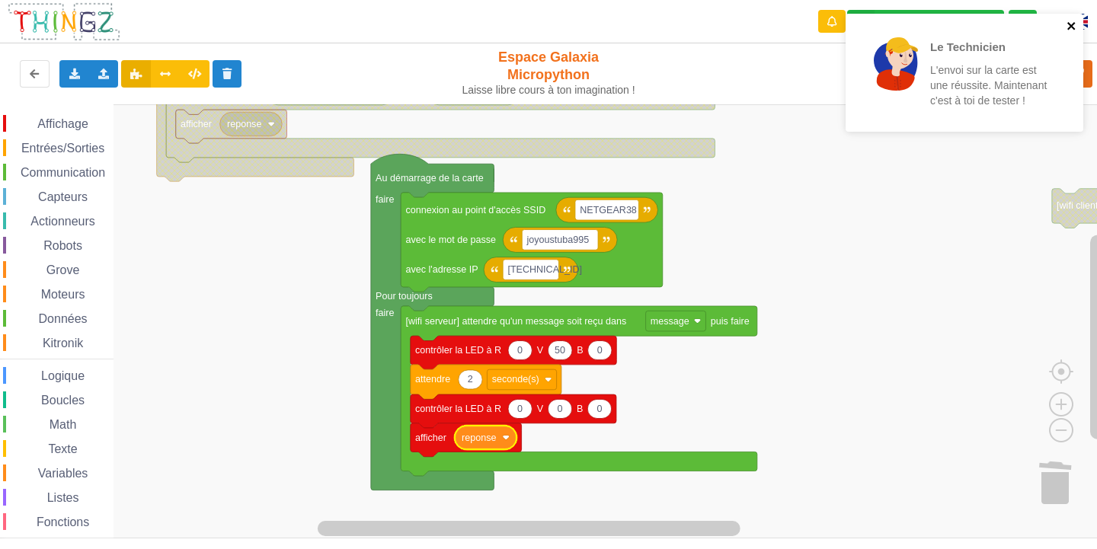
click at [1072, 26] on icon "close" at bounding box center [1071, 26] width 11 height 12
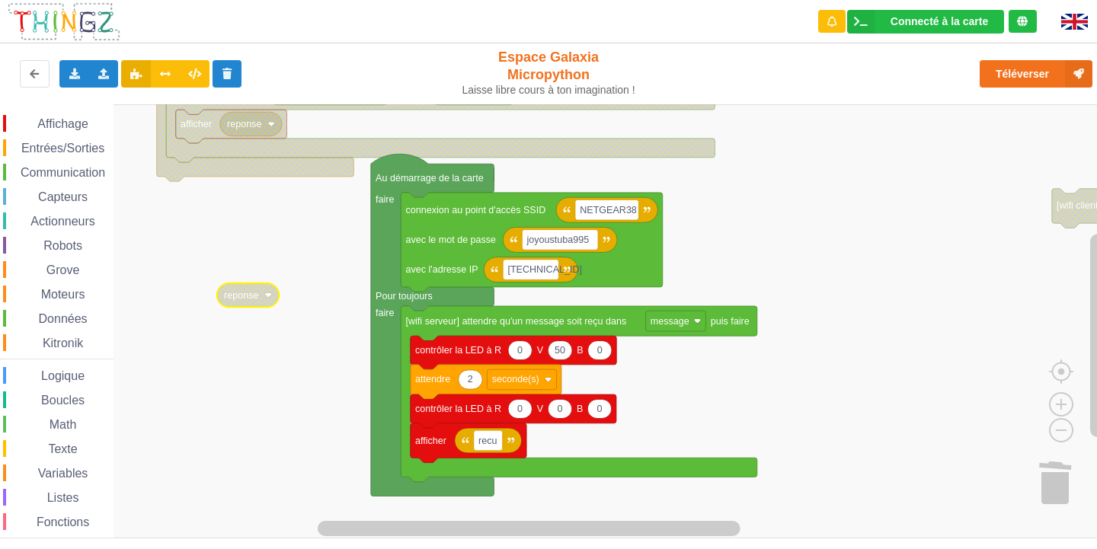
click at [60, 468] on span "Variables" at bounding box center [63, 473] width 55 height 13
click at [483, 439] on div "Affichage Entrées/Sorties Communication Capteurs Actionneurs Robots Grove Moteu…" at bounding box center [553, 321] width 1107 height 434
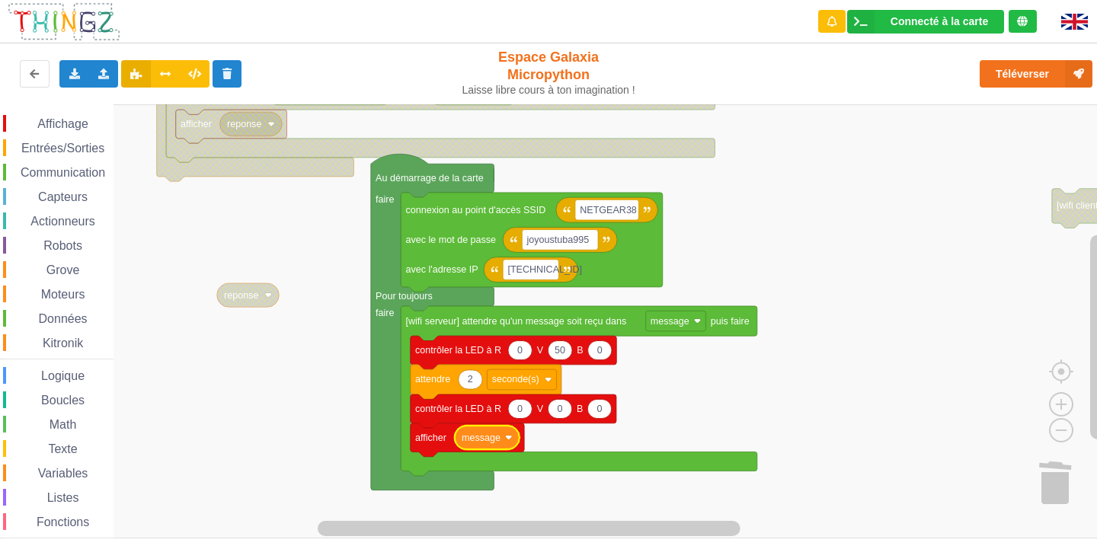
click at [513, 442] on icon "Espace de travail de Blocky" at bounding box center [487, 438] width 65 height 24
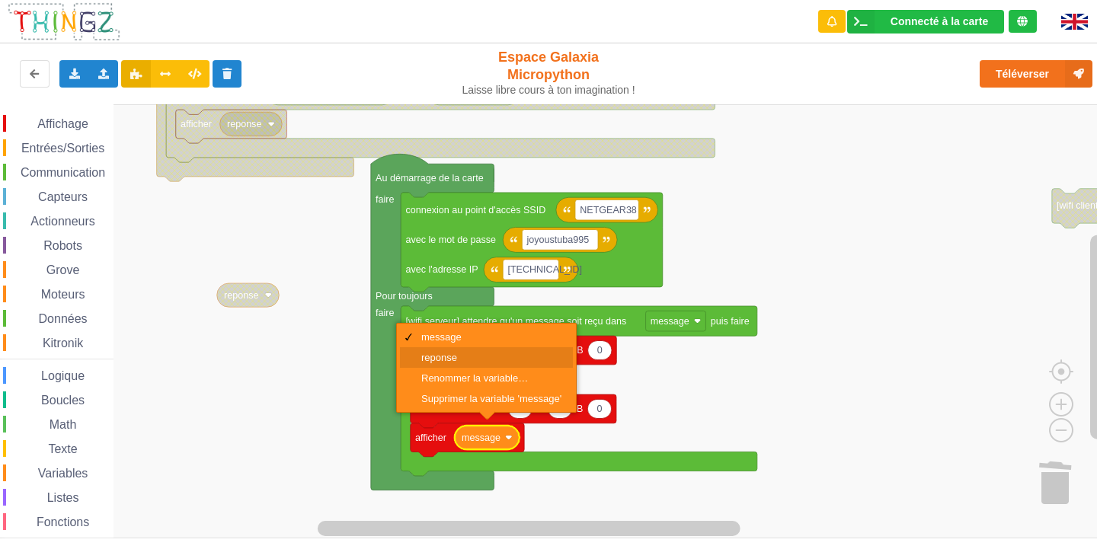
click at [468, 361] on div "reponse" at bounding box center [491, 357] width 140 height 11
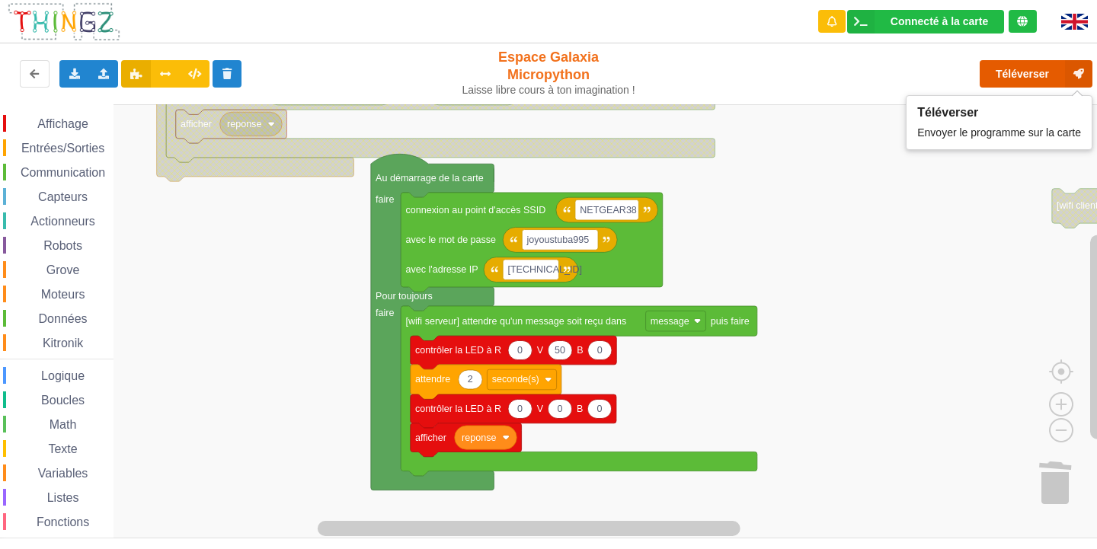
click at [1011, 80] on button "Téléverser" at bounding box center [1035, 73] width 113 height 27
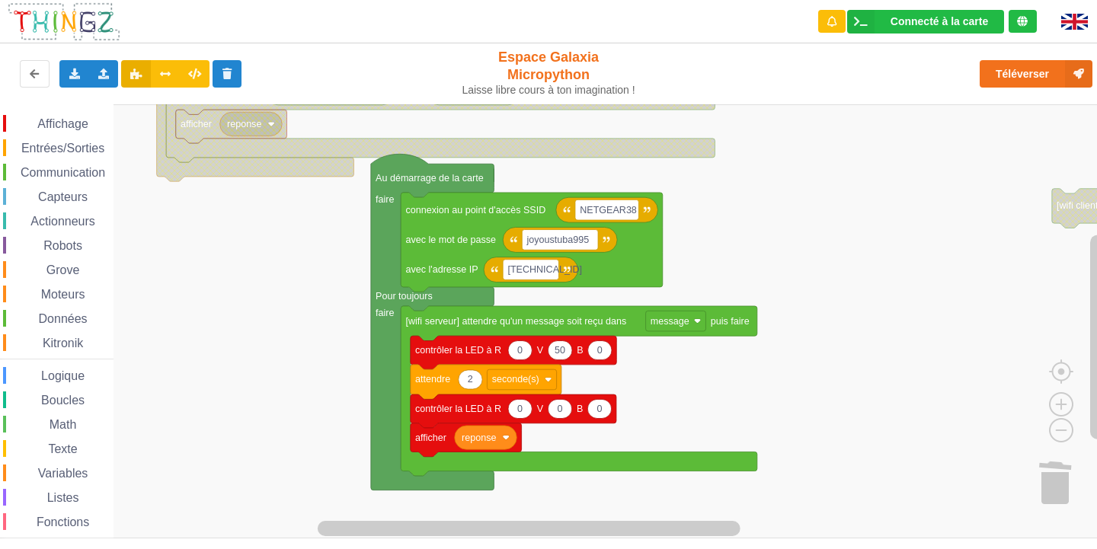
click at [55, 116] on div "Affichage" at bounding box center [58, 123] width 110 height 17
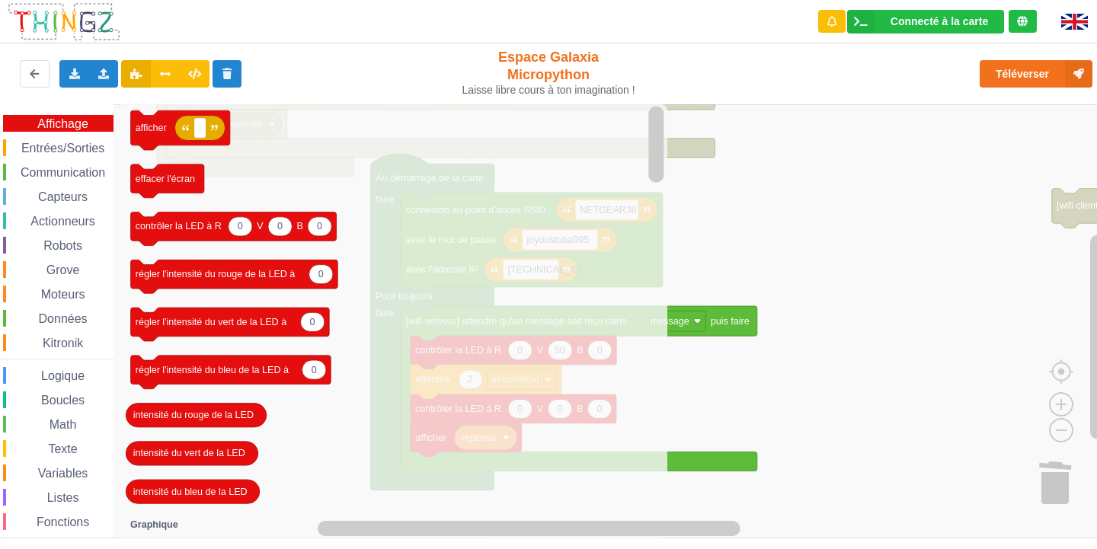
click at [54, 171] on span "Communication" at bounding box center [62, 172] width 89 height 13
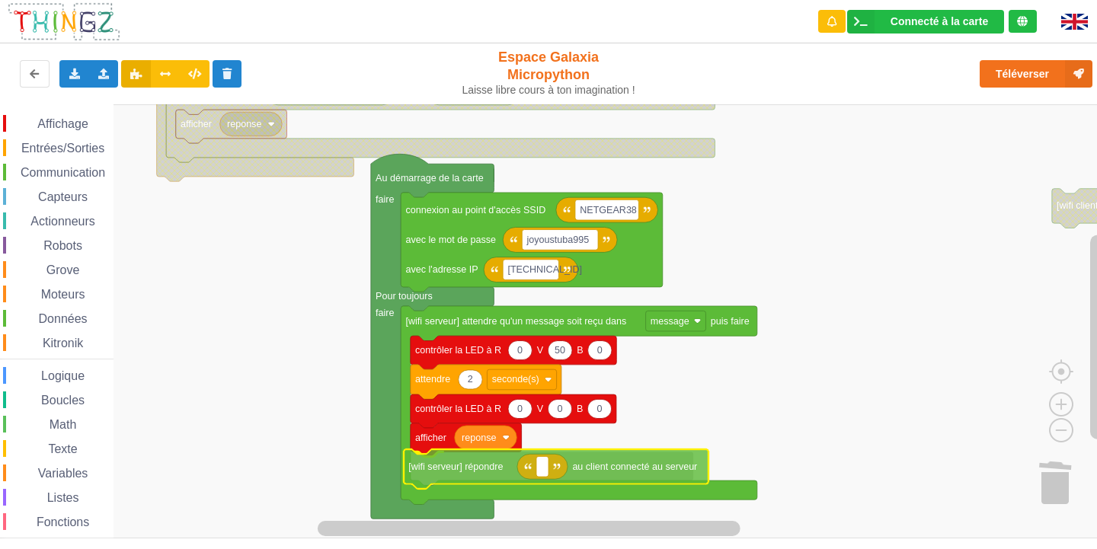
click at [494, 478] on div "Affichage Entrées/Sorties Communication Capteurs Actionneurs Robots Grove Moteu…" at bounding box center [553, 321] width 1107 height 434
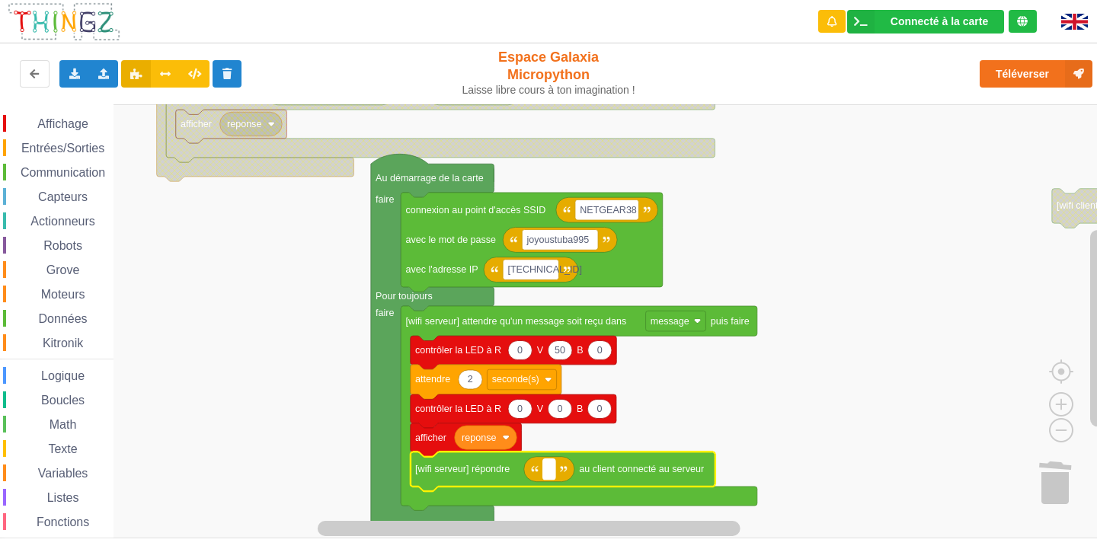
click at [549, 471] on text "Espace de travail de Blocky" at bounding box center [549, 469] width 3 height 11
type input "coucou"
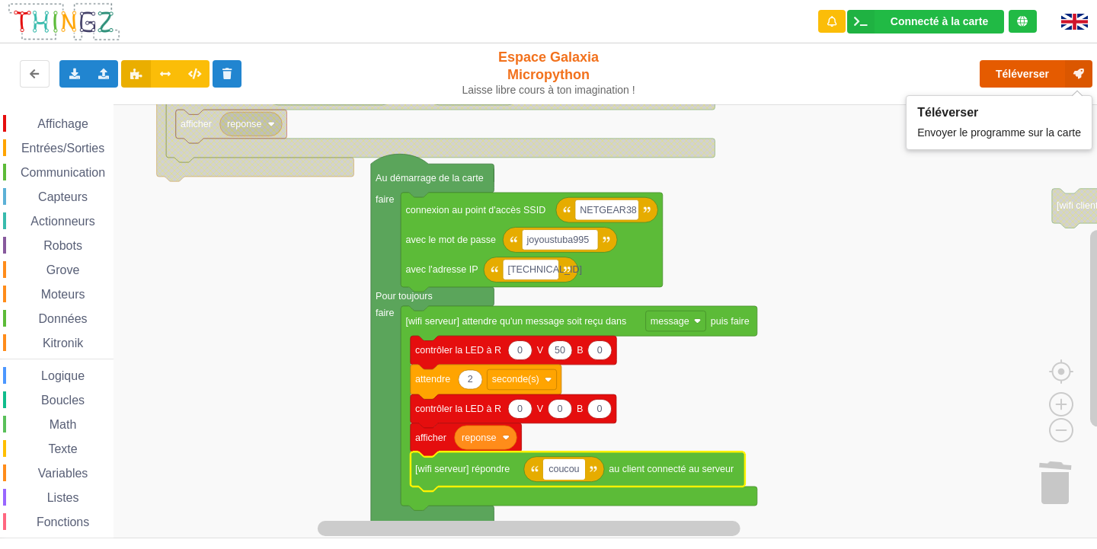
click at [1004, 83] on button "Téléverser" at bounding box center [1035, 73] width 113 height 27
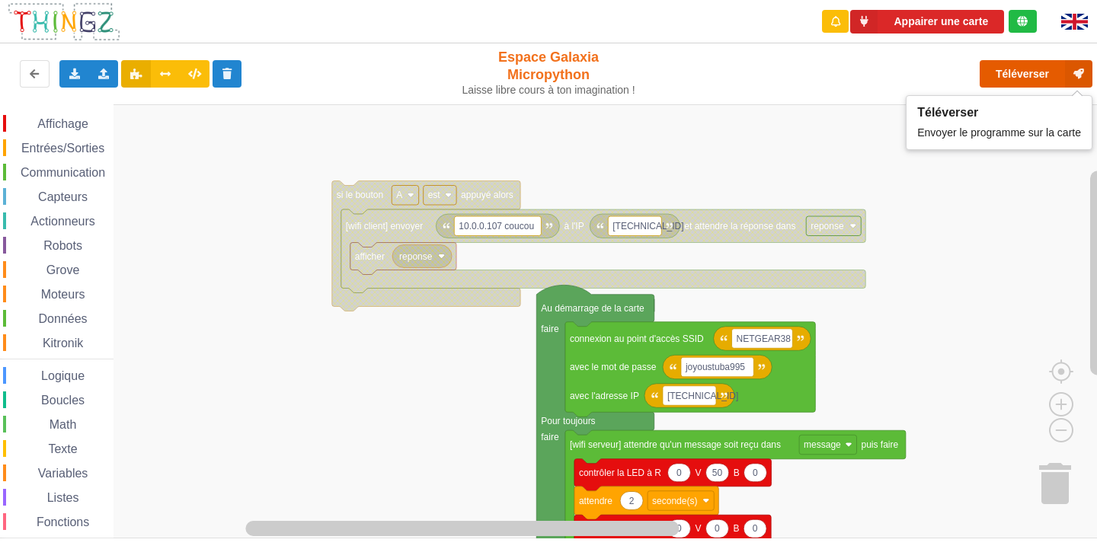
click at [1022, 73] on button "Téléverser" at bounding box center [1035, 73] width 113 height 27
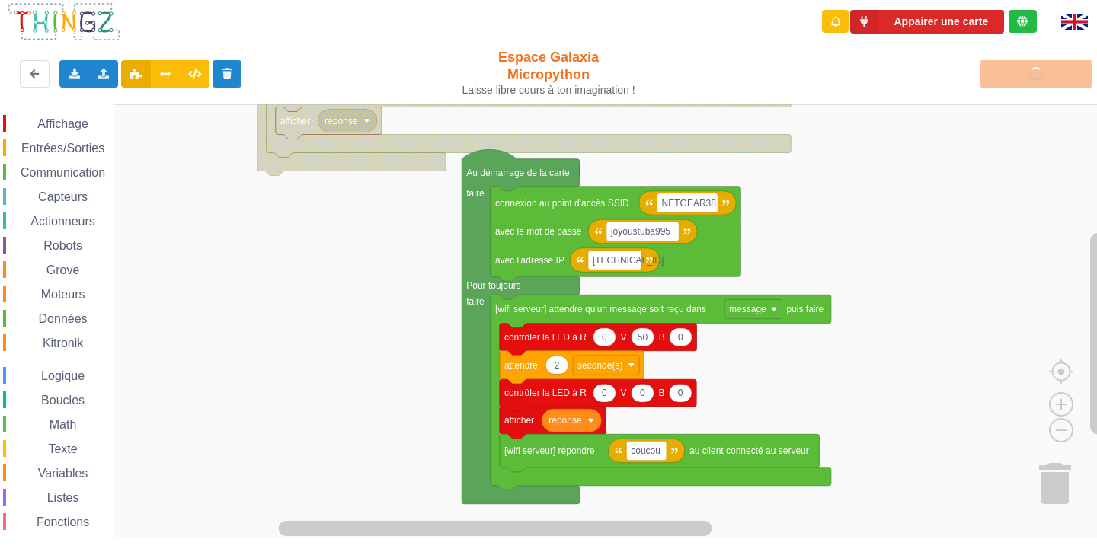
click at [394, 205] on div "Affichage Entrées/Sorties Communication Capteurs Actionneurs Robots Grove Moteu…" at bounding box center [553, 321] width 1107 height 434
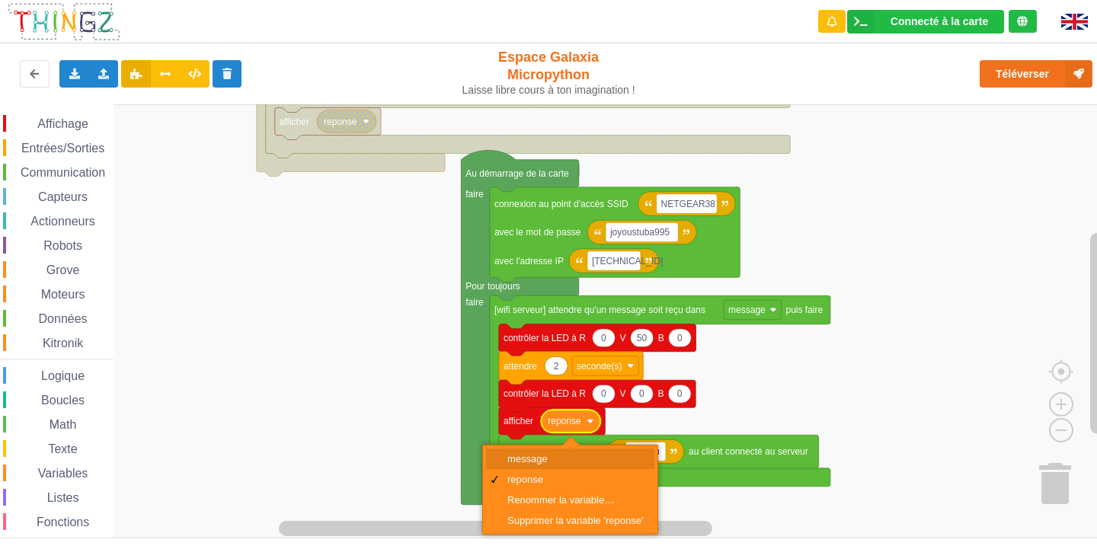
click at [532, 452] on div "message" at bounding box center [570, 459] width 168 height 21
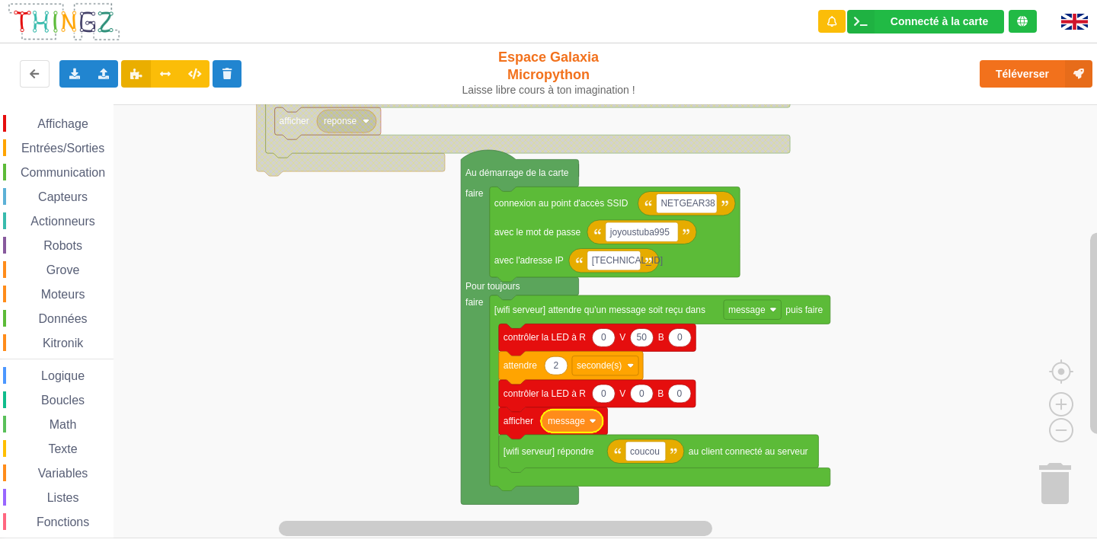
click at [864, 386] on rect "Espace de travail de Blocky" at bounding box center [553, 321] width 1107 height 434
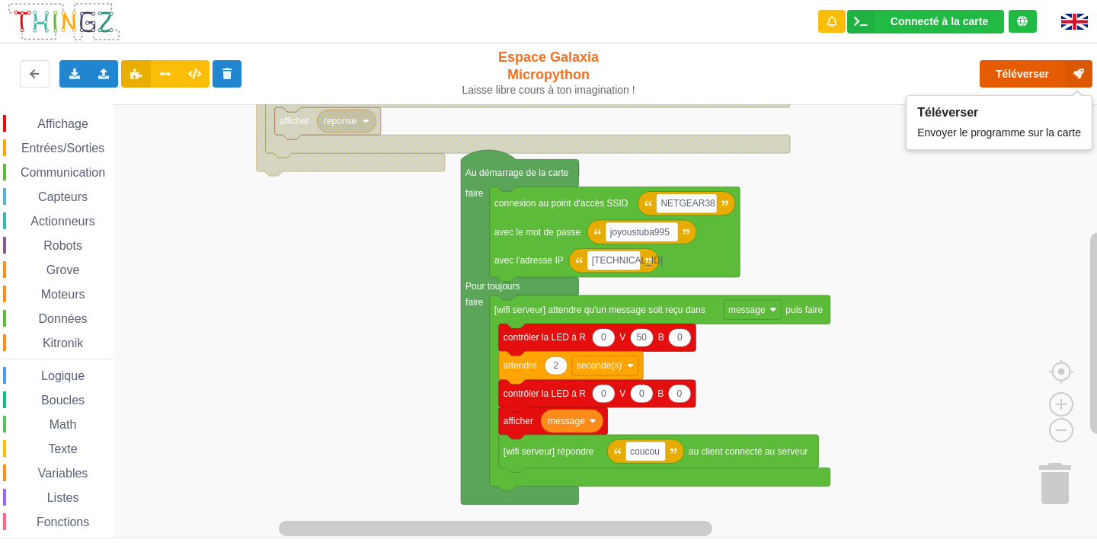
click at [1040, 73] on button "Téléverser" at bounding box center [1035, 73] width 113 height 27
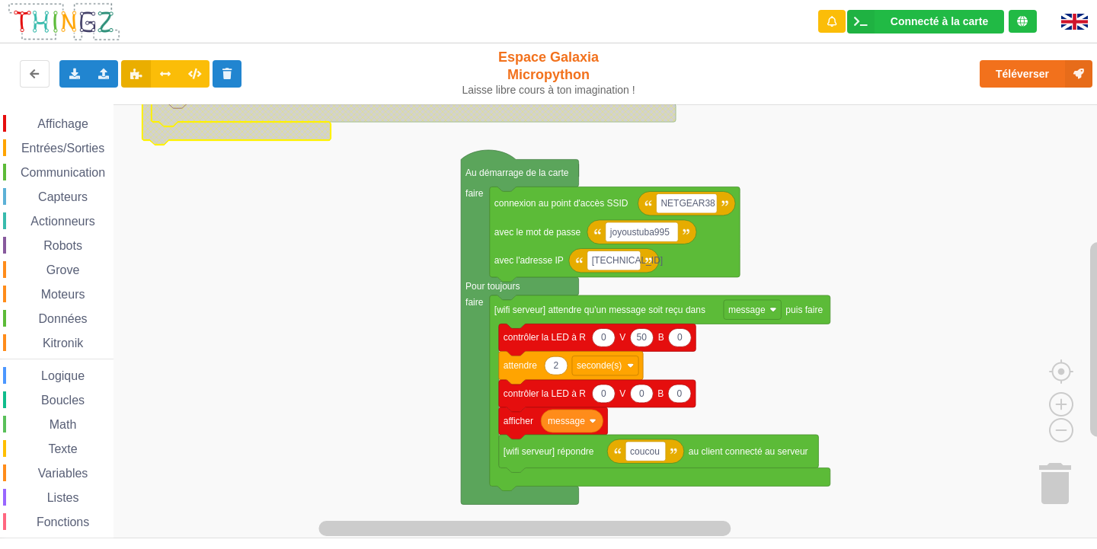
click at [323, 169] on rect "Espace de travail de Blocky" at bounding box center [553, 321] width 1107 height 434
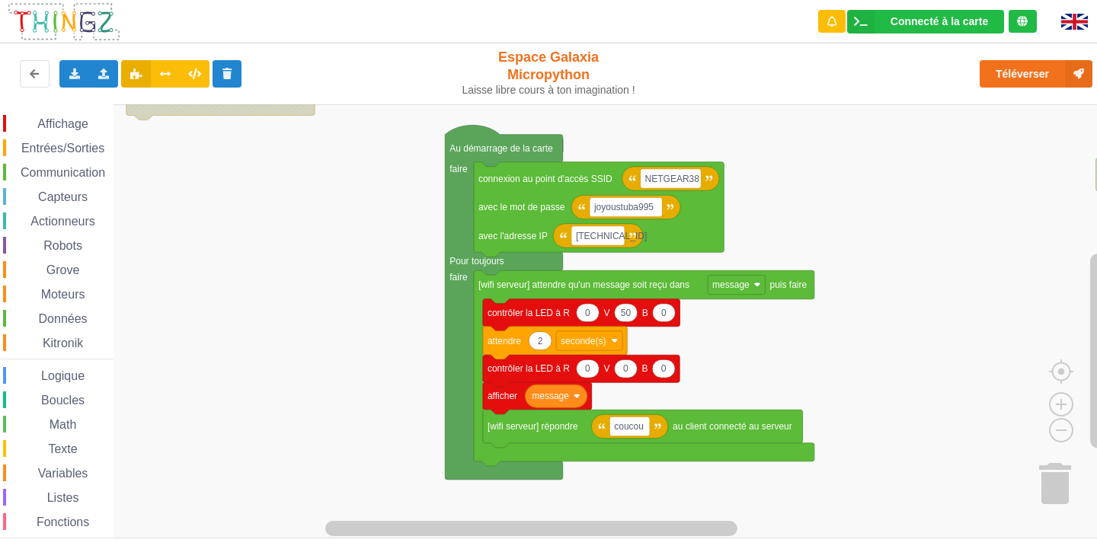
click at [946, 209] on div "Affichage Entrées/Sorties Communication Capteurs Actionneurs Robots Grove Moteu…" at bounding box center [553, 321] width 1107 height 434
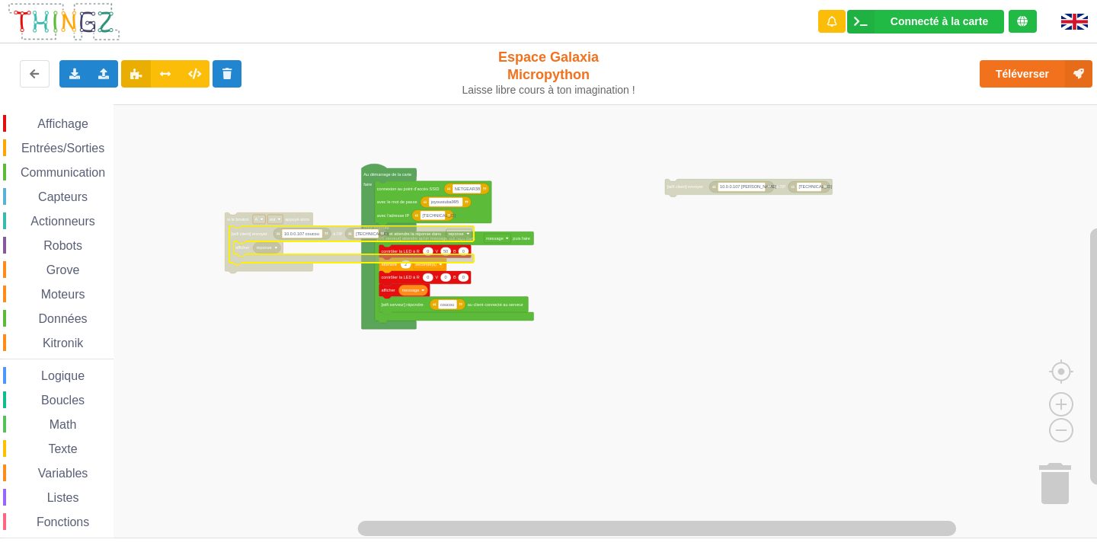
click at [312, 234] on text "10.0.0.107 coucou" at bounding box center [301, 234] width 35 height 5
click at [313, 236] on input "[TECHNICAL_ID] coucou" at bounding box center [302, 233] width 40 height 9
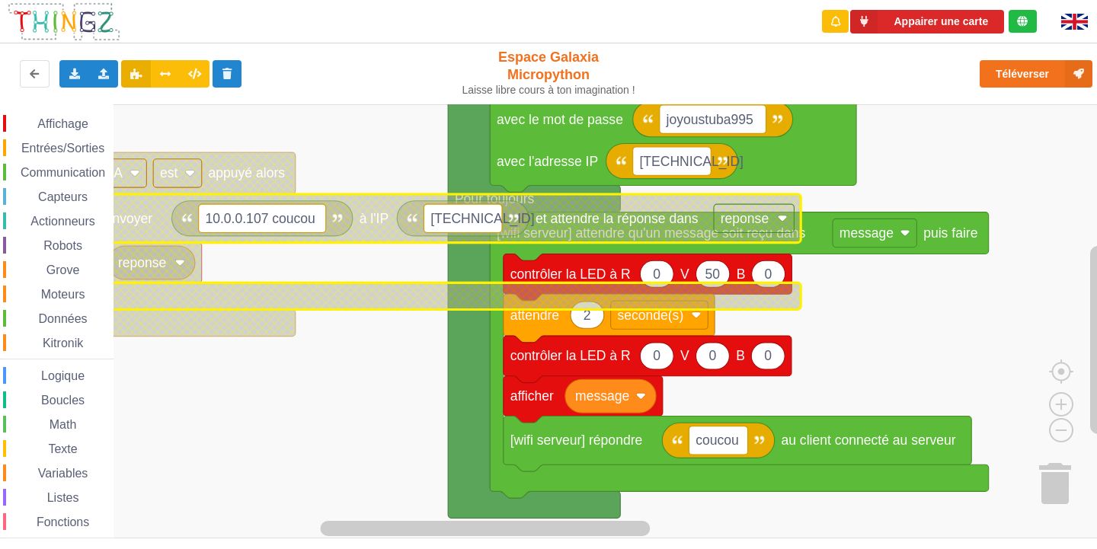
click at [310, 219] on text "10.0.0.107 coucou" at bounding box center [260, 218] width 110 height 15
click at [313, 216] on input "[TECHNICAL_ID] coucou" at bounding box center [262, 218] width 127 height 28
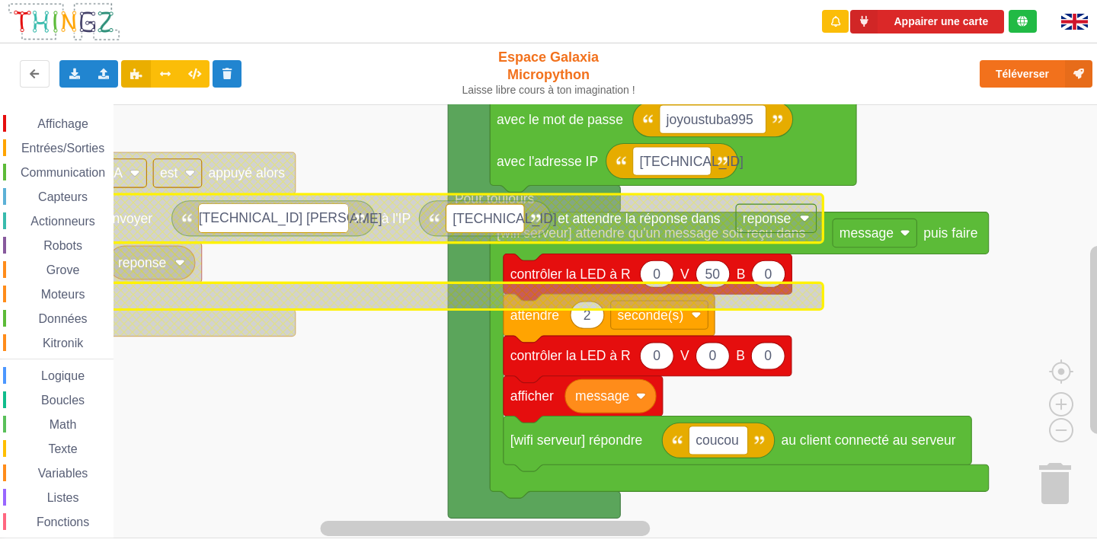
click at [284, 216] on input "[TECHNICAL_ID] [PERSON_NAME]" at bounding box center [273, 218] width 149 height 28
type input "[TECHNICAL_ID] [PERSON_NAME]"
